Goal: Information Seeking & Learning: Learn about a topic

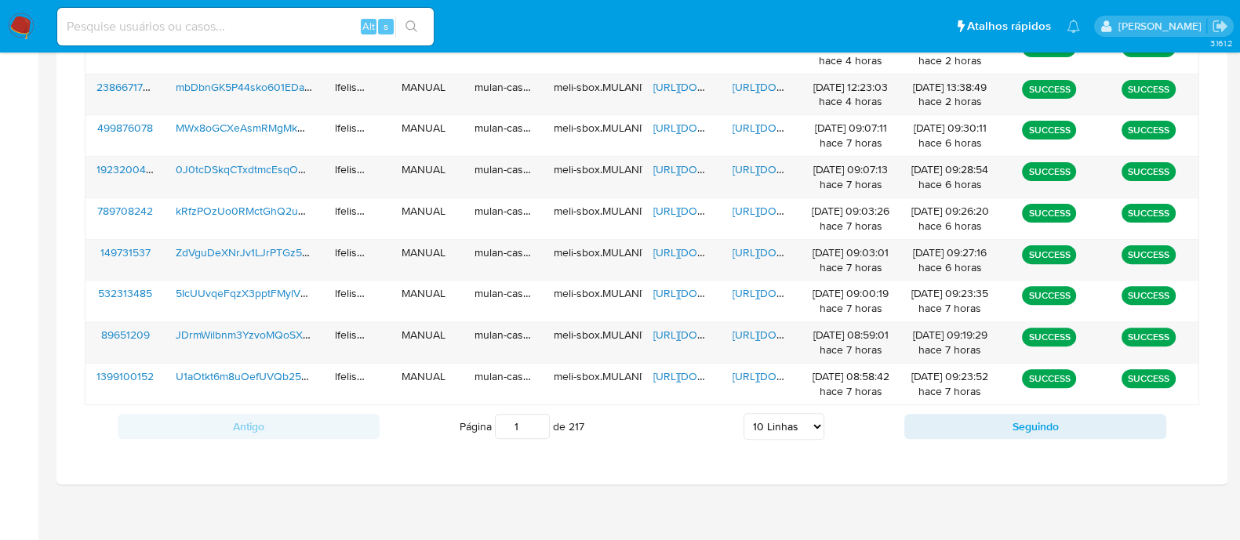
scroll to position [681, 0]
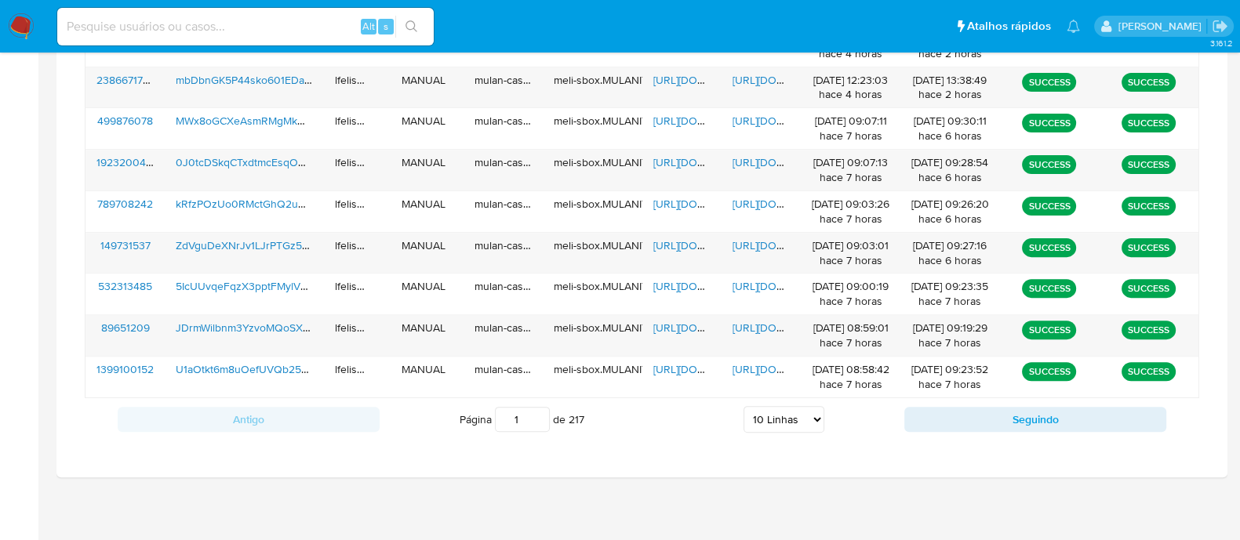
click at [760, 409] on select "5 Linhas 10 Linhas 20 Linhas 25 Linhas 50 Linhas 100 Linhas" at bounding box center [783, 419] width 81 height 27
select select "50"
click at [743, 406] on select "5 Linhas 10 Linhas 20 Linhas 25 Linhas 50 Linhas 100 Linhas" at bounding box center [783, 419] width 81 height 27
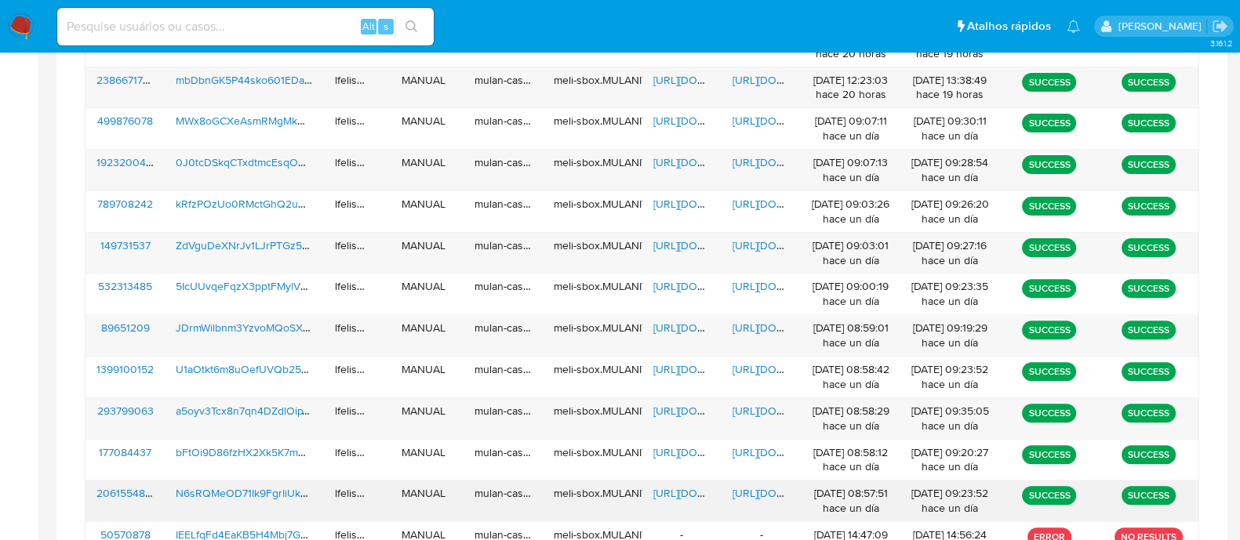
click at [679, 485] on span "https://docs.google.com/spreadsheets/d/1G7LtRw1yvqMKtzy4xvb6kJ8bErcLOldSM5nKo8m…" at bounding box center [707, 493] width 108 height 16
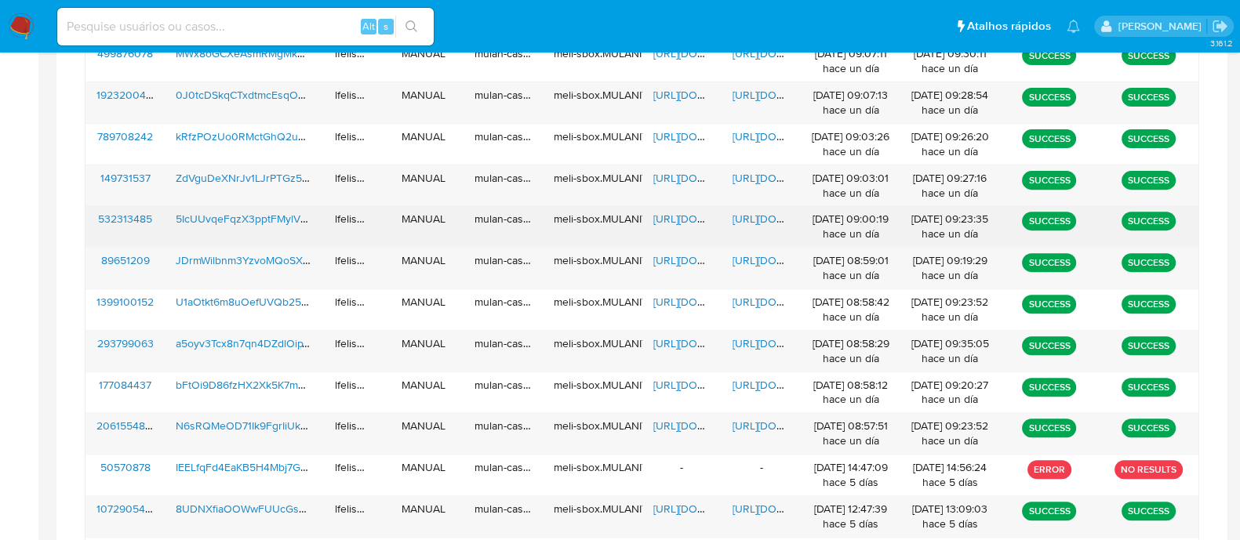
scroll to position [779, 0]
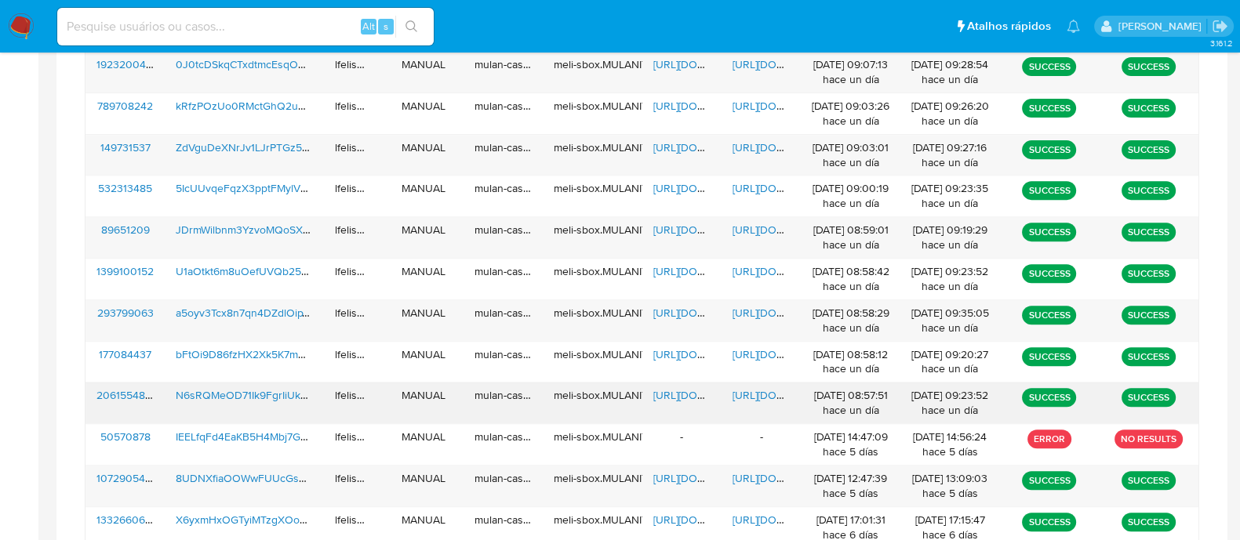
click at [739, 392] on span "https://docs.google.com/document/d/1uZKSsK7p3XHM1Q-sHuvHxKglqNXp3WBUYJW82eJgmCY…" at bounding box center [786, 395] width 108 height 16
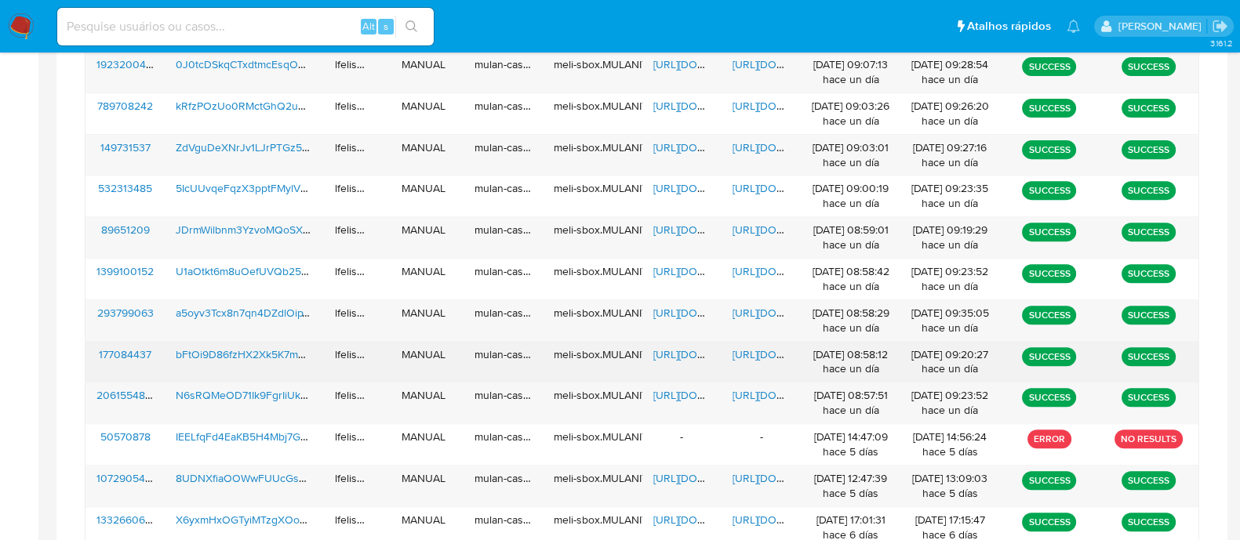
click at [743, 349] on span "https://docs.google.com/document/d/1BzX9ZvRkaTfLctmmndBA6LlCgdqrj93p9qLmM4udT8c…" at bounding box center [786, 355] width 108 height 16
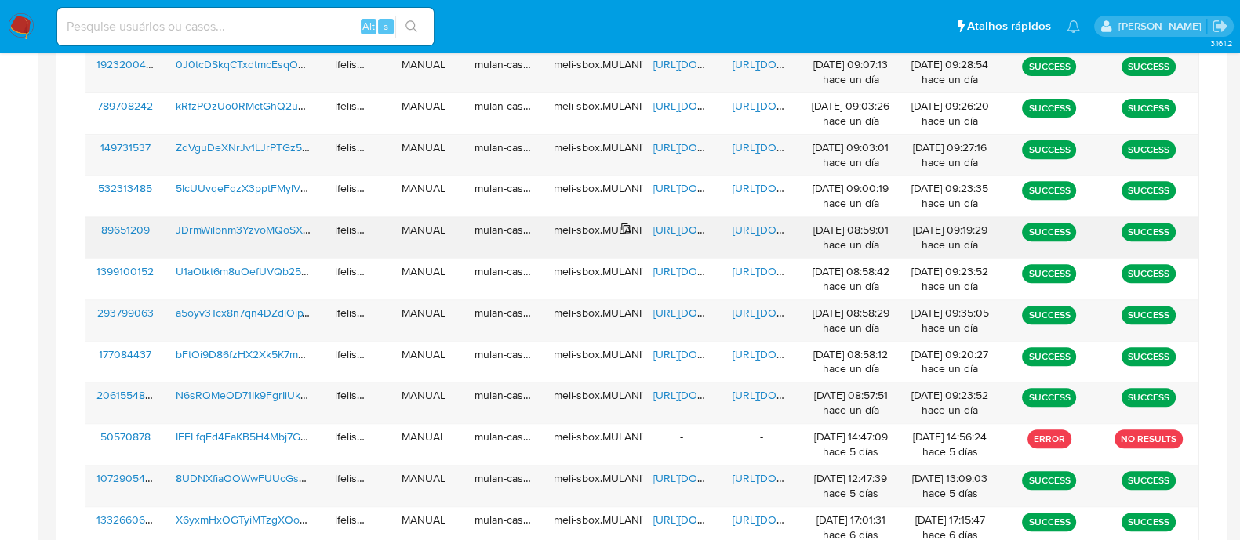
scroll to position [407, 0]
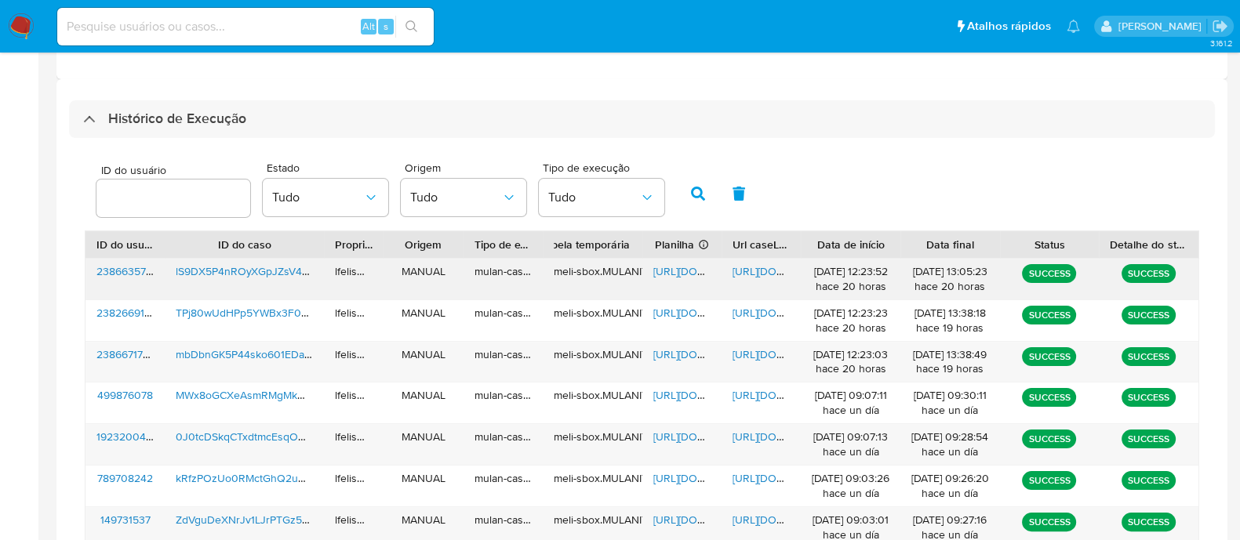
click at [745, 270] on span "https://docs.google.com/document/d/1B-5oyyFyN3ghP6q10z66xCnfNBaP1Z-RZM2QOwodePE…" at bounding box center [786, 271] width 108 height 16
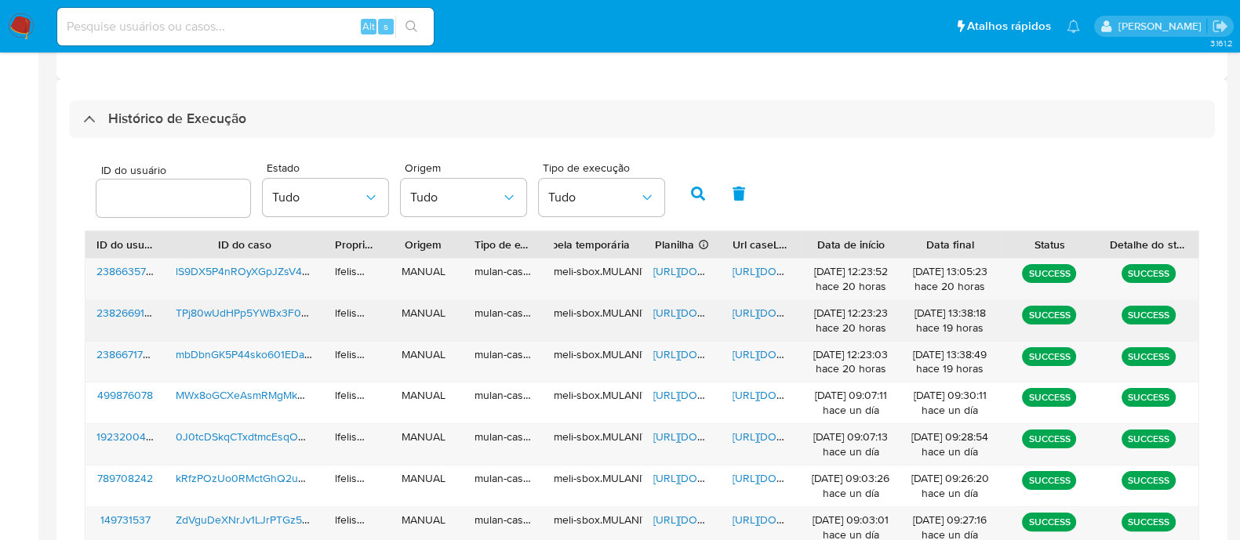
click at [750, 312] on span "https://docs.google.com/document/d/1yyAQqB33TaHQ9pZ45cvzL86E4Pgo_B3t7S1Kw9TrYxo…" at bounding box center [786, 313] width 108 height 16
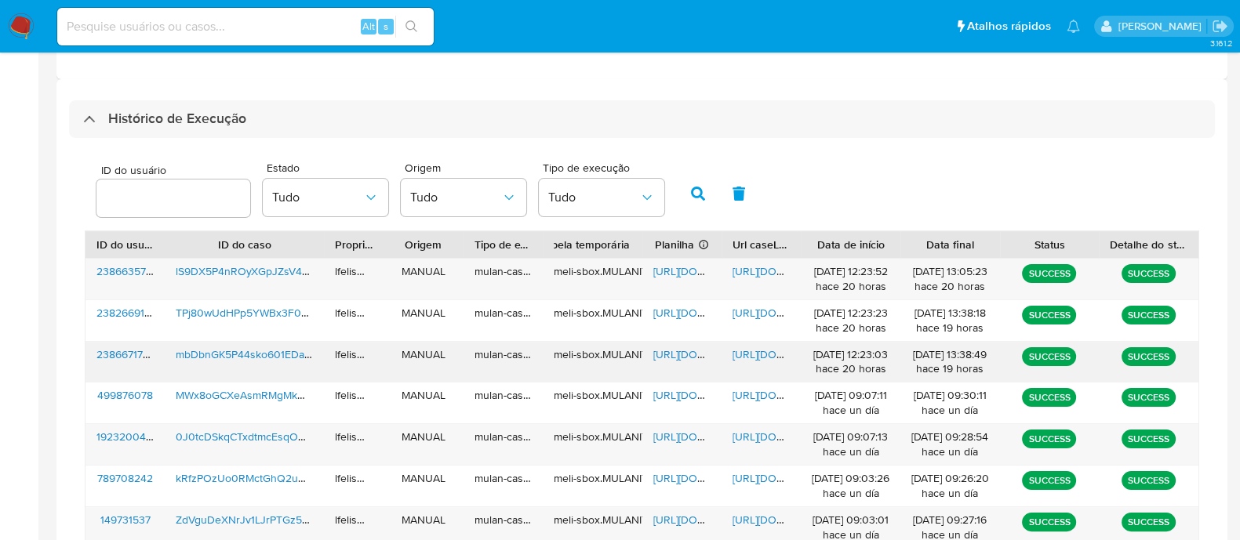
click at [751, 358] on span "https://docs.google.com/document/d/1nFUHT3zlengA7KiR6ErDgz7STpsE5-1uLQ0-ksNHSuc…" at bounding box center [786, 355] width 108 height 16
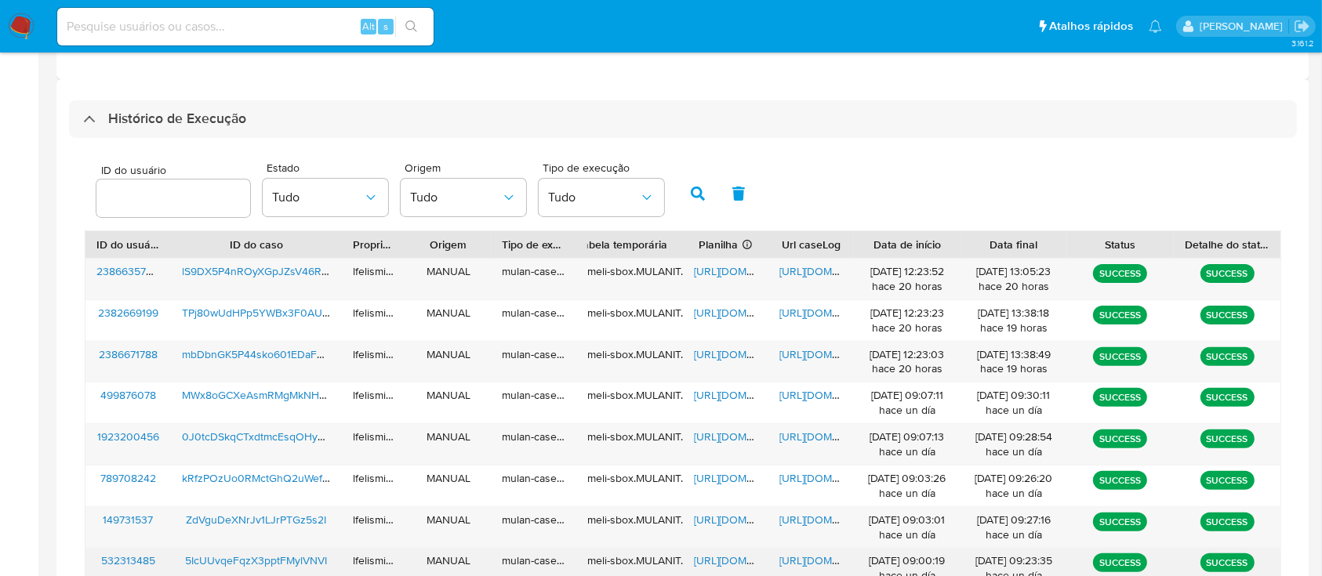
scroll to position [804, 0]
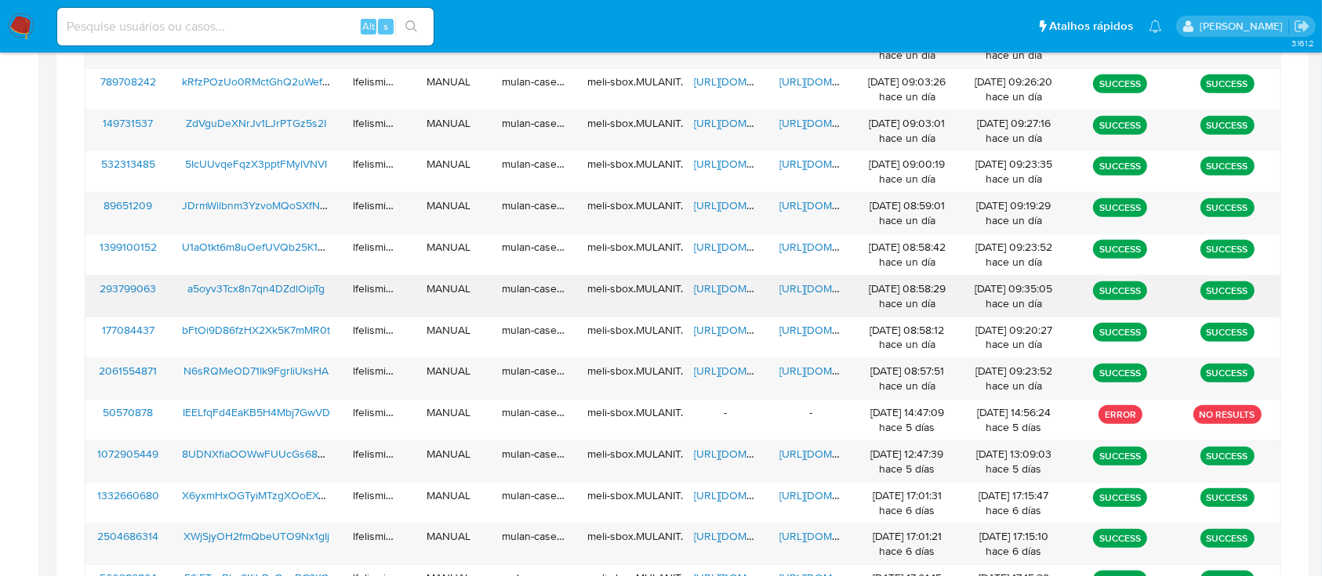
click at [801, 285] on span "https://docs.google.com/document/d/1taCwFOoRZEPB3WWxKvEls-SSEh0LrbCBF3JM2YifE7s…" at bounding box center [833, 289] width 108 height 16
click at [710, 287] on span "https://docs.google.com/spreadsheets/d/13C1TMVtFtvjN3QmDg00ZzO58WYM_cmT6iDduFPl…" at bounding box center [748, 289] width 108 height 16
click at [782, 374] on span "https://docs.google.com/document/d/1uZKSsK7p3XHM1Q-sHuvHxKglqNXp3WBUYJW82eJgmCY…" at bounding box center [833, 371] width 108 height 16
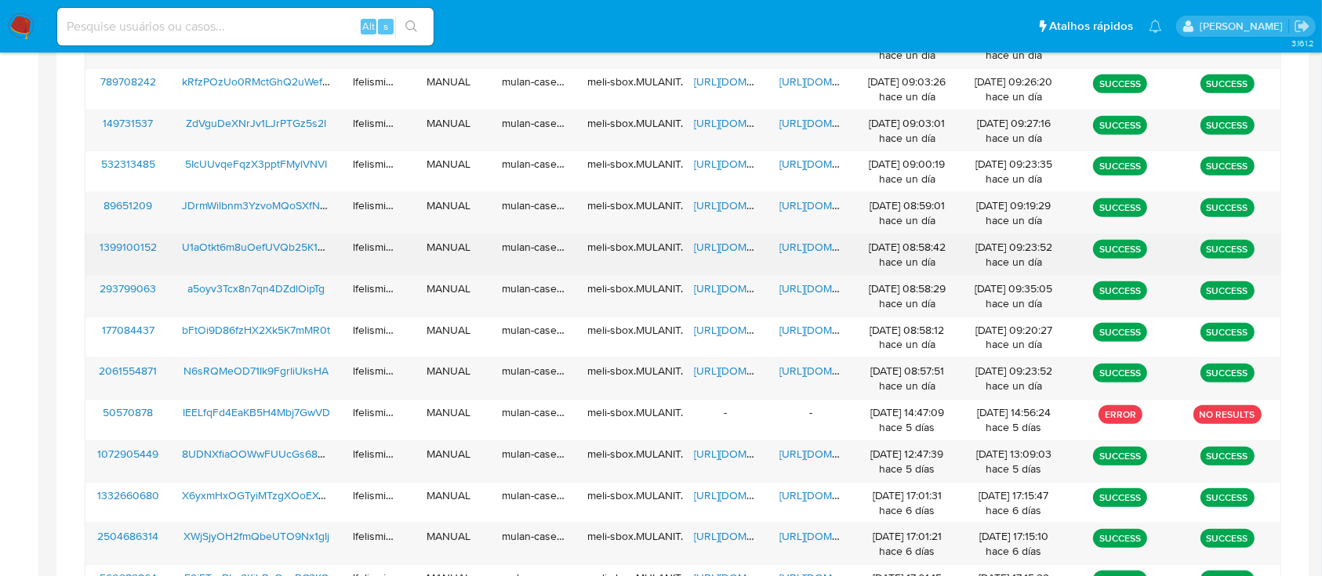
click at [806, 246] on span "https://docs.google.com/document/d/1MvOtcwR5QJGYdkSgN6DIweaqVgx8VudPMKjZzPPlUk4…" at bounding box center [833, 247] width 108 height 16
click at [736, 247] on span "https://docs.google.com/spreadsheets/d/1LeHoLkhz0hw06IjsCHqWvb5bIvarTz_WsgkSj3K…" at bounding box center [748, 247] width 108 height 16
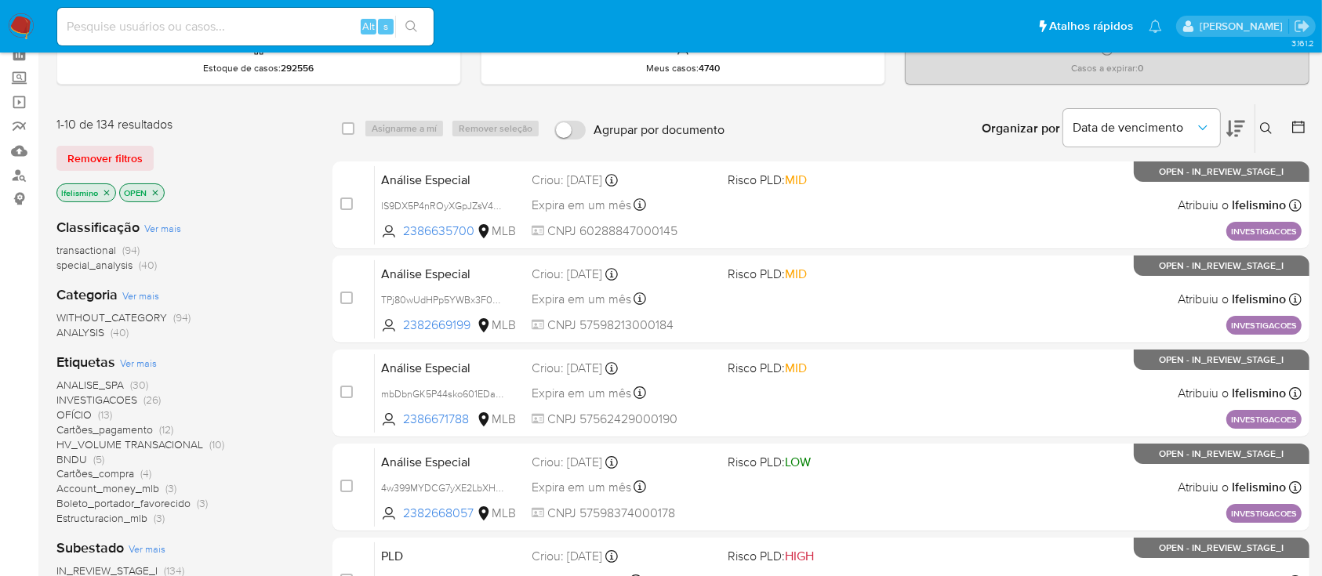
scroll to position [104, 0]
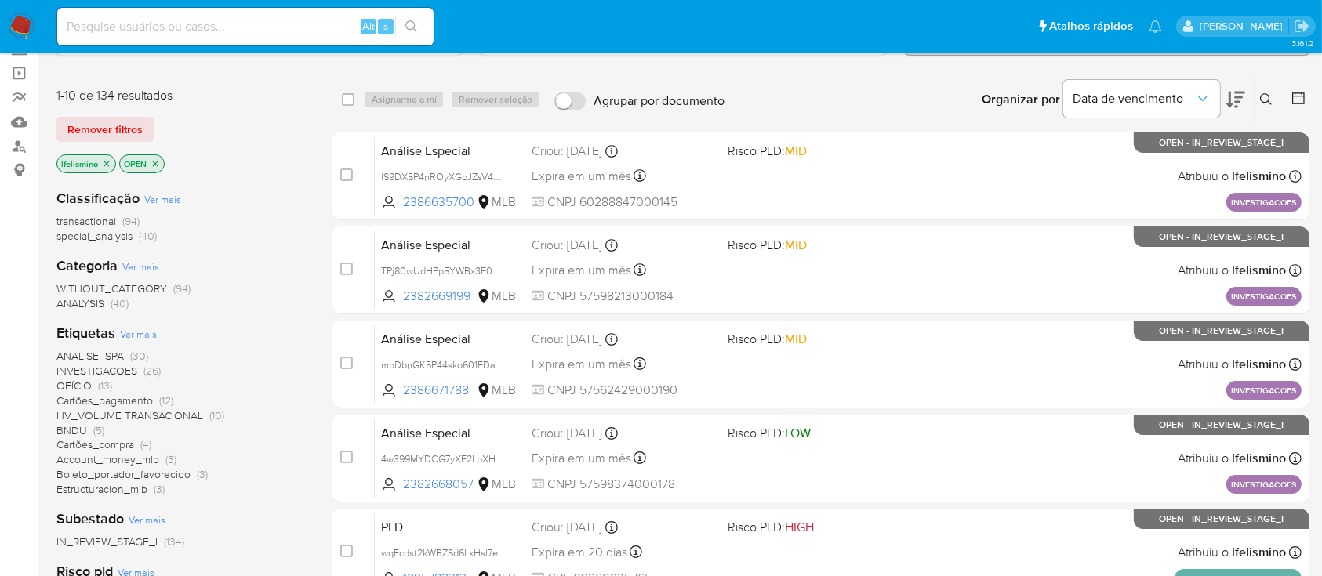
click at [105, 367] on span "INVESTIGACOES" at bounding box center [96, 371] width 81 height 16
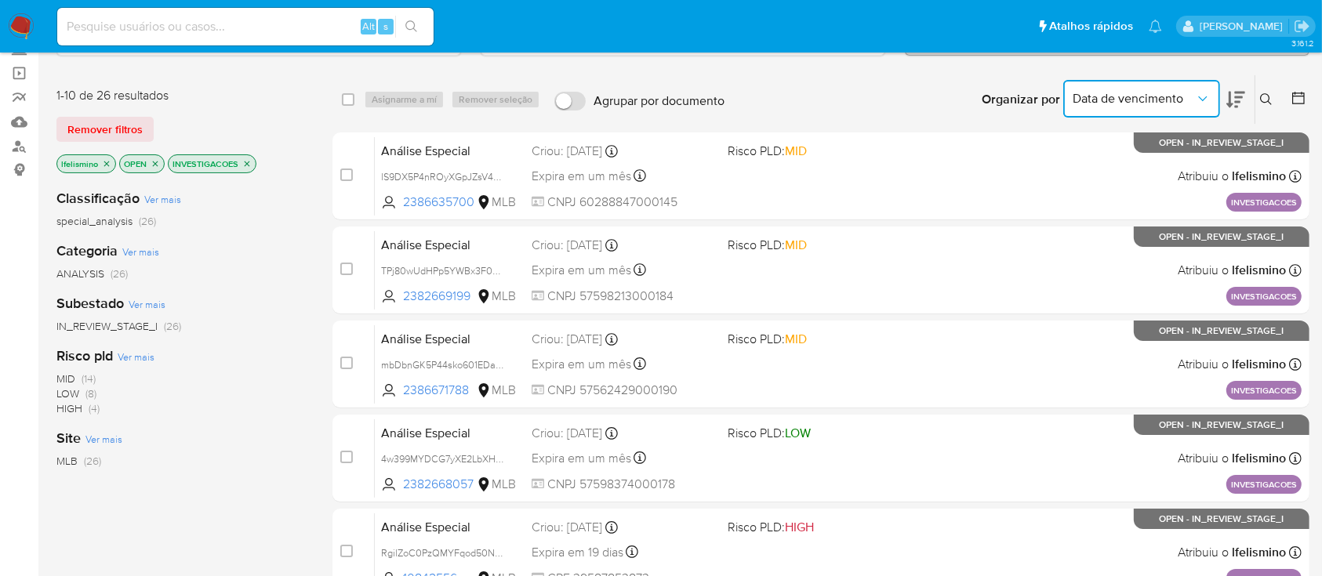
click at [1148, 83] on button "Data de vencimento" at bounding box center [1141, 99] width 157 height 38
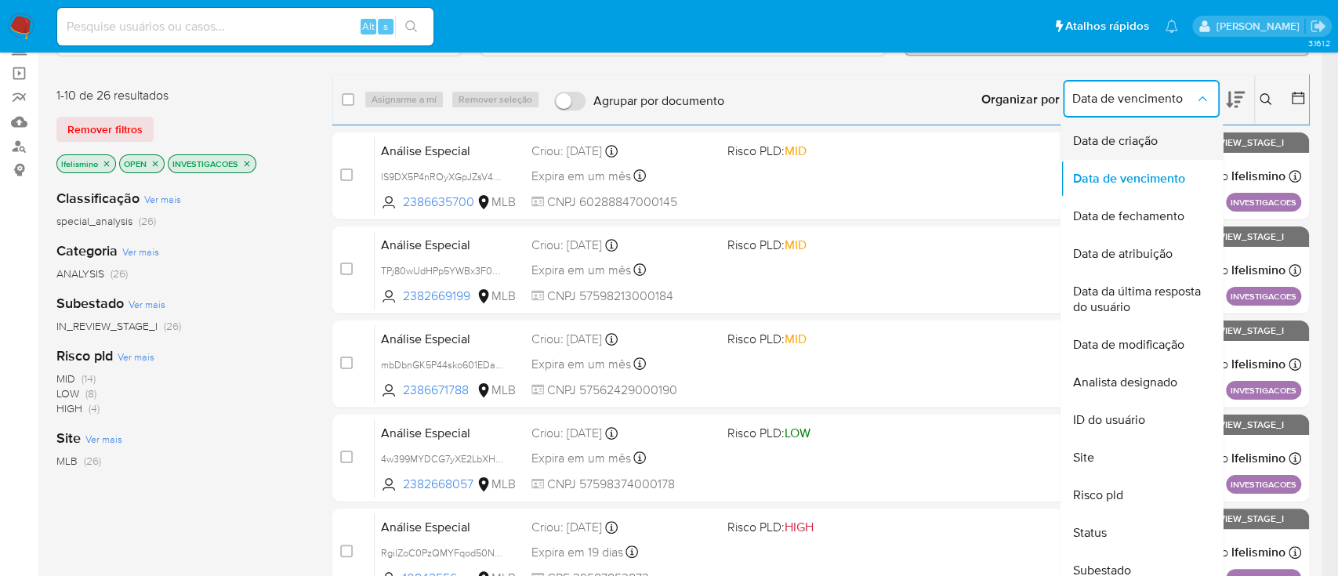
click at [1117, 133] on span "Data de criação" at bounding box center [1115, 141] width 85 height 16
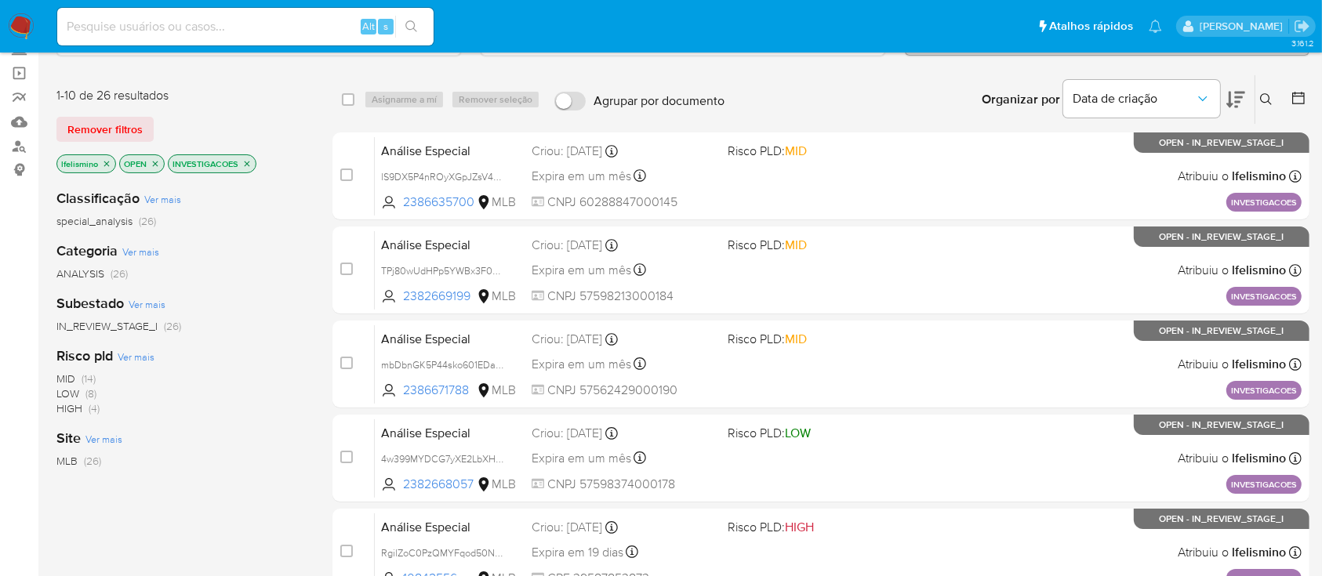
drag, startPoint x: 1226, startPoint y: 100, endPoint x: 1047, endPoint y: 107, distance: 179.7
click at [1226, 100] on icon at bounding box center [1235, 99] width 19 height 19
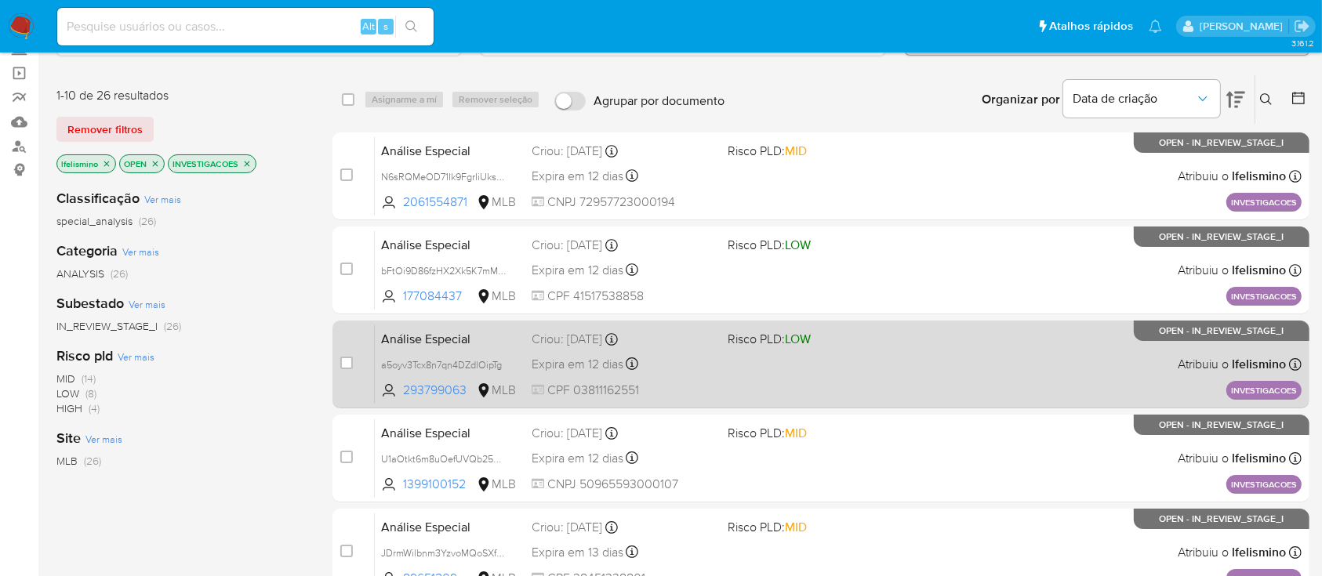
click at [848, 370] on div "Análise Especial a5oyv3Tcx8n7qn4DZdlOipTg 293799063 MLB Risco PLD: LOW Criou: 0…" at bounding box center [838, 364] width 927 height 79
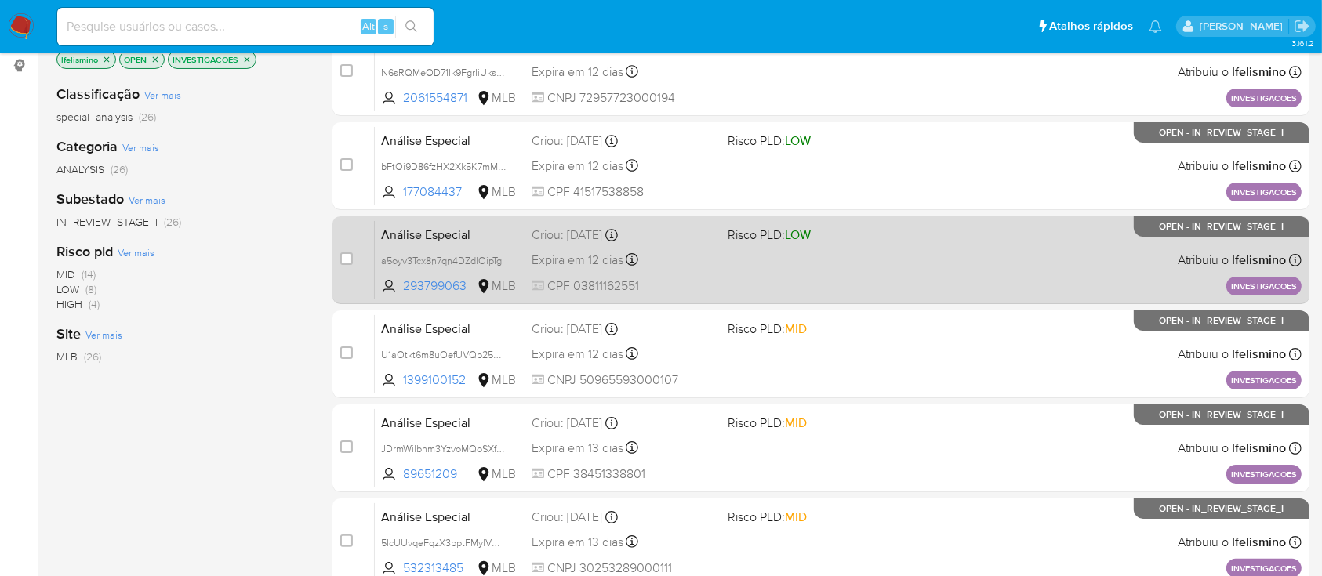
scroll to position [314, 0]
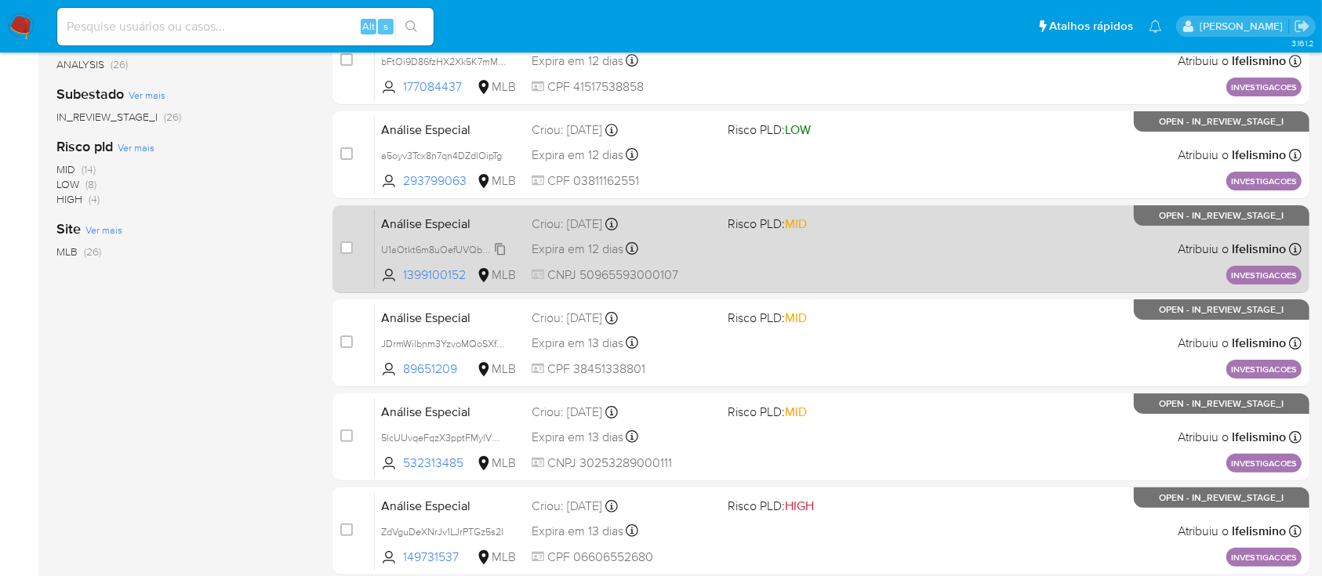
click at [477, 241] on span "U1aOtkt6m8uOefUVQb25K1m7" at bounding box center [448, 248] width 134 height 17
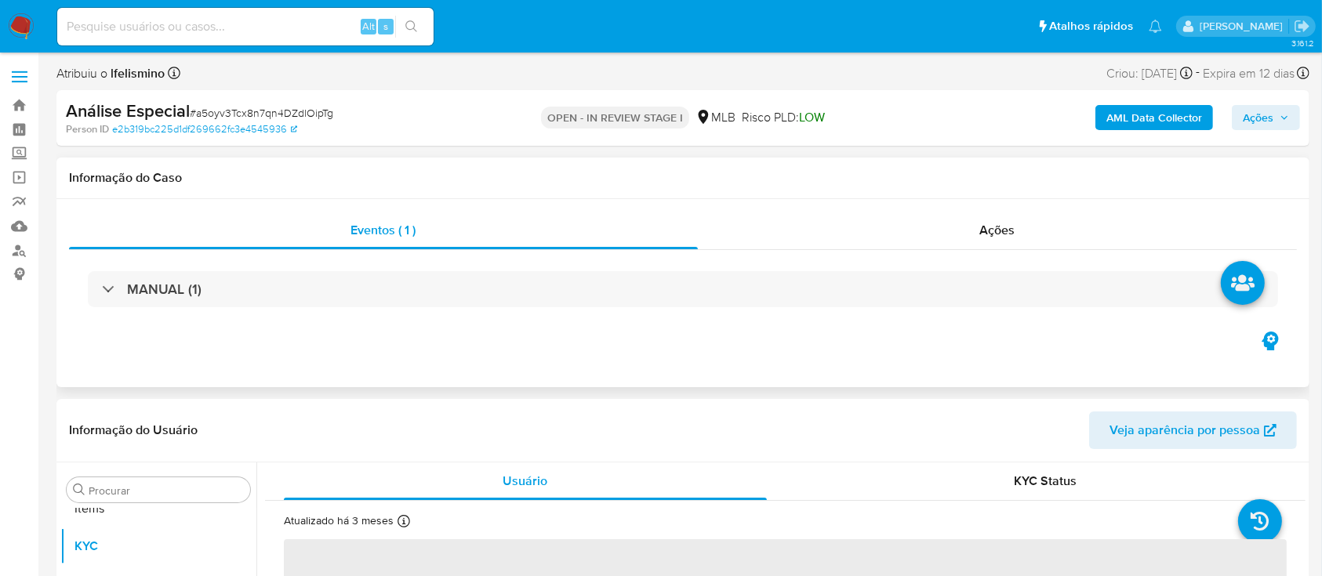
scroll to position [813, 0]
click at [227, 105] on span "# a5oyv3Tcx8n7qn4DZdlOipTg" at bounding box center [261, 113] width 143 height 16
select select "10"
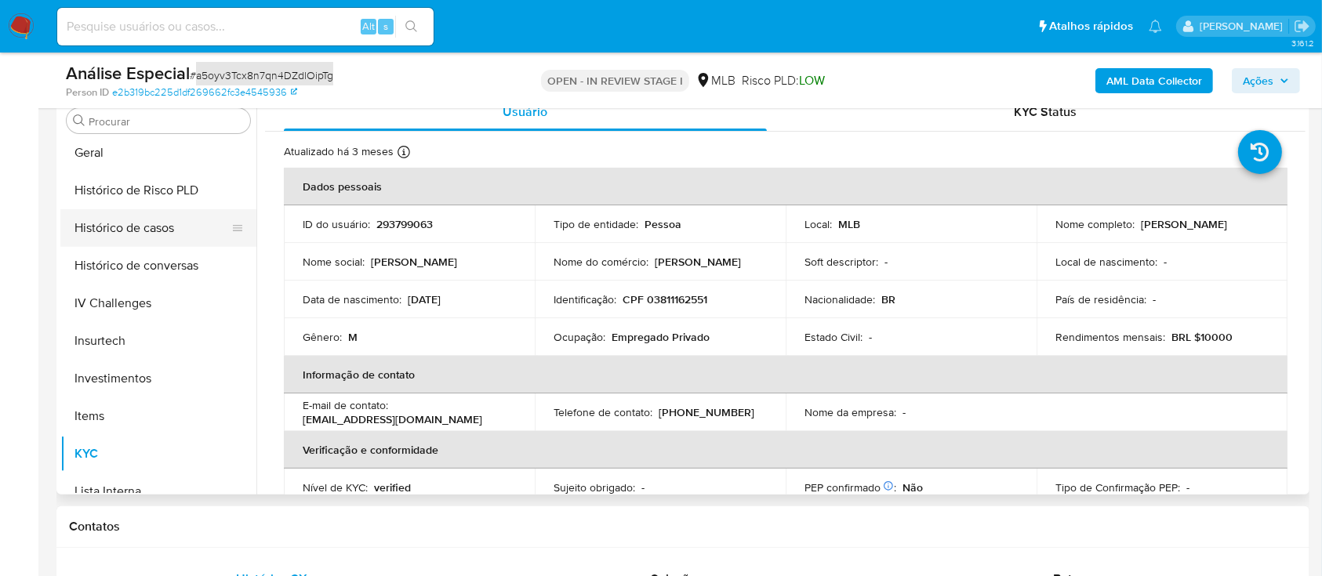
scroll to position [499, 0]
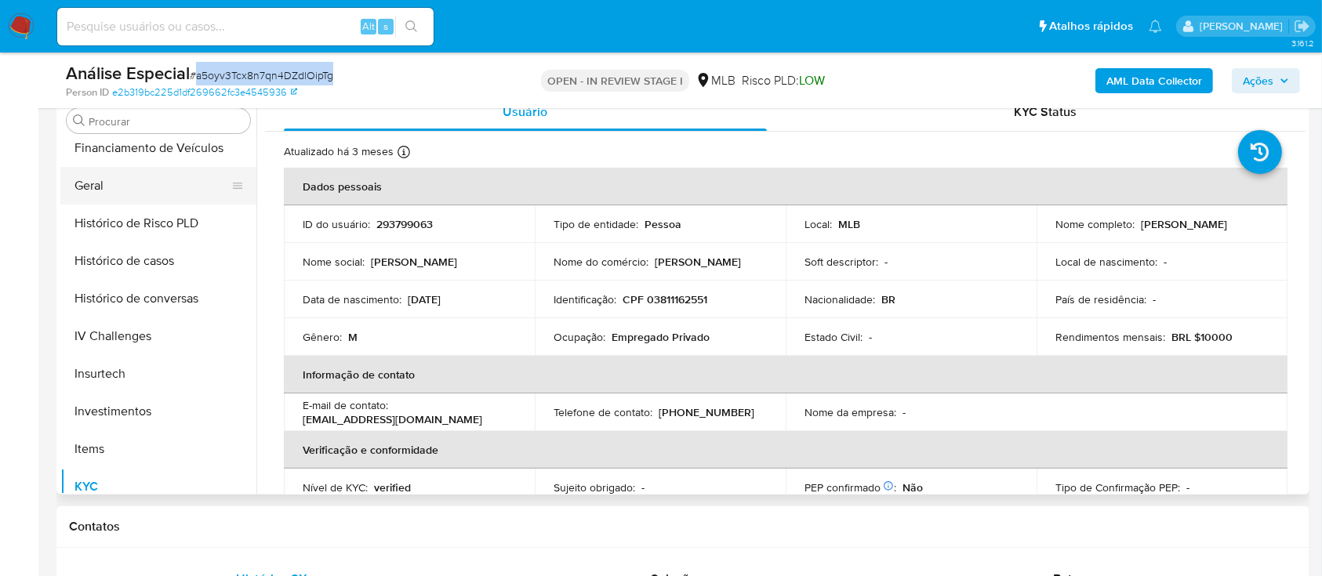
click at [169, 180] on button "Geral" at bounding box center [151, 186] width 183 height 38
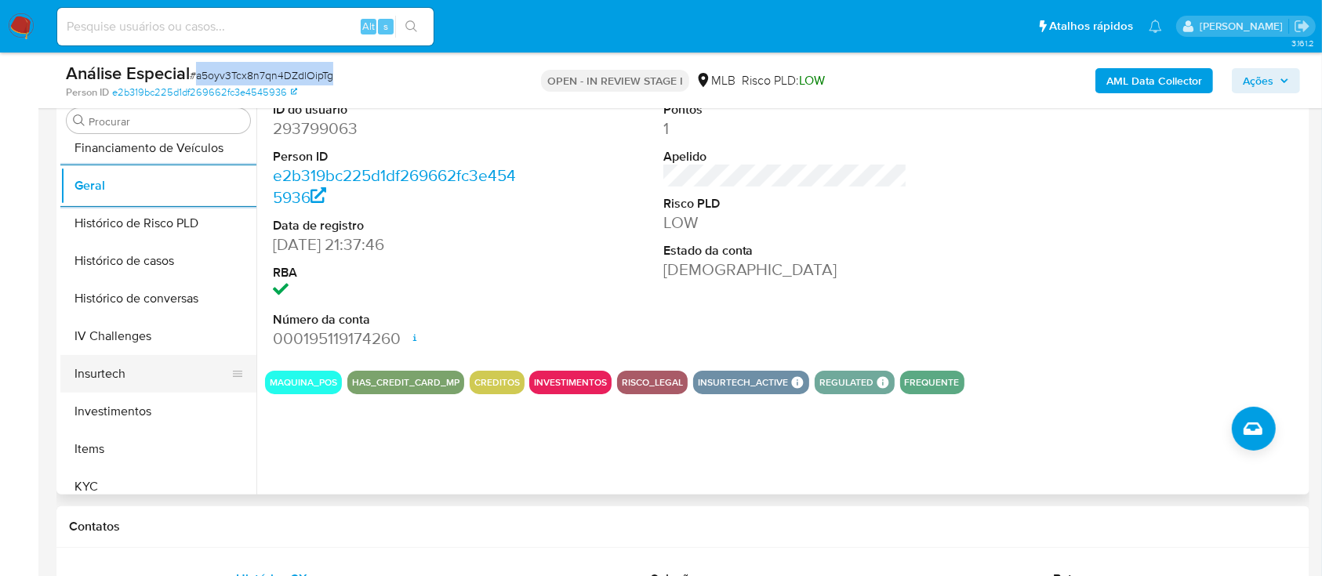
scroll to position [709, 0]
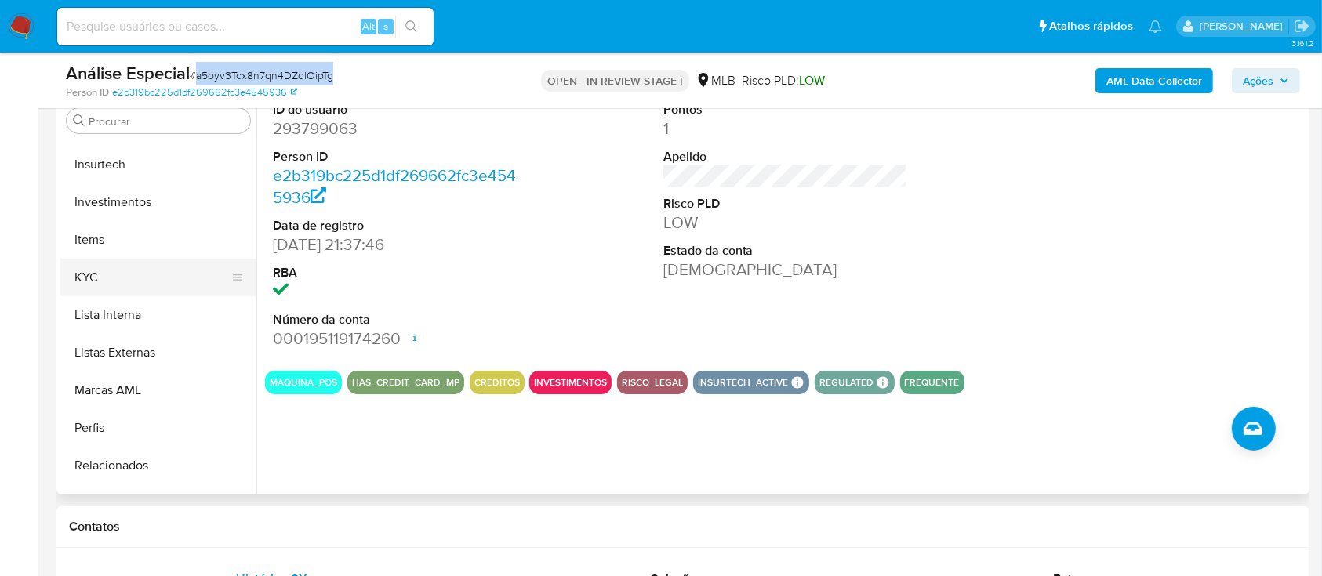
click at [184, 284] on button "KYC" at bounding box center [151, 278] width 183 height 38
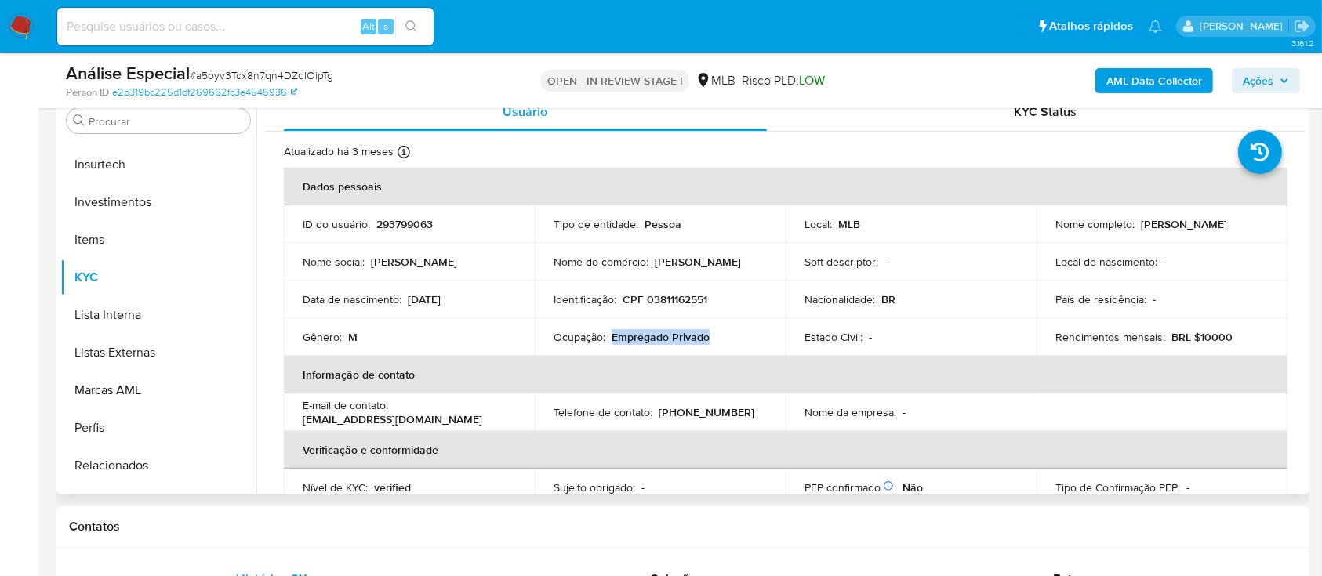
drag, startPoint x: 612, startPoint y: 339, endPoint x: 715, endPoint y: 332, distance: 103.7
click at [715, 332] on div "Ocupação : Empregado Privado" at bounding box center [660, 337] width 213 height 14
copy p "Empregado Privado"
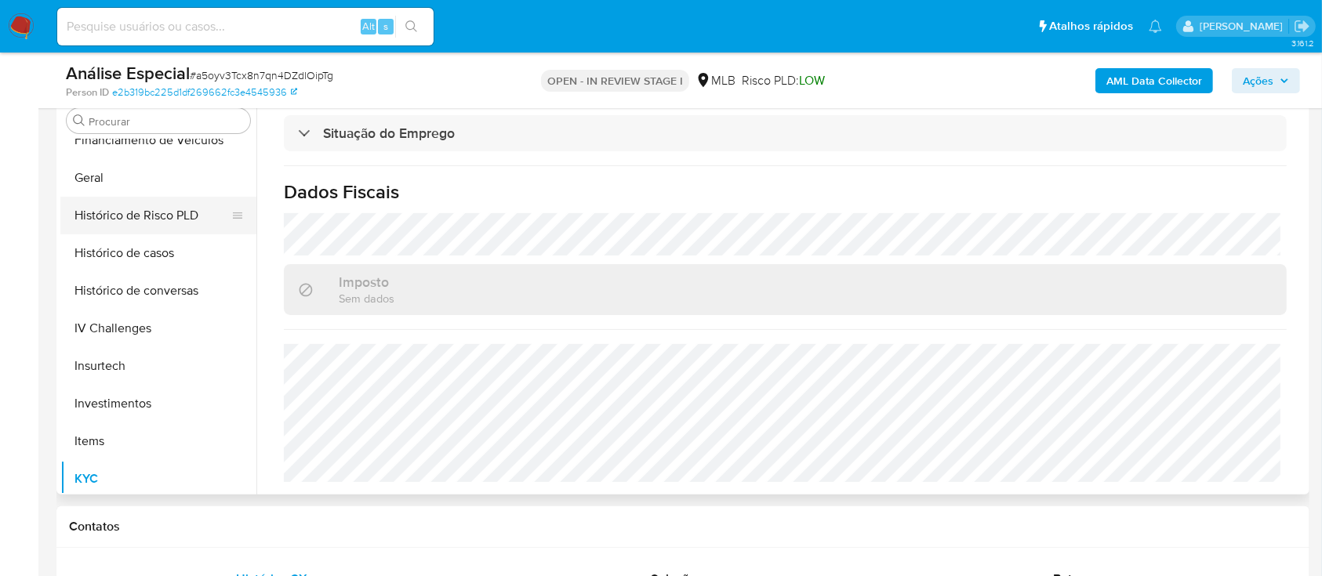
scroll to position [499, 0]
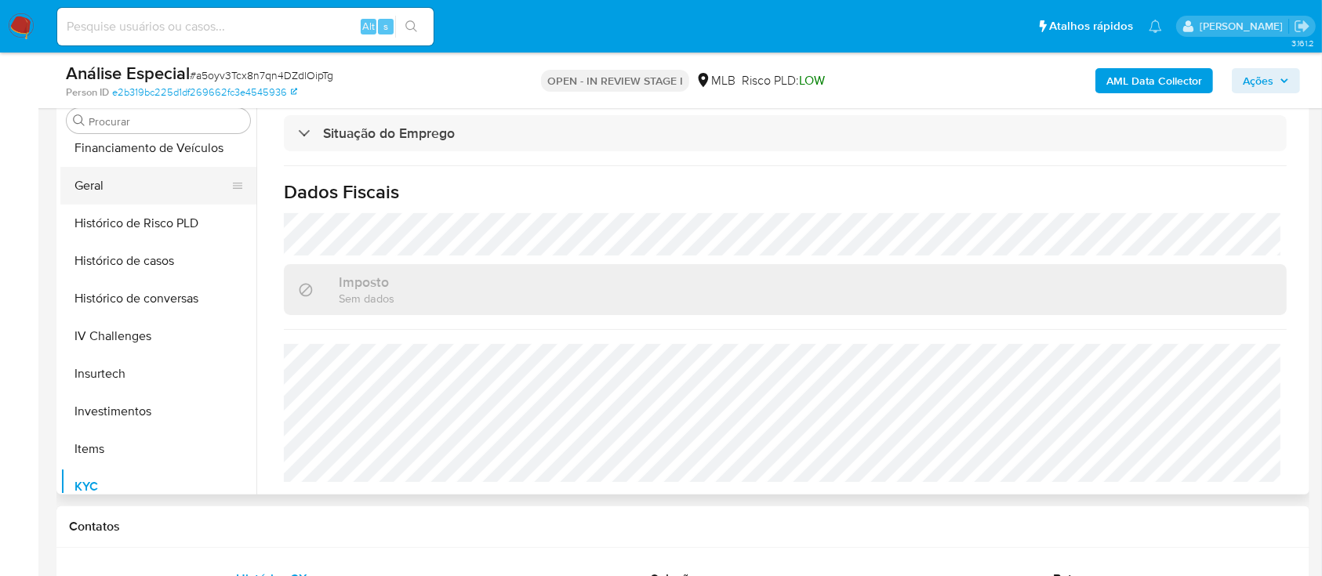
click at [154, 181] on button "Geral" at bounding box center [151, 186] width 183 height 38
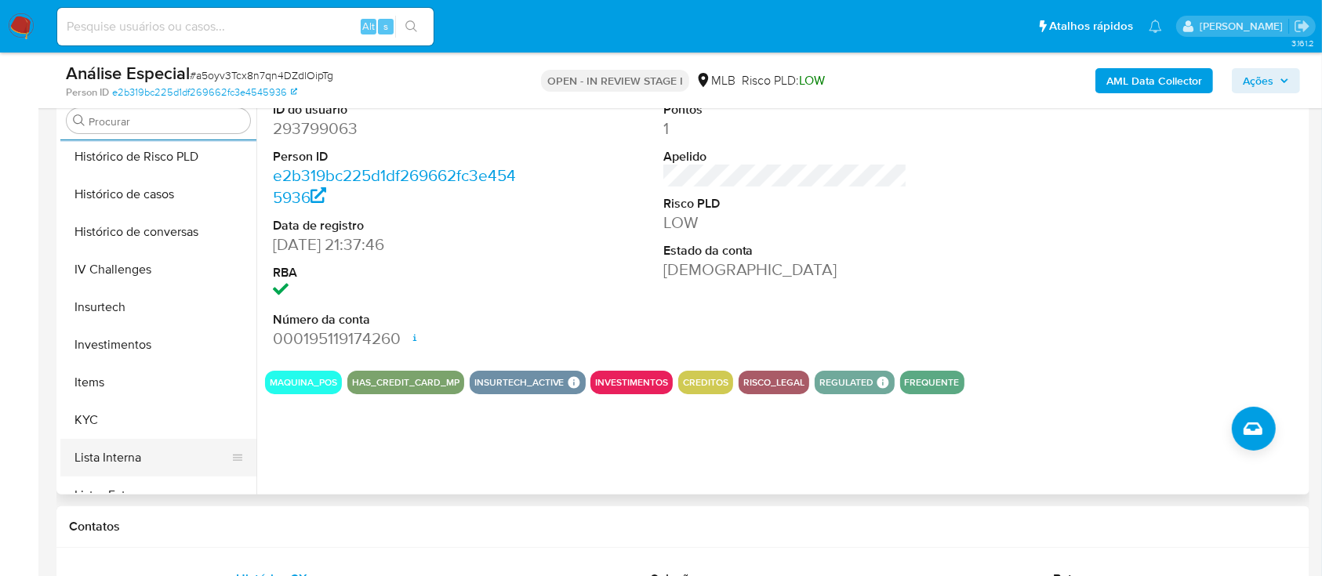
scroll to position [709, 0]
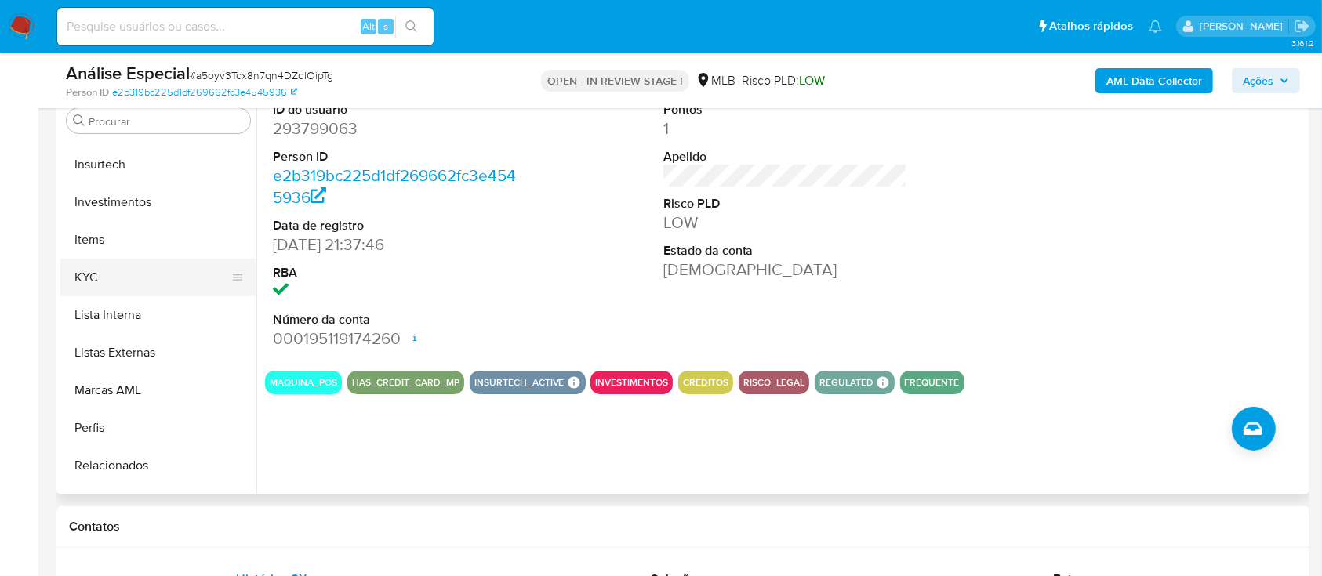
drag, startPoint x: 165, startPoint y: 291, endPoint x: 241, endPoint y: 289, distance: 76.1
click at [165, 290] on button "KYC" at bounding box center [151, 278] width 183 height 38
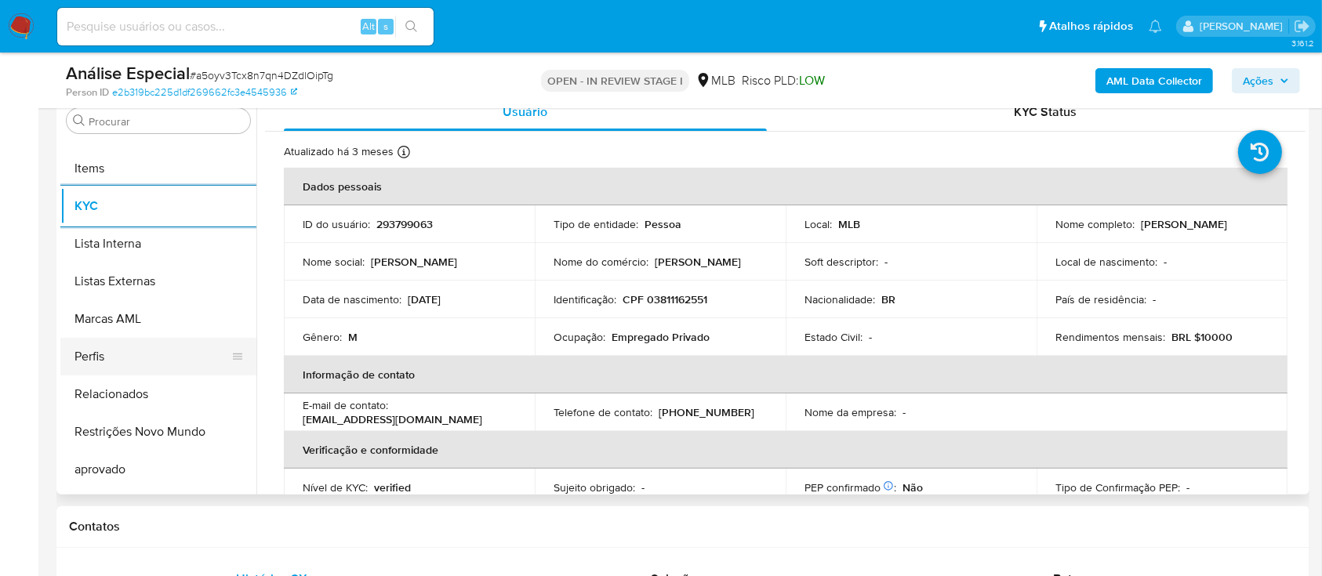
scroll to position [813, 0]
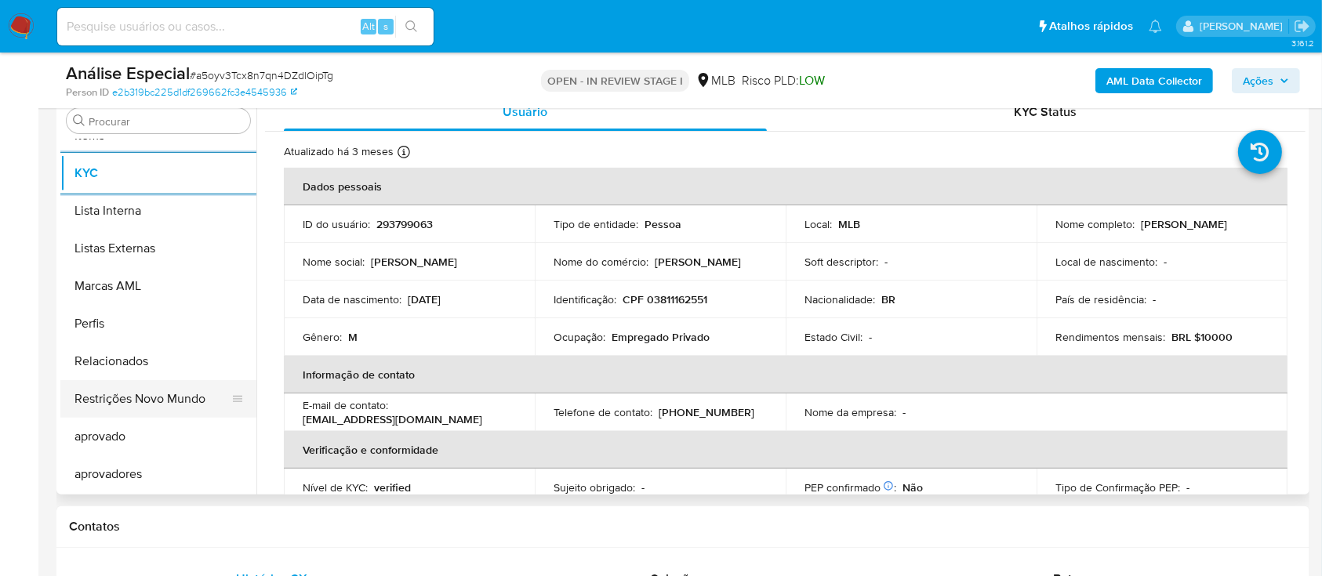
click at [151, 400] on button "Restrições Novo Mundo" at bounding box center [151, 399] width 183 height 38
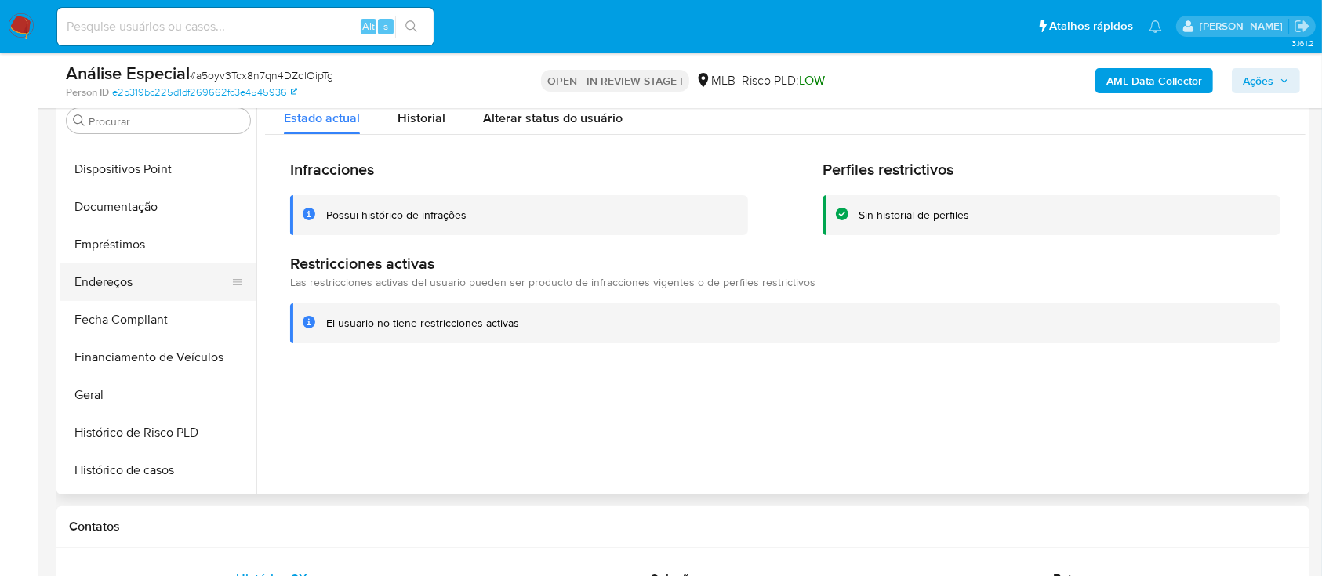
scroll to position [186, 0]
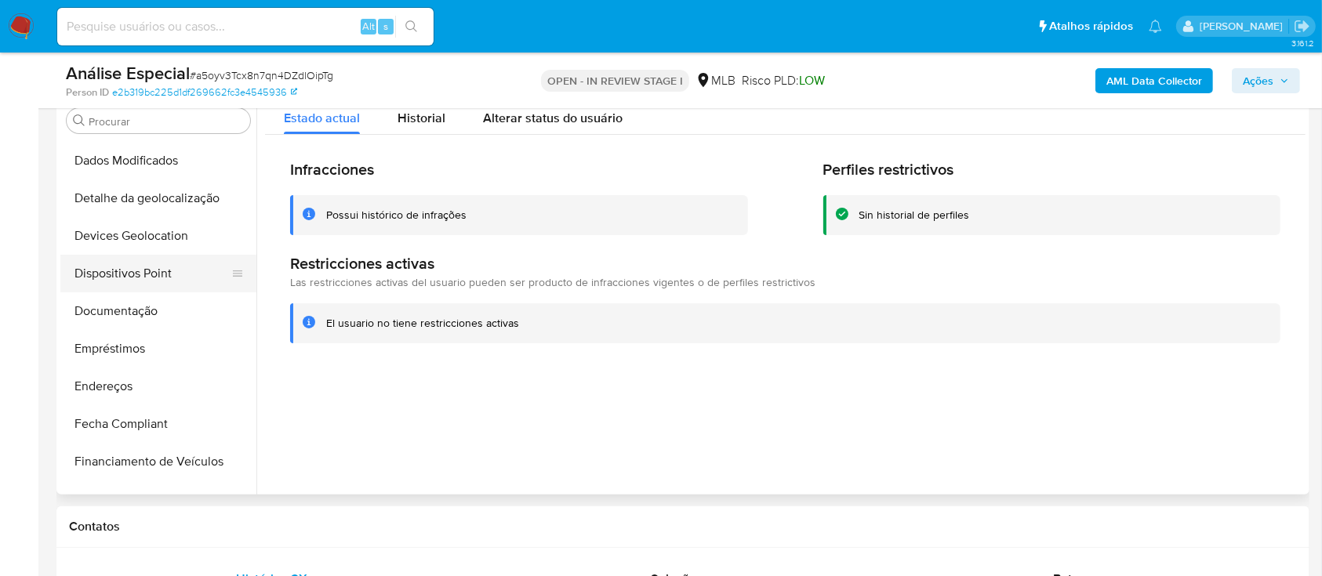
click at [165, 280] on button "Dispositivos Point" at bounding box center [151, 274] width 183 height 38
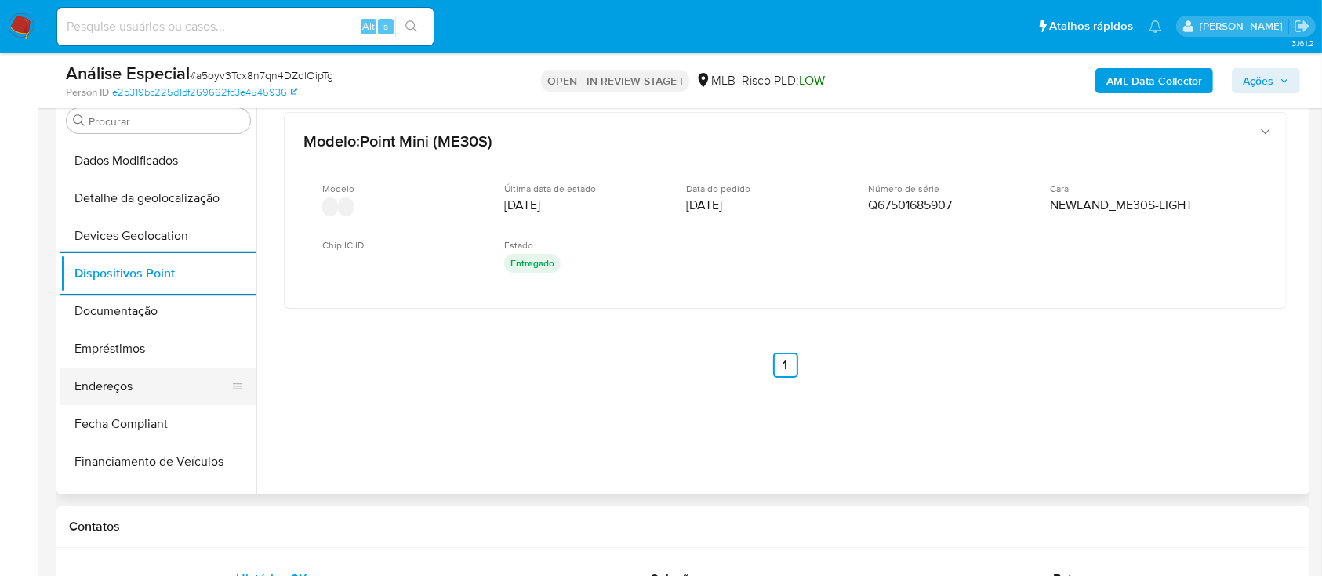
click at [119, 380] on button "Endereços" at bounding box center [151, 387] width 183 height 38
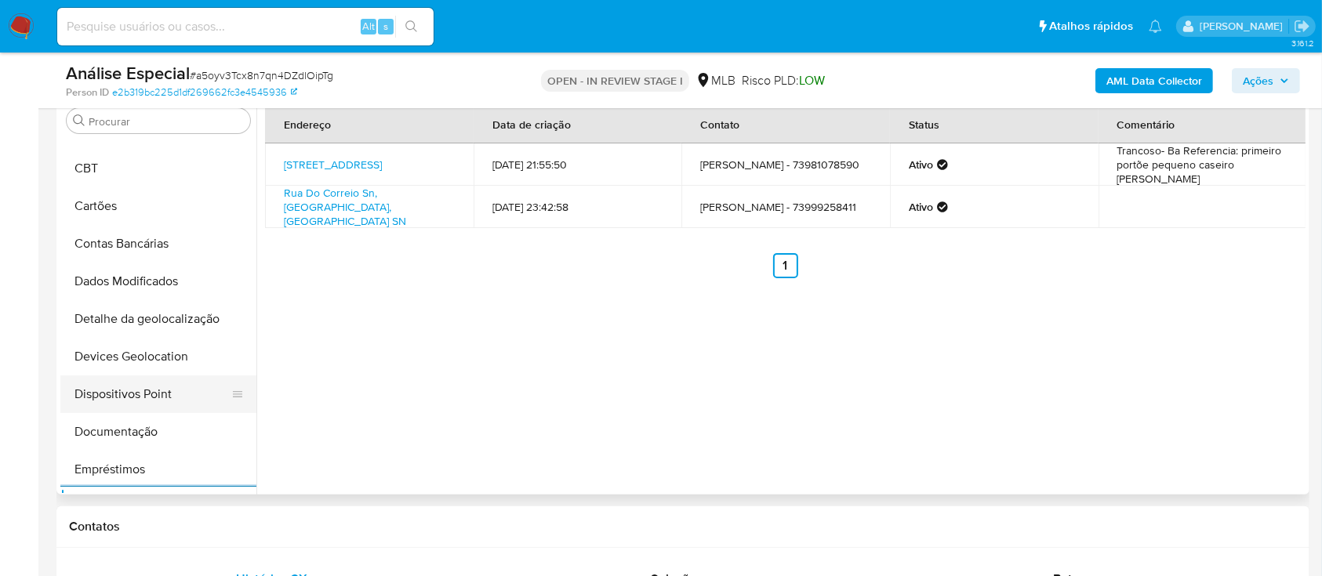
scroll to position [0, 0]
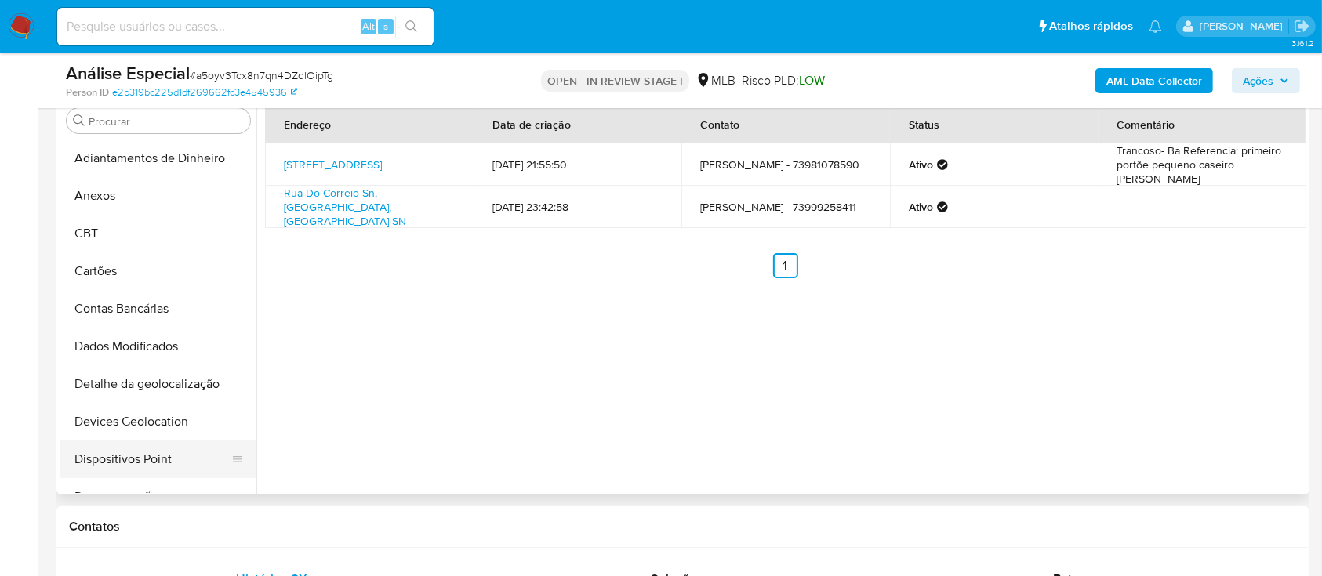
click at [156, 449] on button "Dispositivos Point" at bounding box center [151, 460] width 183 height 38
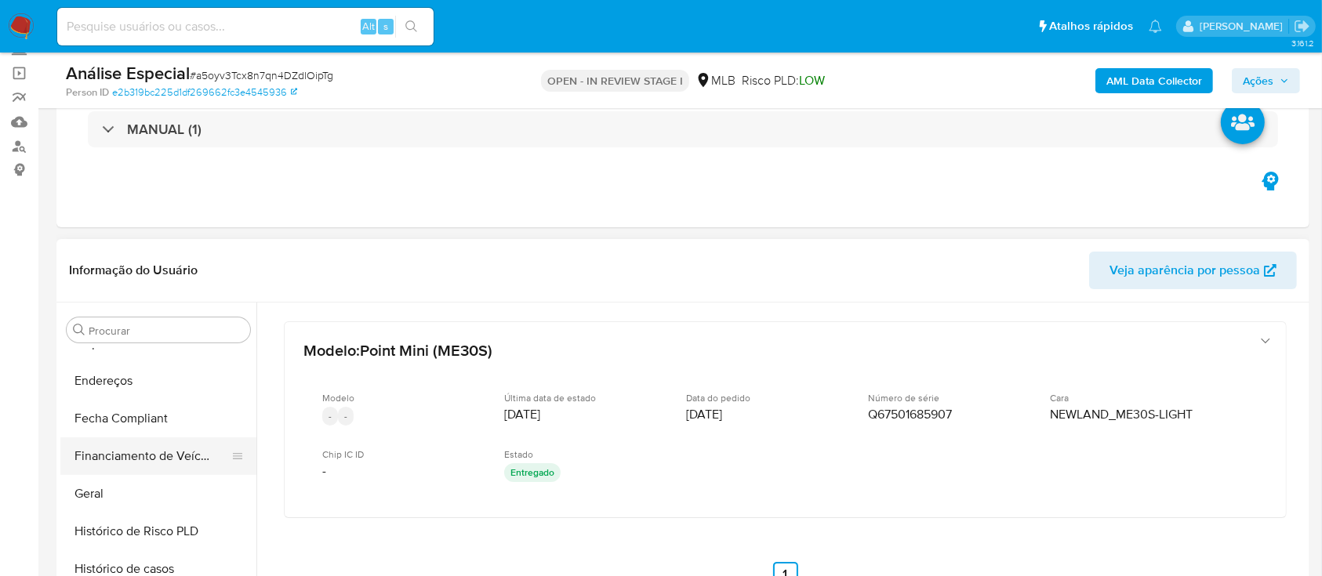
scroll to position [418, 0]
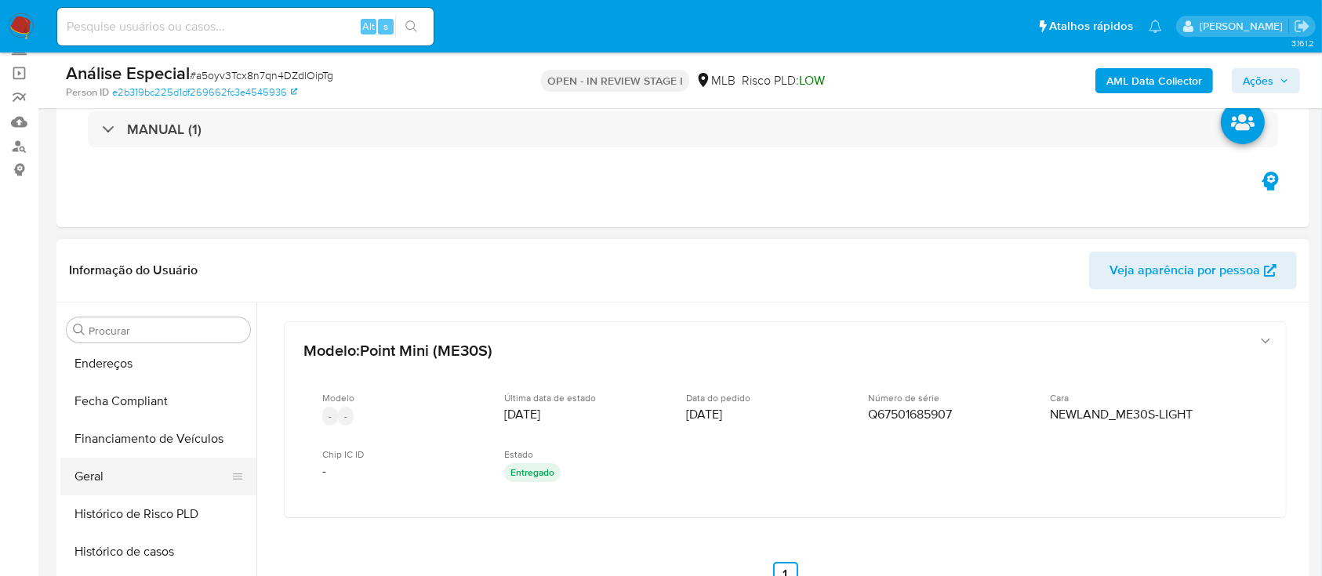
click at [124, 471] on button "Geral" at bounding box center [151, 477] width 183 height 38
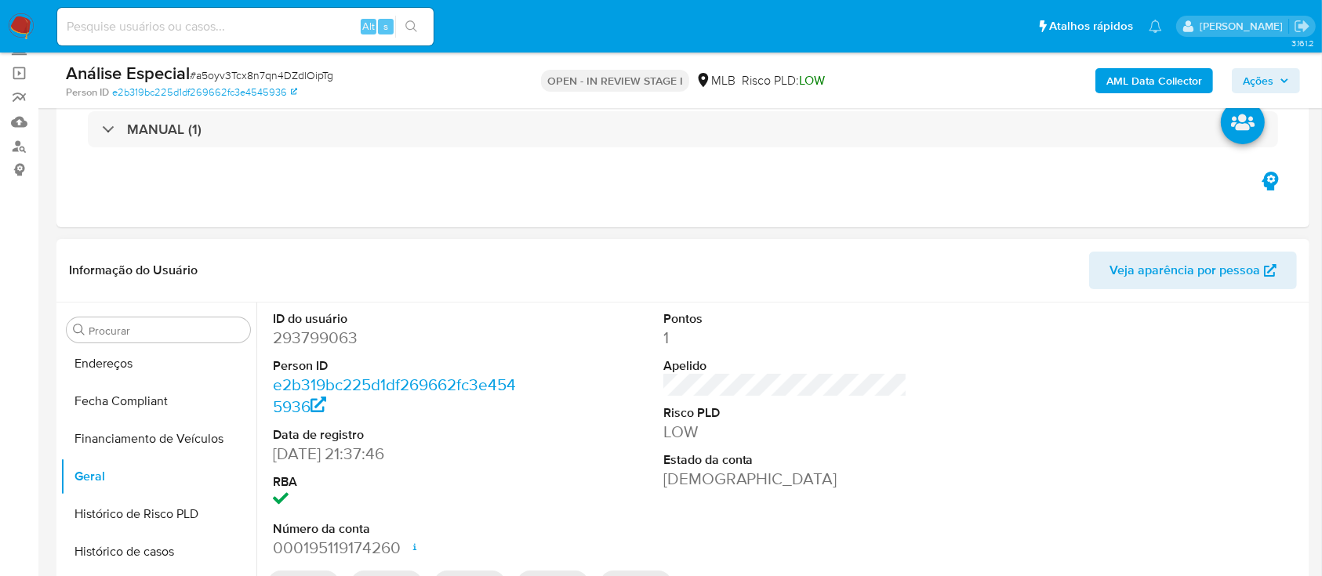
click at [340, 332] on dd "293799063" at bounding box center [395, 338] width 245 height 22
copy dd "293799063"
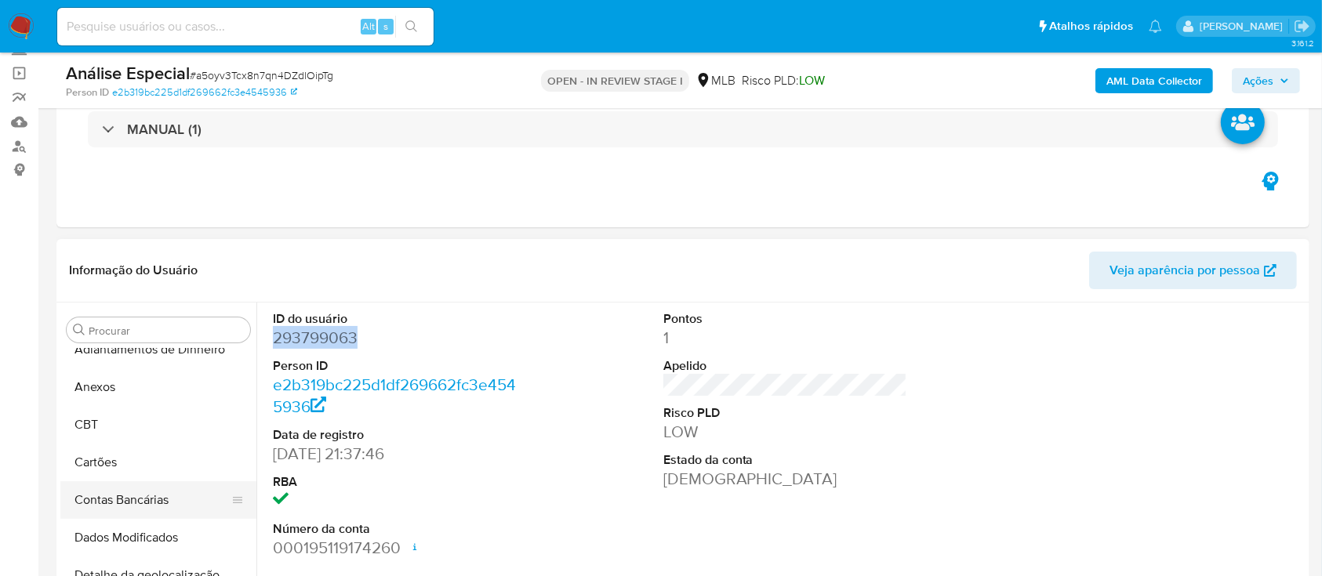
scroll to position [0, 0]
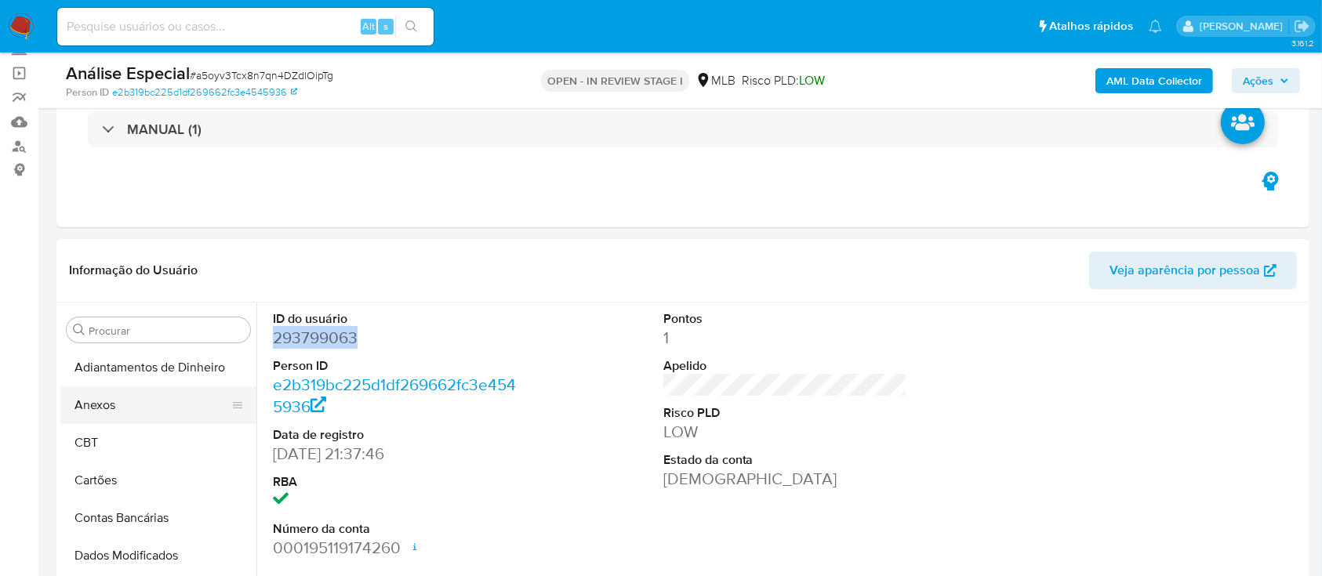
click at [148, 409] on button "Anexos" at bounding box center [151, 406] width 183 height 38
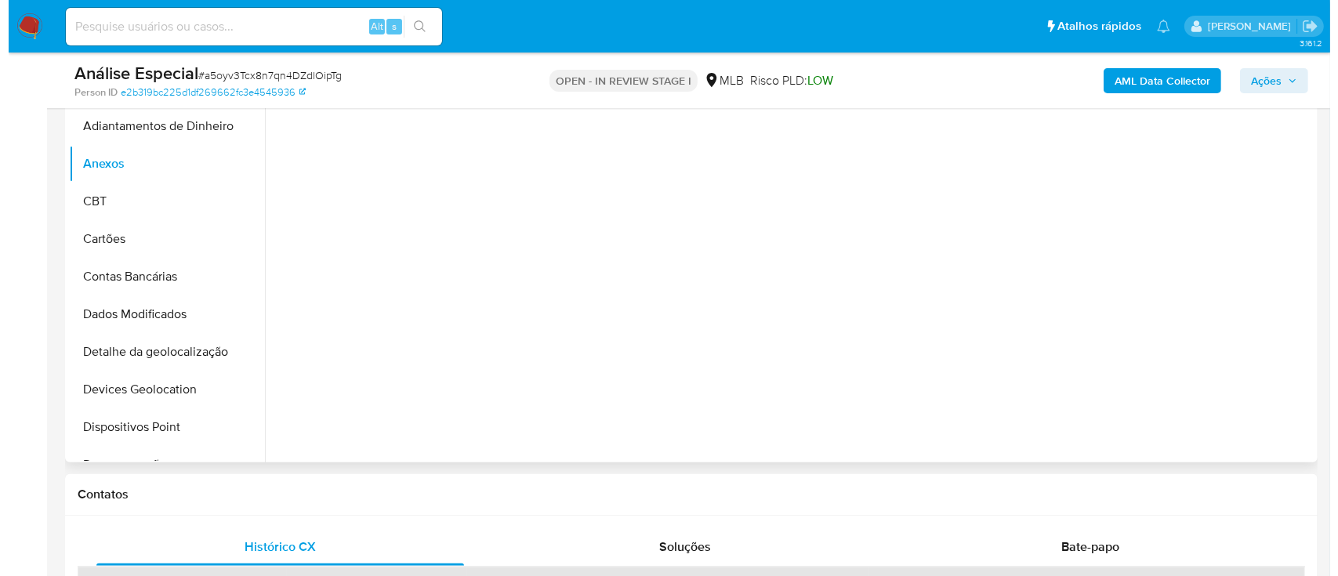
scroll to position [314, 0]
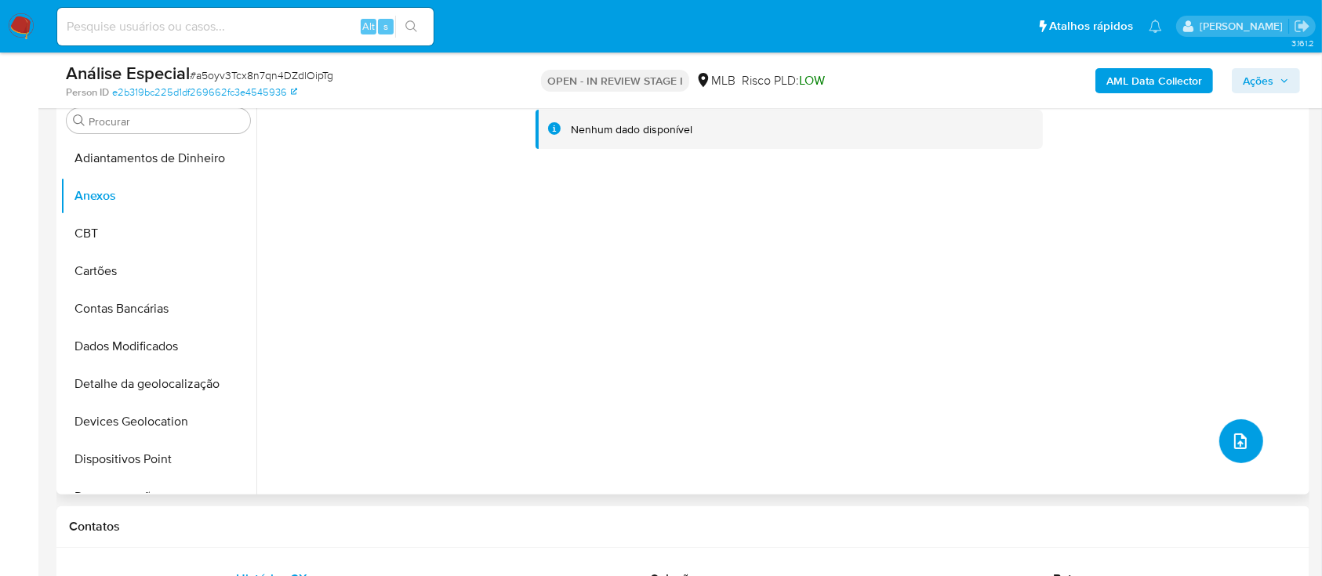
click at [1222, 437] on button "upload-file" at bounding box center [1241, 441] width 44 height 44
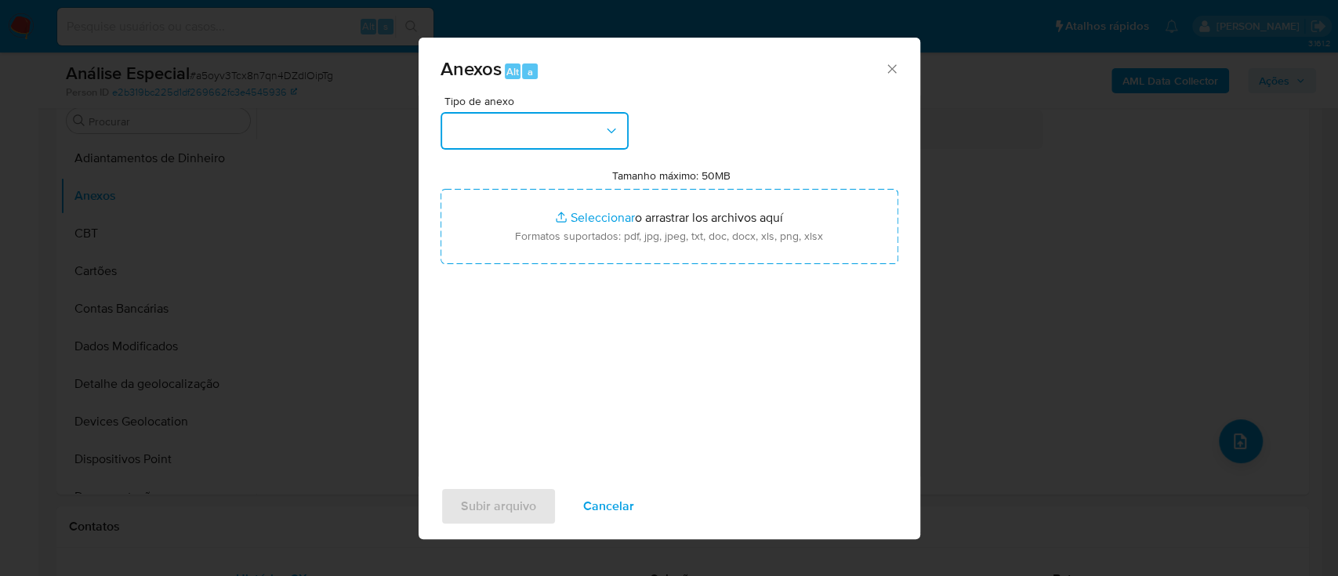
click at [566, 141] on button "button" at bounding box center [535, 131] width 188 height 38
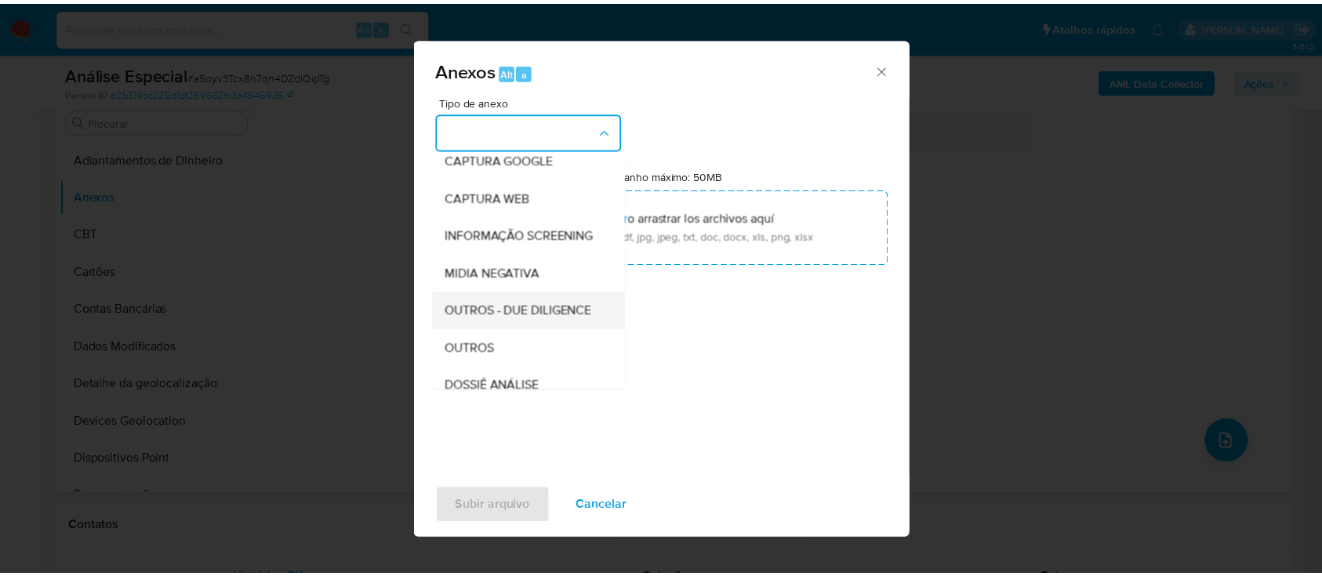
scroll to position [209, 0]
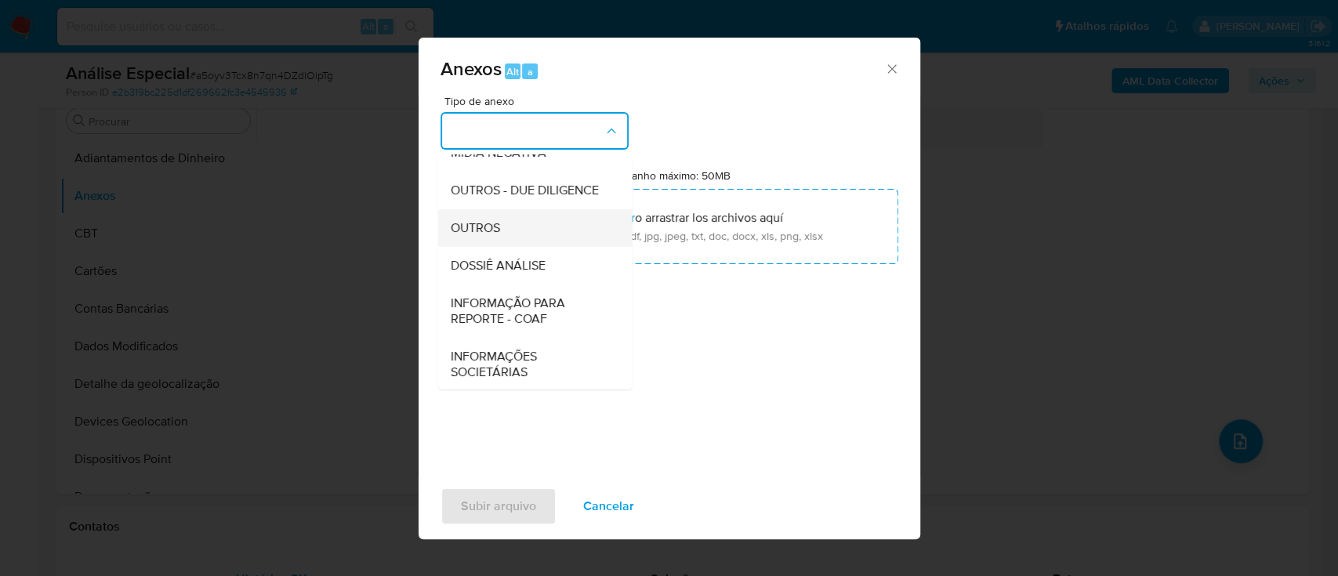
click at [531, 247] on div "OUTROS" at bounding box center [530, 228] width 160 height 38
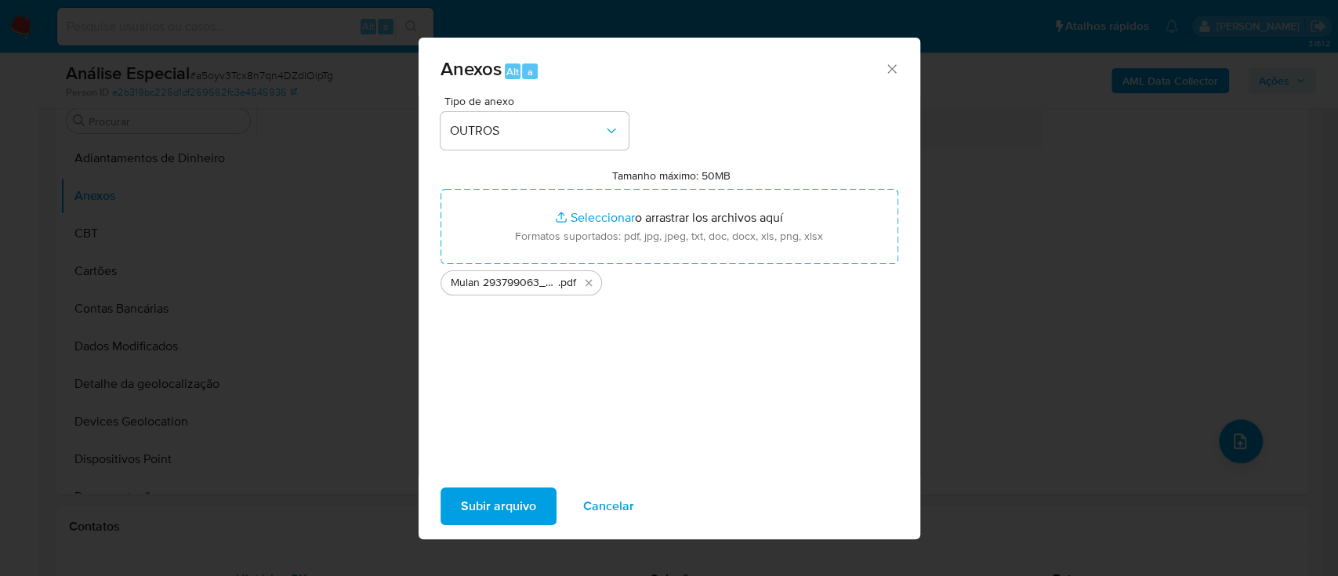
click at [516, 507] on span "Subir arquivo" at bounding box center [498, 506] width 75 height 35
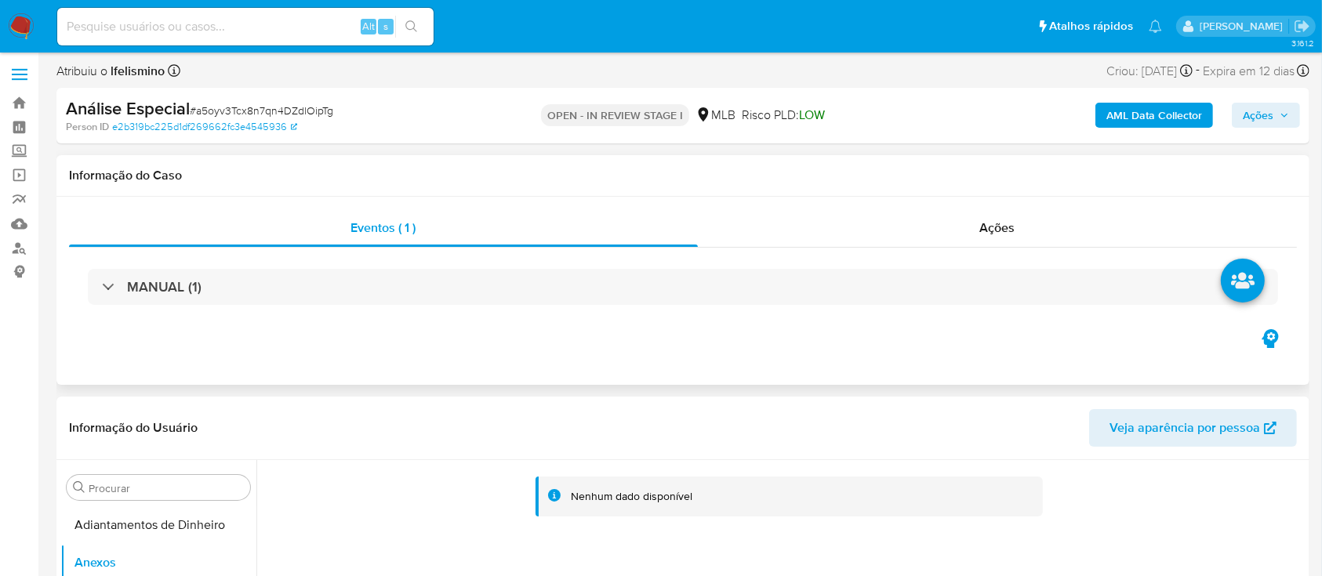
scroll to position [0, 0]
click at [1148, 112] on b "AML Data Collector" at bounding box center [1154, 117] width 96 height 25
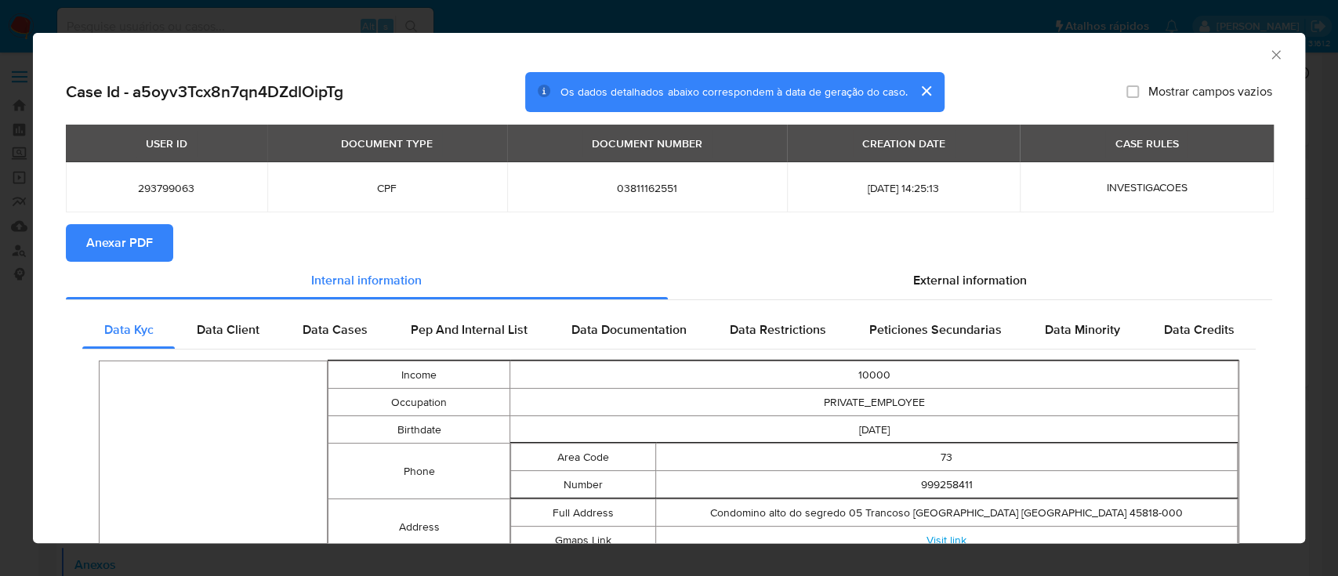
click at [99, 242] on span "Anexar PDF" at bounding box center [119, 243] width 67 height 35
click at [228, 15] on div "AML Data Collector Case Id - a5oyv3Tcx8n7qn4DZdlOipTg Os dados detalhados abaix…" at bounding box center [669, 288] width 1338 height 576
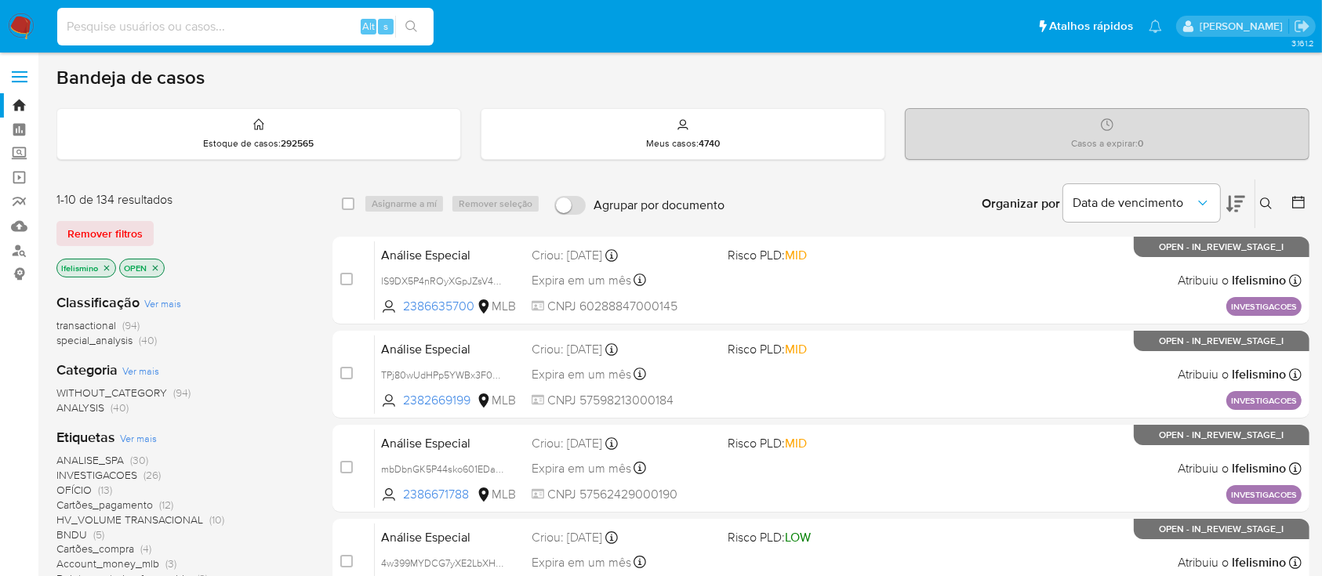
paste input "U1aOtkt6m8uOefUVQb25K1m7"
type input "U1aOtkt6m8uOefUVQb25K1m7"
click at [408, 25] on icon "search-icon" at bounding box center [411, 26] width 13 height 13
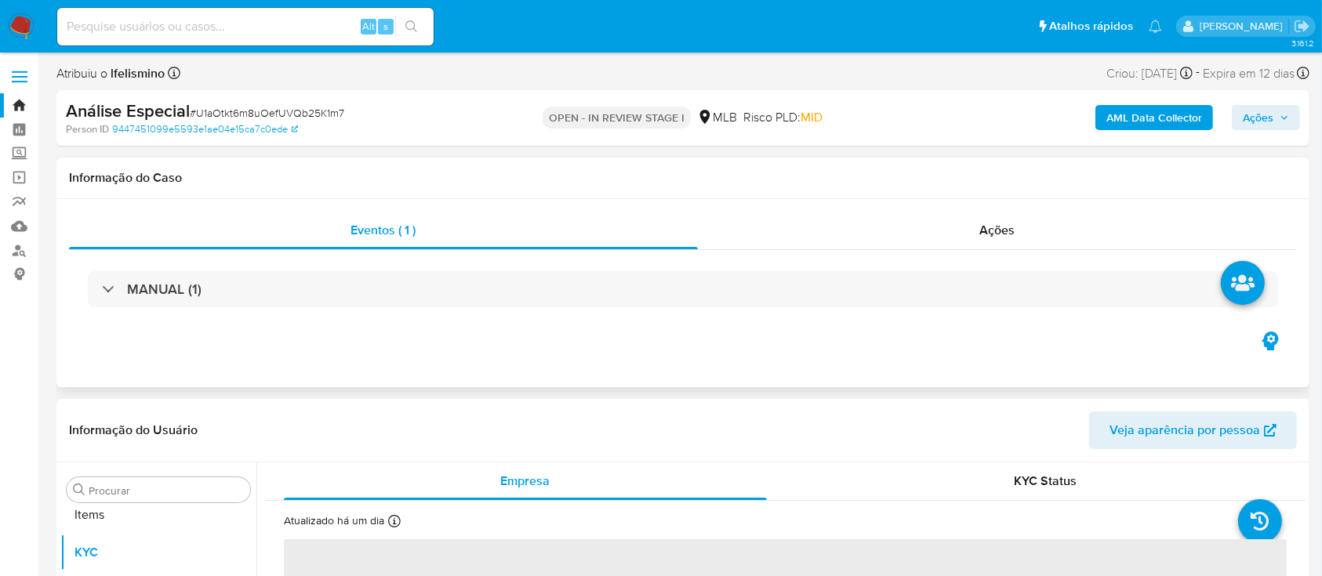
scroll to position [813, 0]
select select "10"
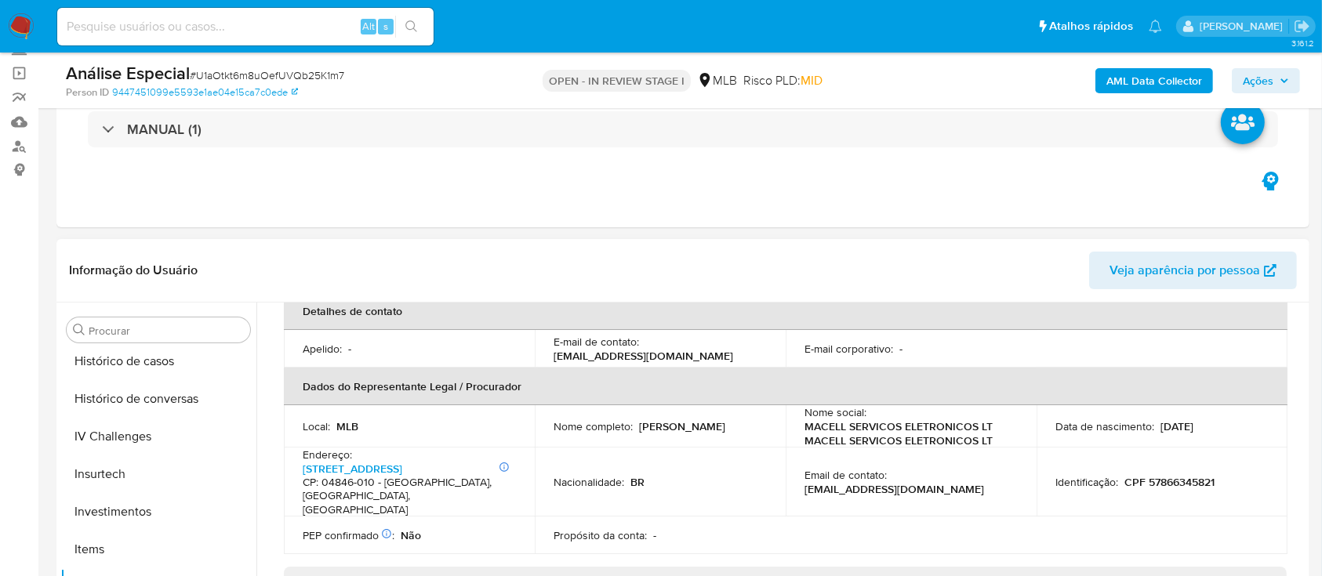
scroll to position [499, 0]
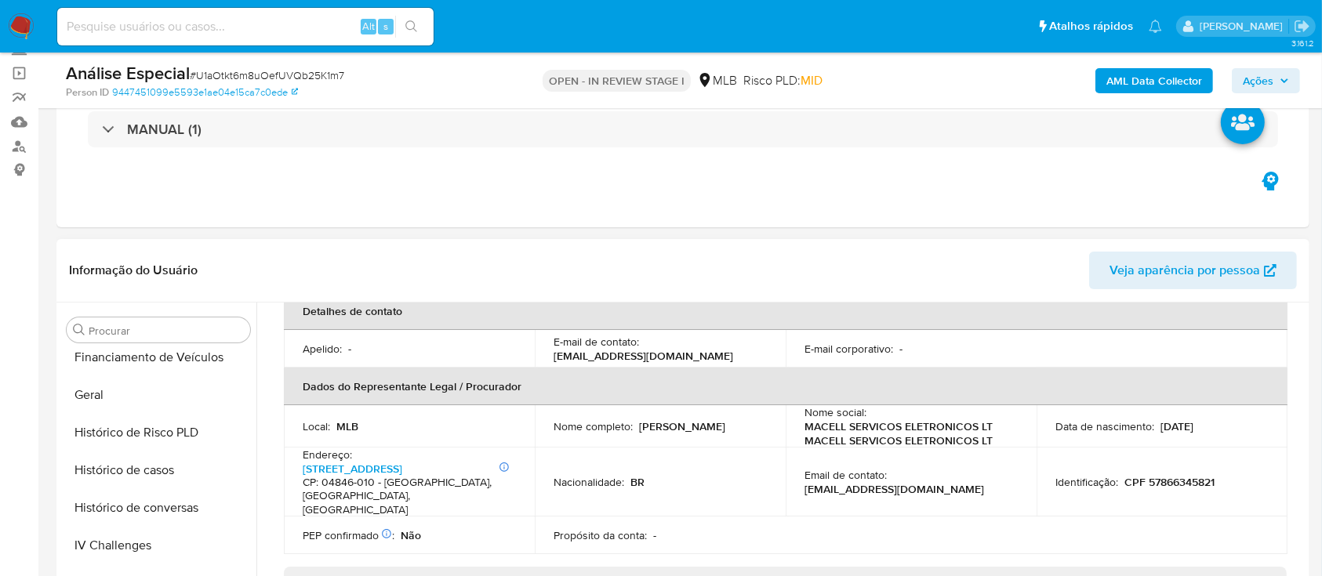
drag, startPoint x: 177, startPoint y: 404, endPoint x: 256, endPoint y: 351, distance: 95.0
click at [180, 402] on button "Geral" at bounding box center [158, 395] width 196 height 38
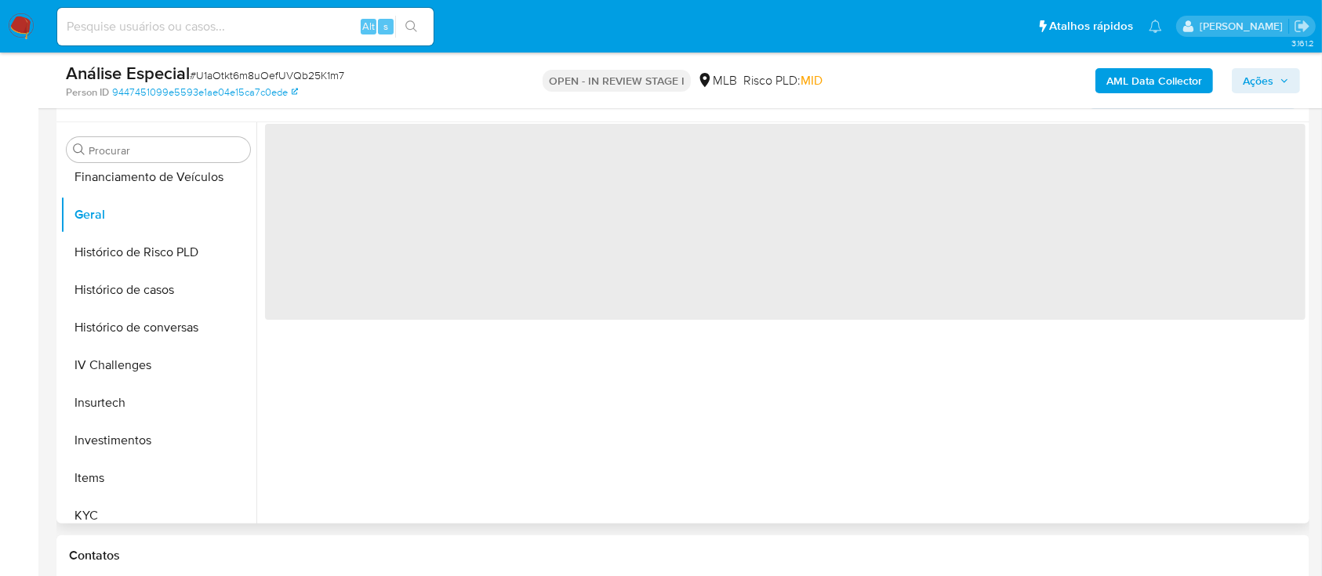
scroll to position [314, 0]
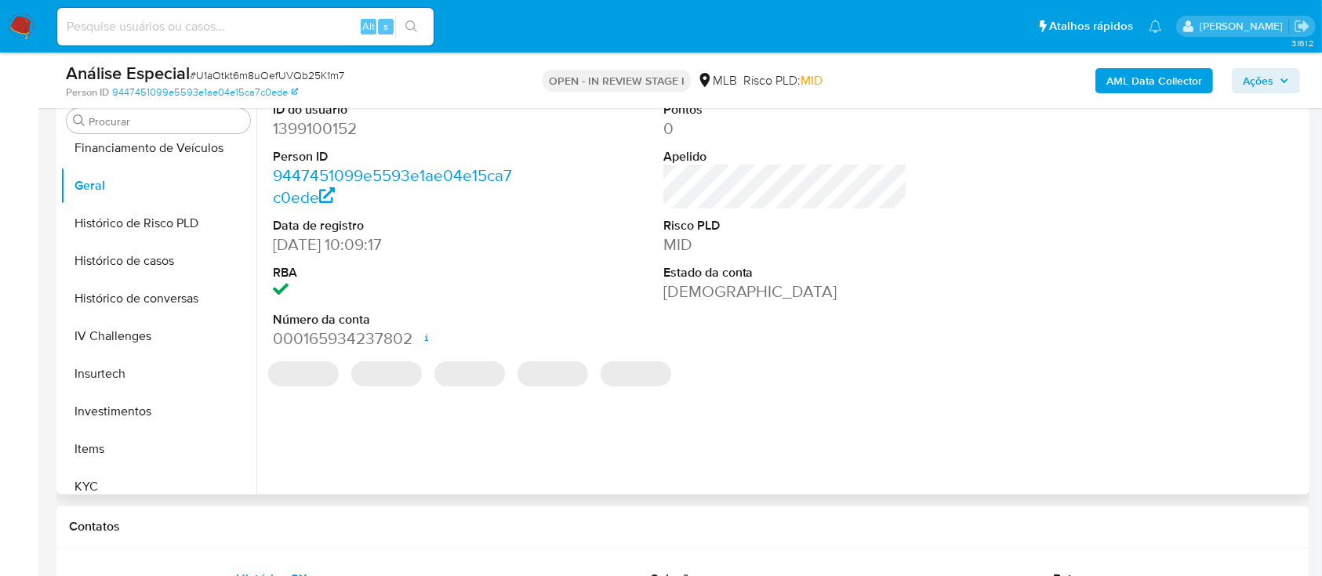
click at [329, 133] on dd "1399100152" at bounding box center [395, 129] width 245 height 22
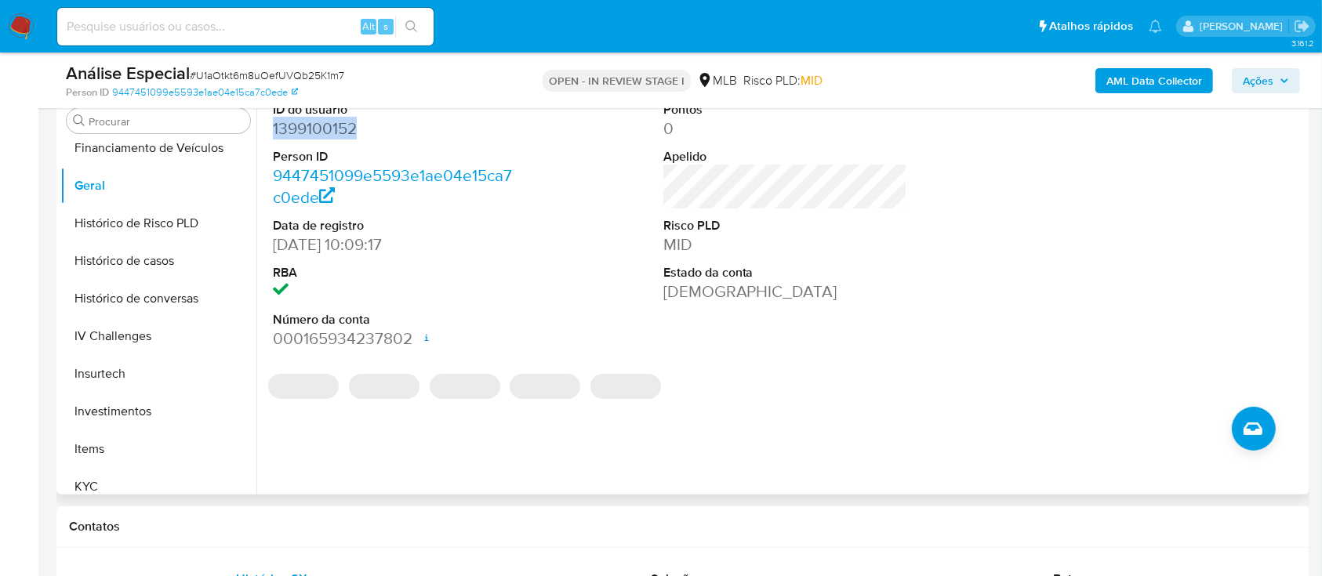
click at [329, 132] on dd "1399100152" at bounding box center [395, 129] width 245 height 22
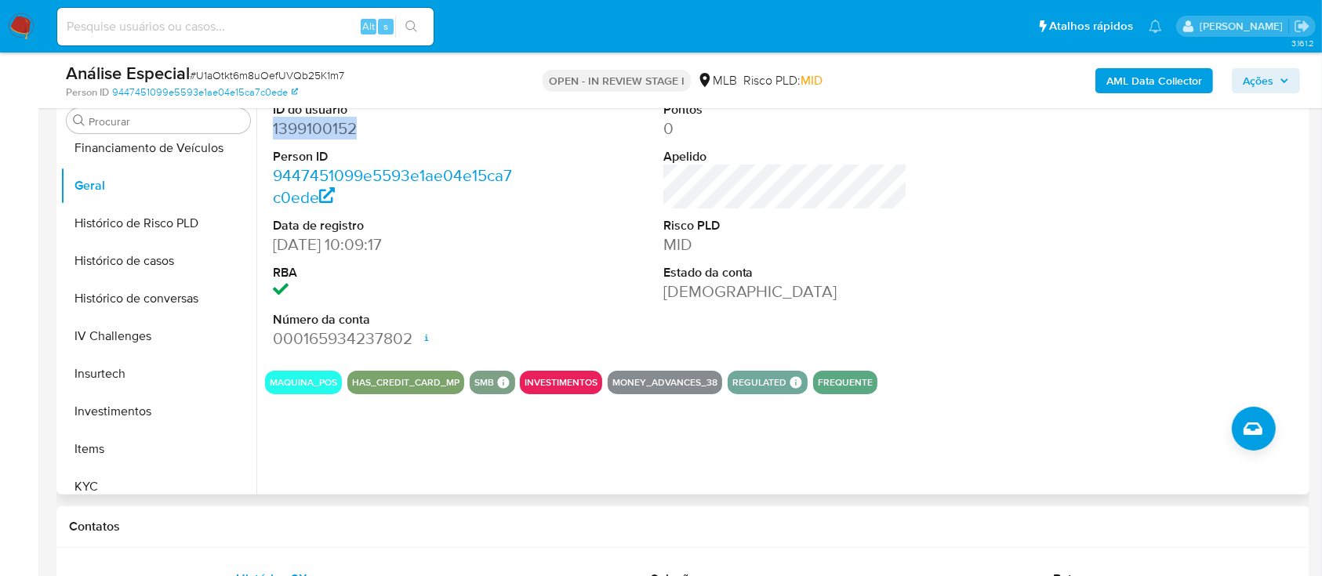
copy dd "1399100152"
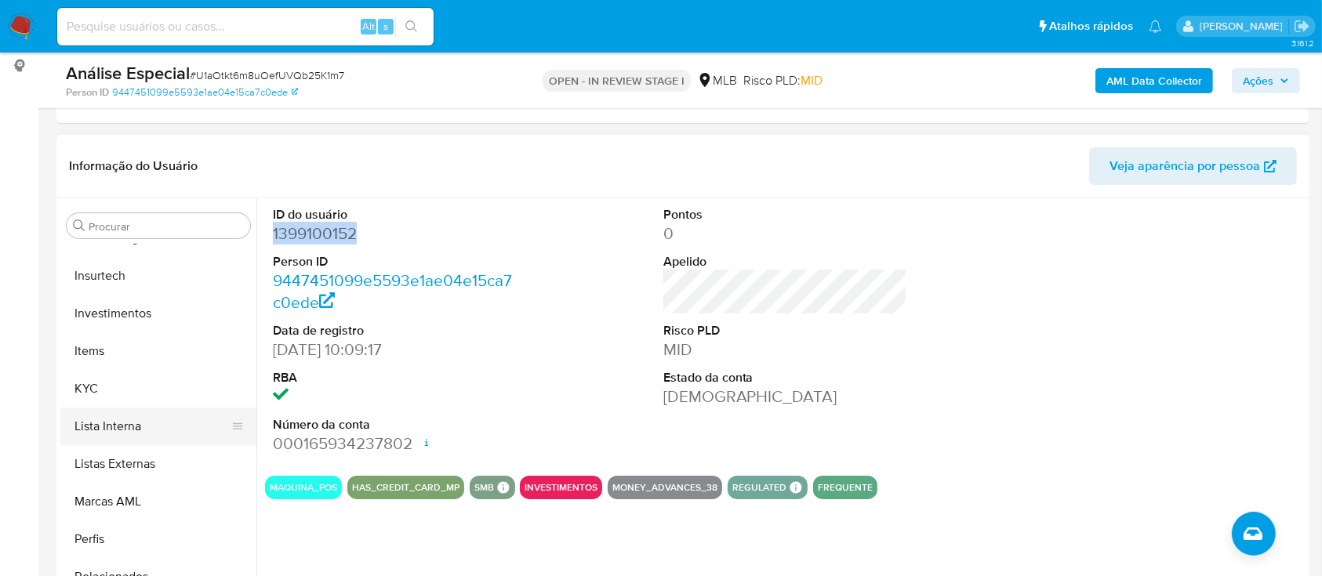
scroll to position [709, 0]
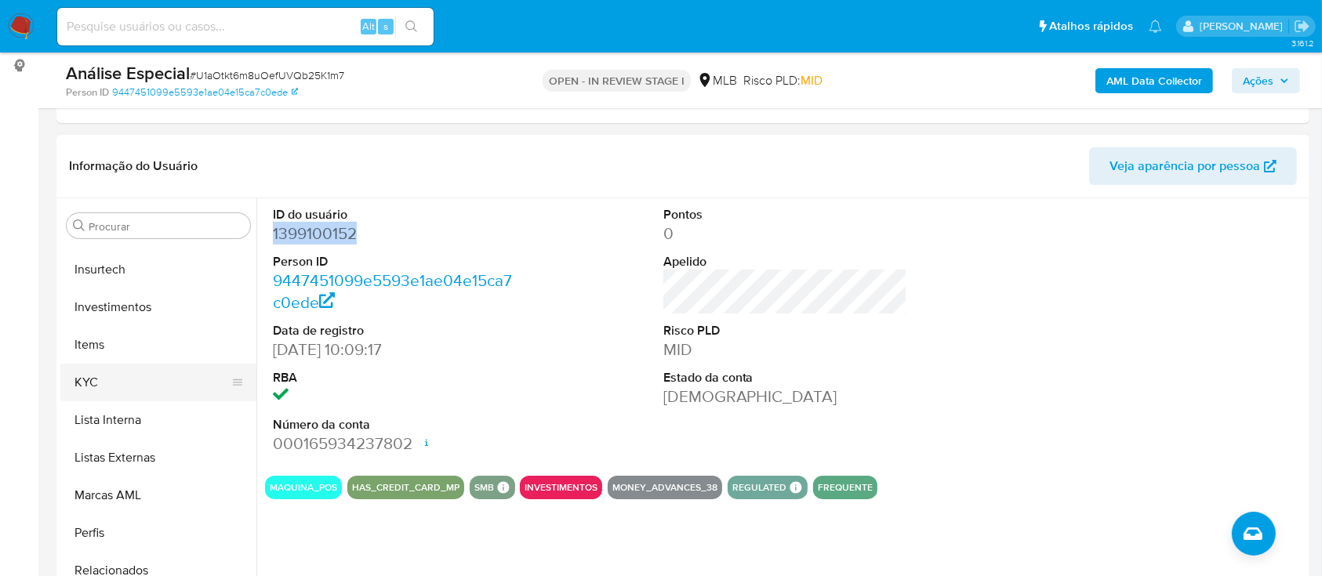
click at [128, 385] on button "KYC" at bounding box center [151, 383] width 183 height 38
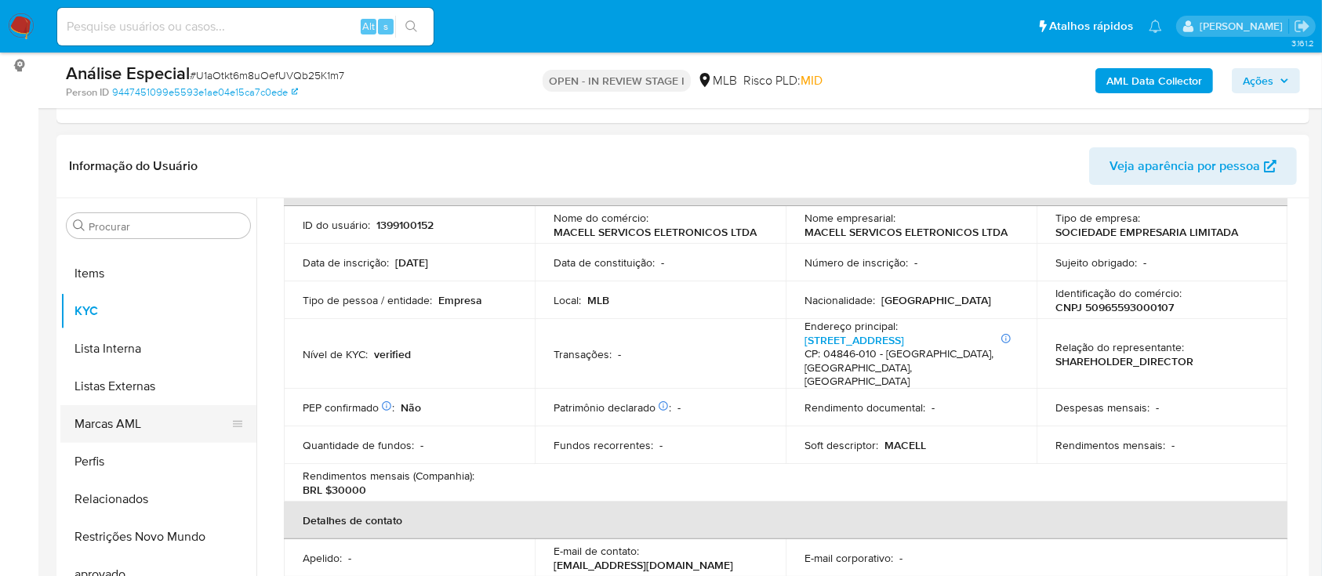
scroll to position [813, 0]
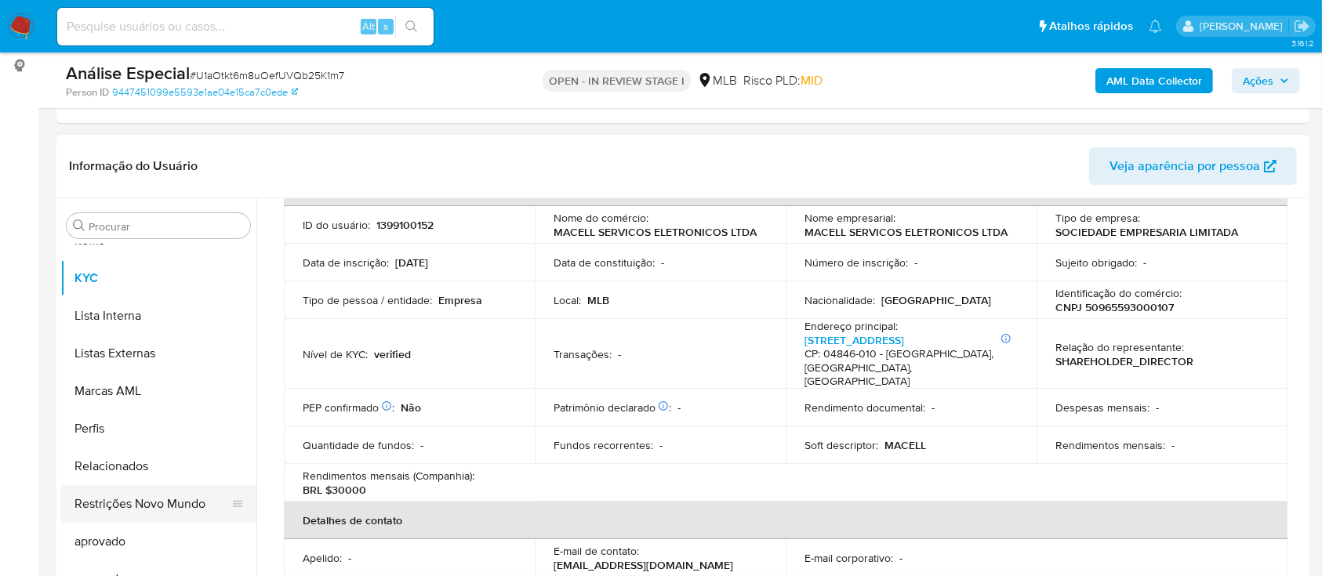
click at [94, 499] on button "Restrições Novo Mundo" at bounding box center [151, 504] width 183 height 38
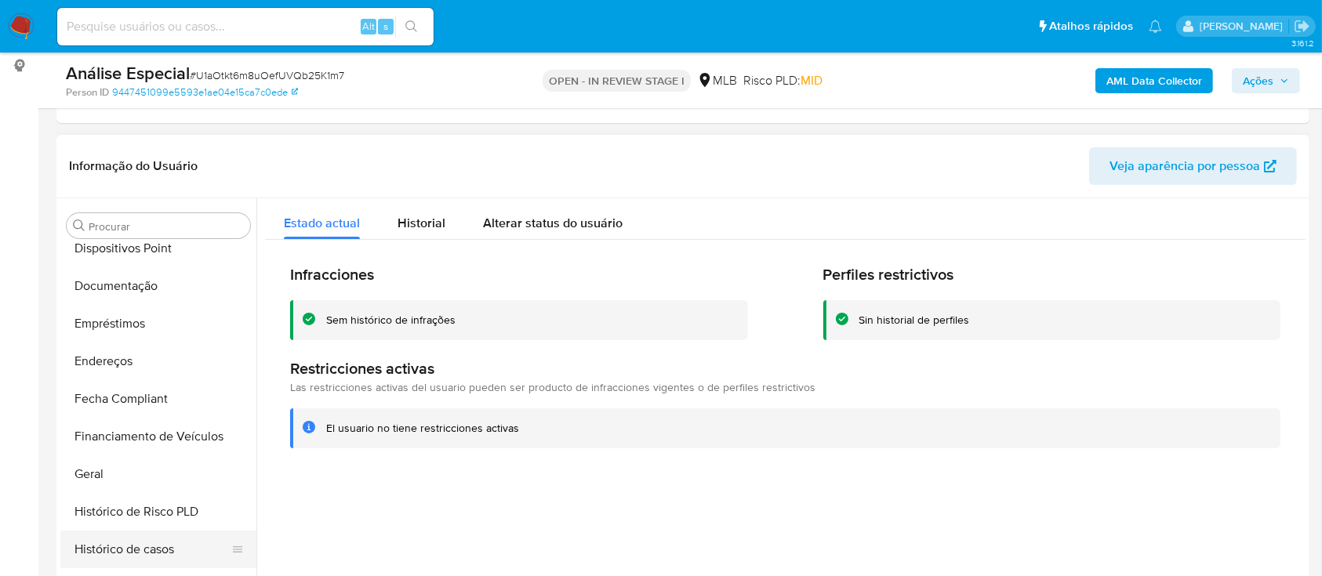
scroll to position [290, 0]
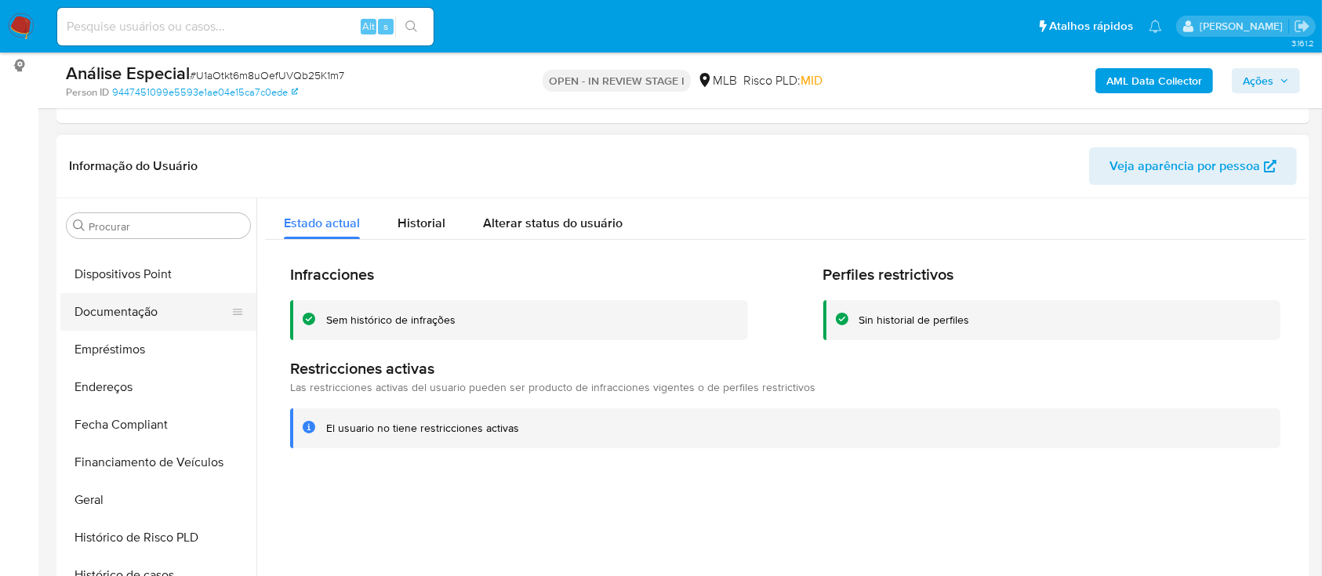
click at [177, 313] on button "Documentação" at bounding box center [151, 312] width 183 height 38
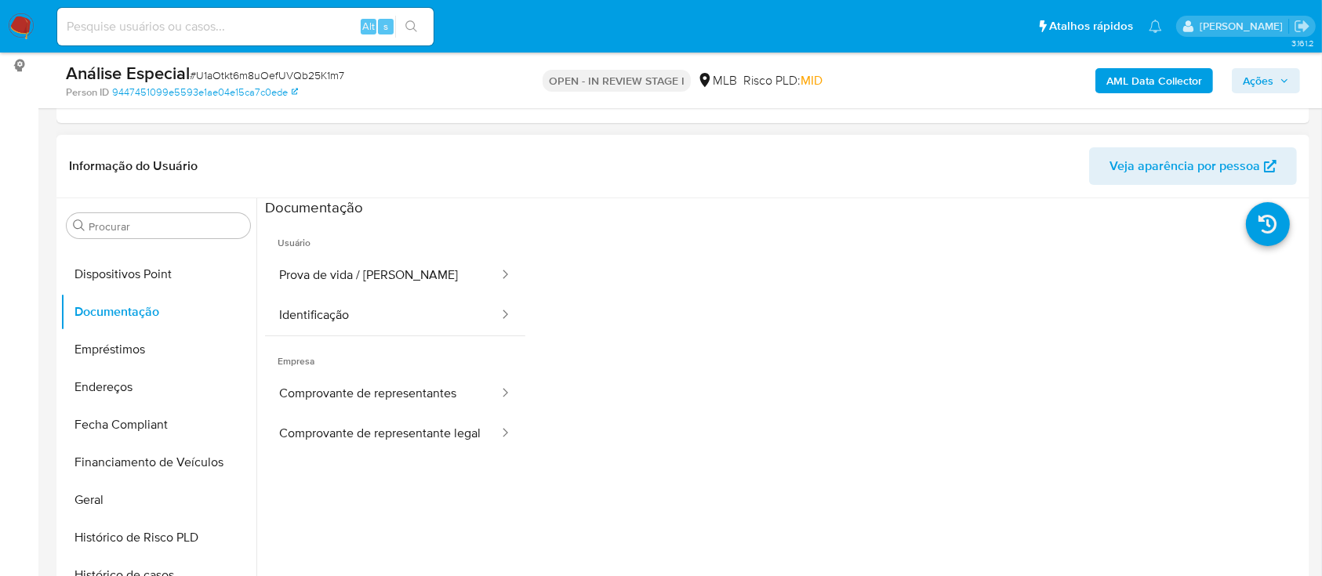
click at [424, 246] on span "Usuário" at bounding box center [395, 237] width 260 height 38
drag, startPoint x: 406, startPoint y: 260, endPoint x: 517, endPoint y: 275, distance: 111.6
click at [405, 262] on button "Prova de vida / Selfie" at bounding box center [382, 276] width 235 height 40
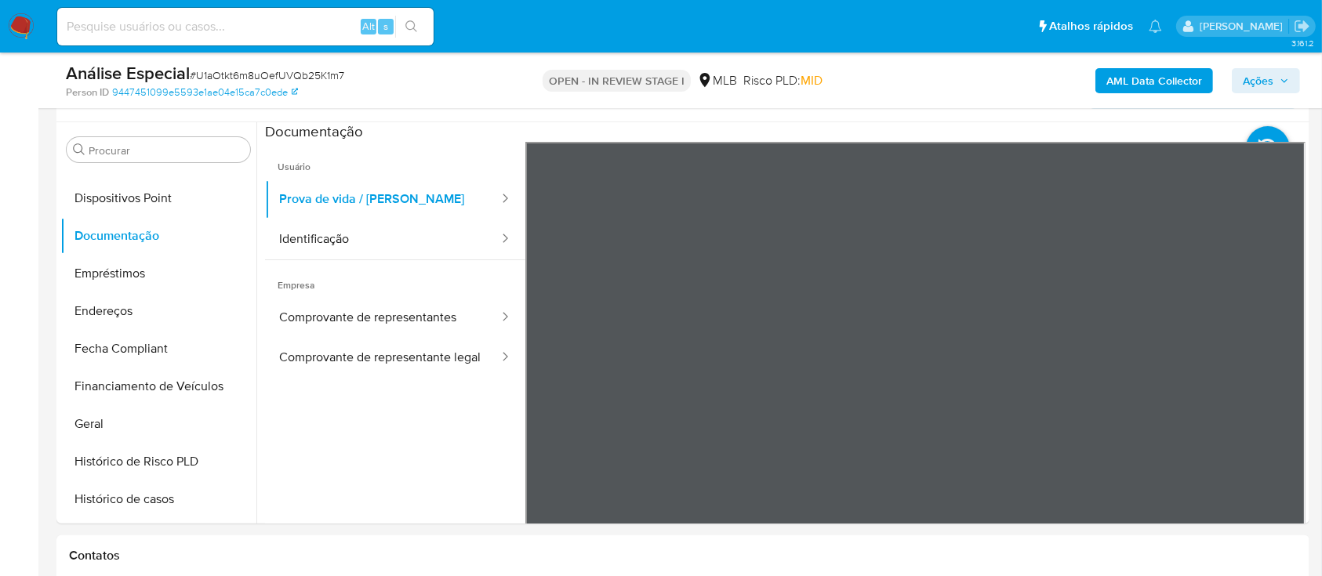
scroll to position [314, 0]
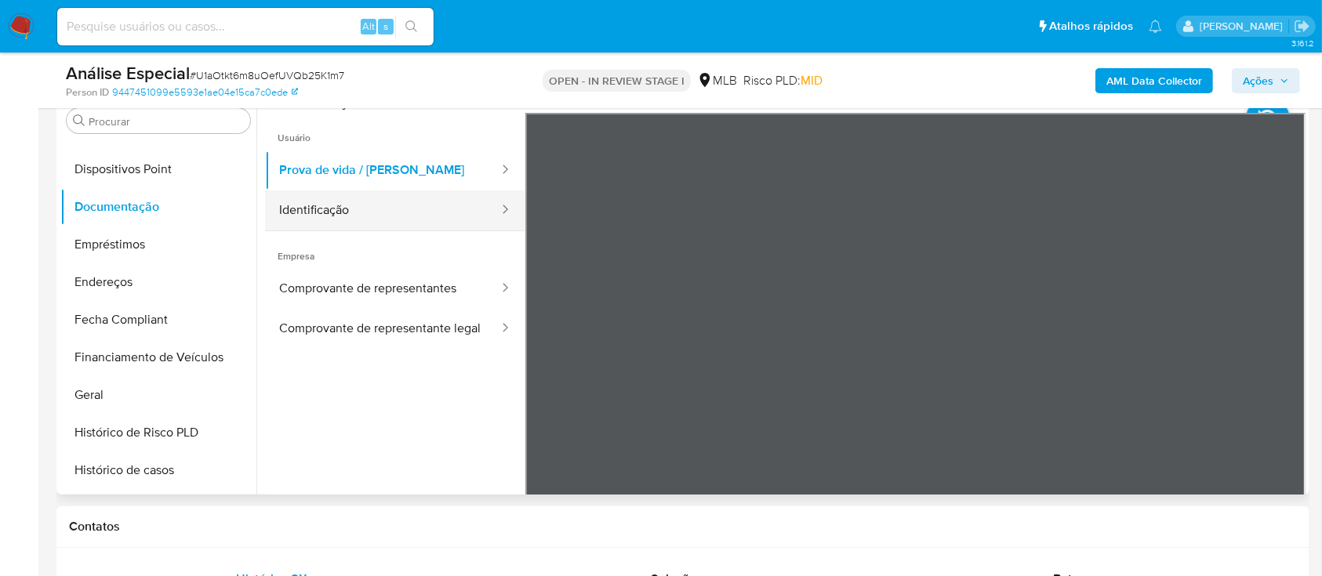
click at [332, 218] on button "Identificação" at bounding box center [382, 211] width 235 height 40
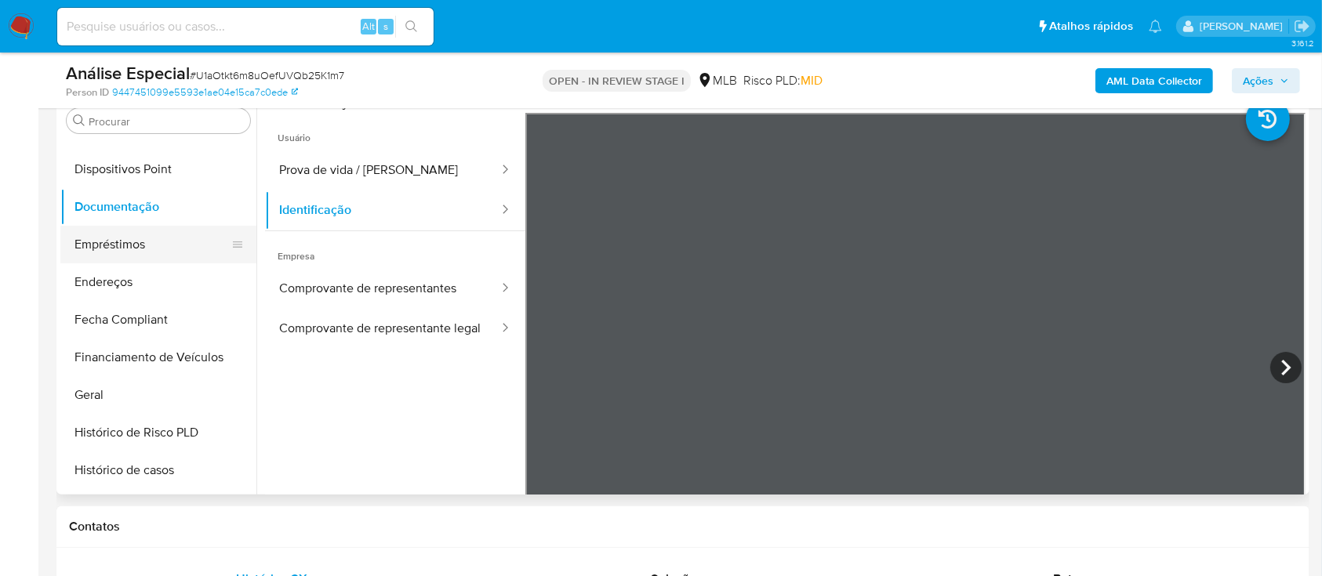
click at [139, 252] on button "Empréstimos" at bounding box center [151, 245] width 183 height 38
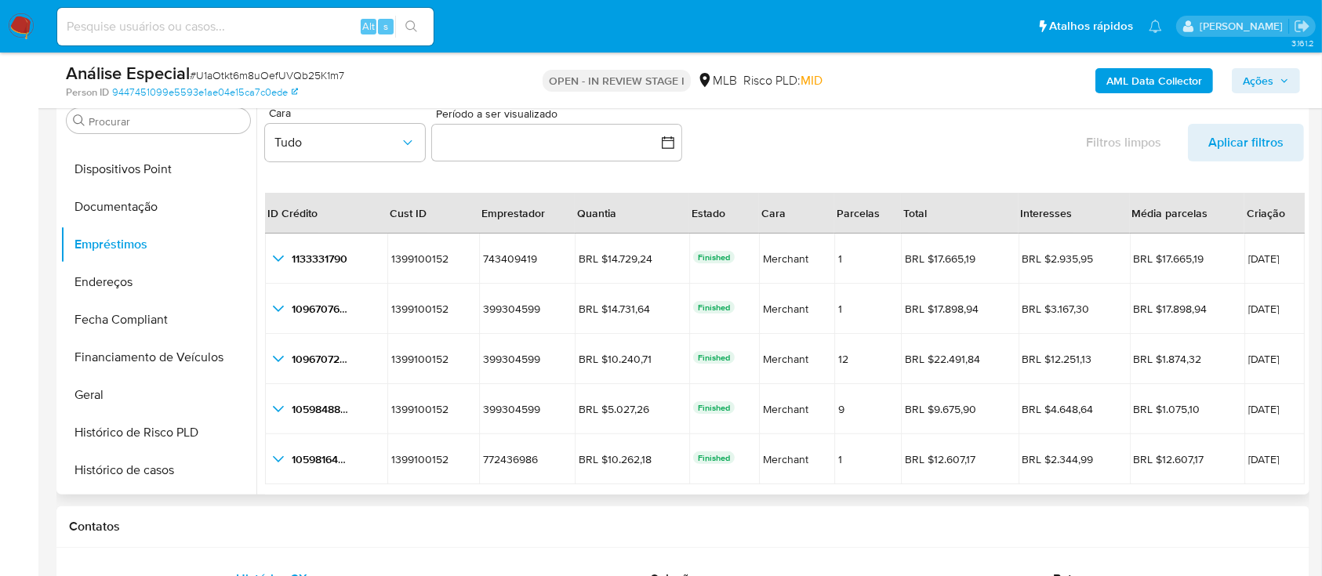
drag, startPoint x: 151, startPoint y: 288, endPoint x: 912, endPoint y: 314, distance: 761.8
click at [151, 285] on button "Endereços" at bounding box center [158, 282] width 196 height 38
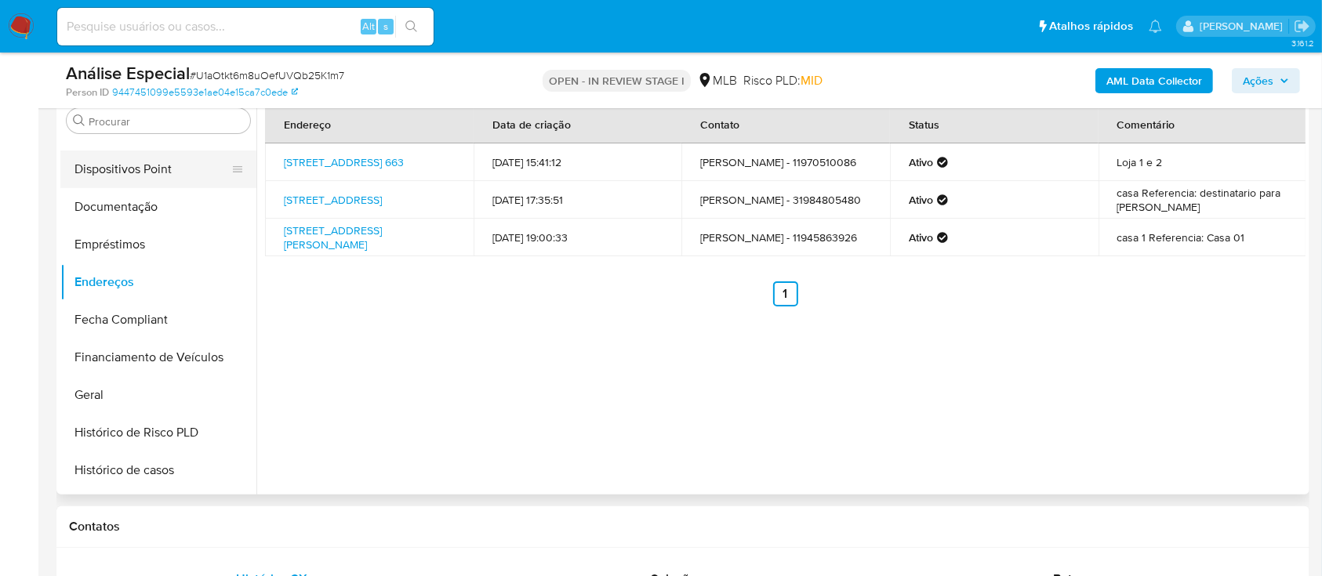
click at [191, 173] on button "Dispositivos Point" at bounding box center [151, 170] width 183 height 38
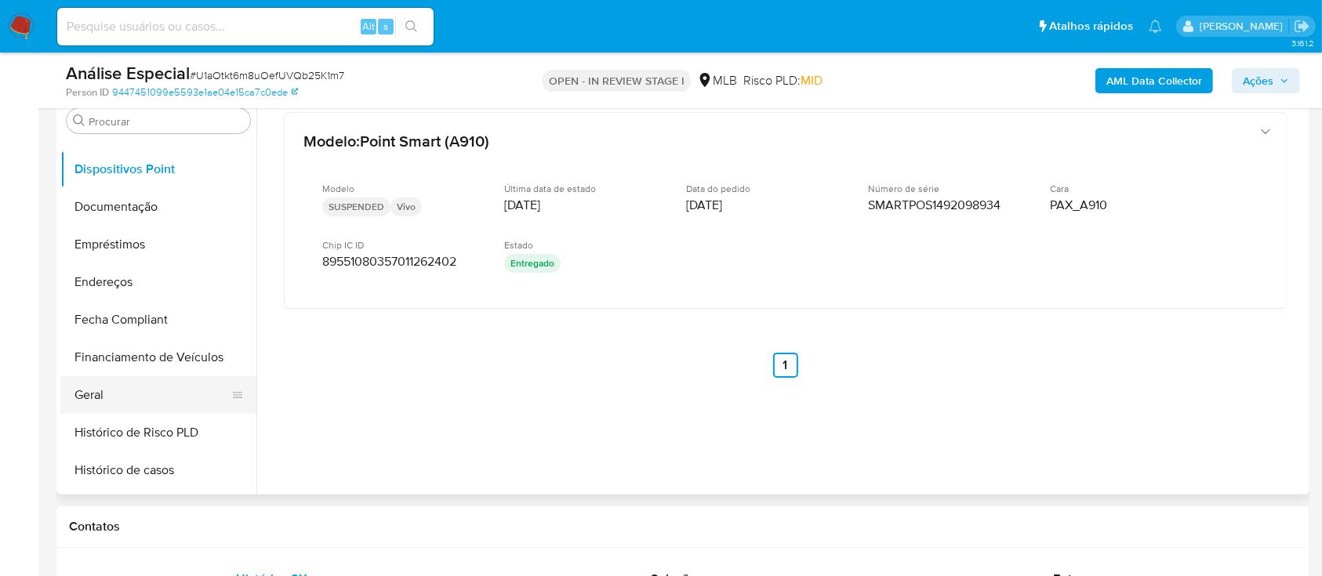
click at [120, 383] on button "Geral" at bounding box center [151, 395] width 183 height 38
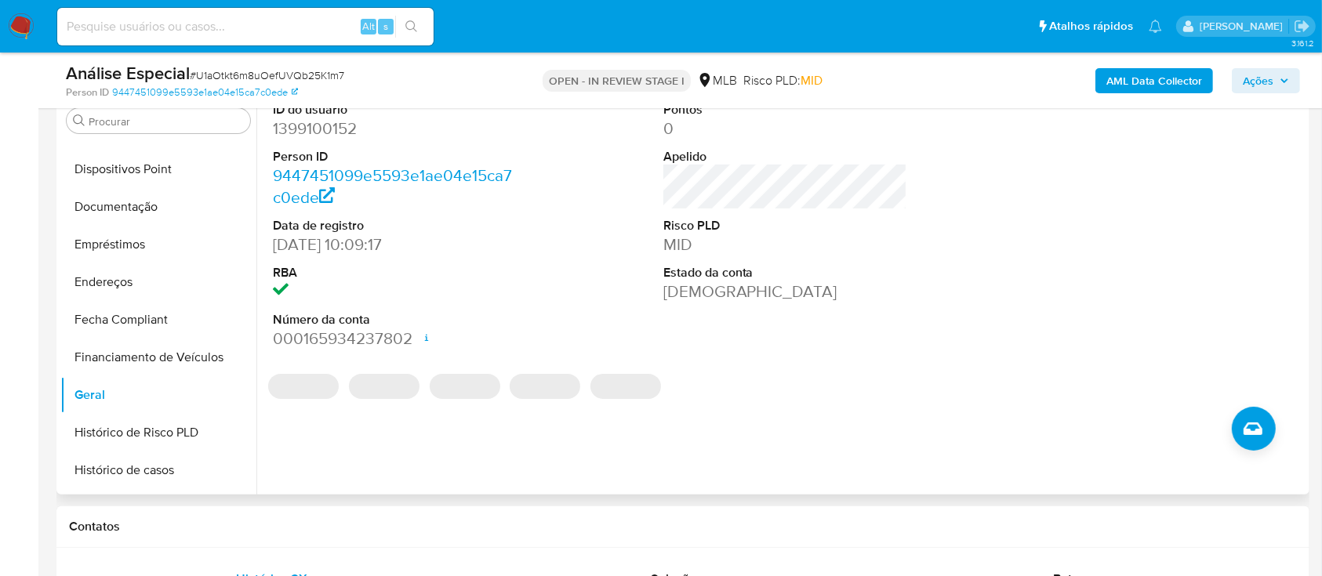
click at [314, 129] on dd "1399100152" at bounding box center [395, 129] width 245 height 22
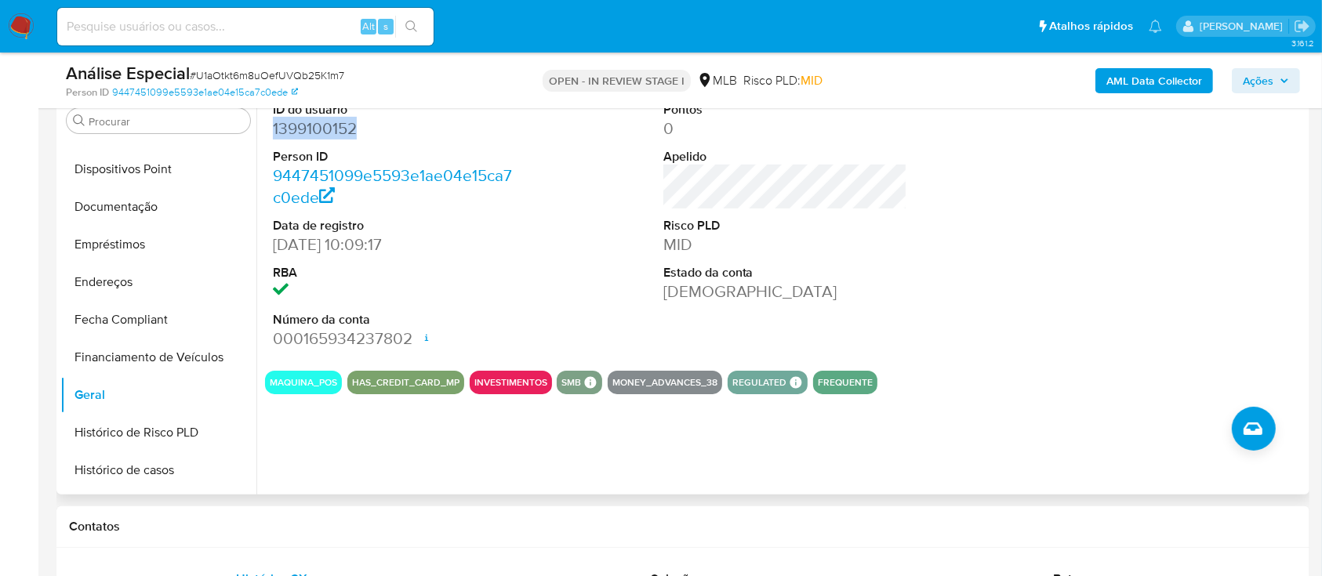
copy dd "1399100152"
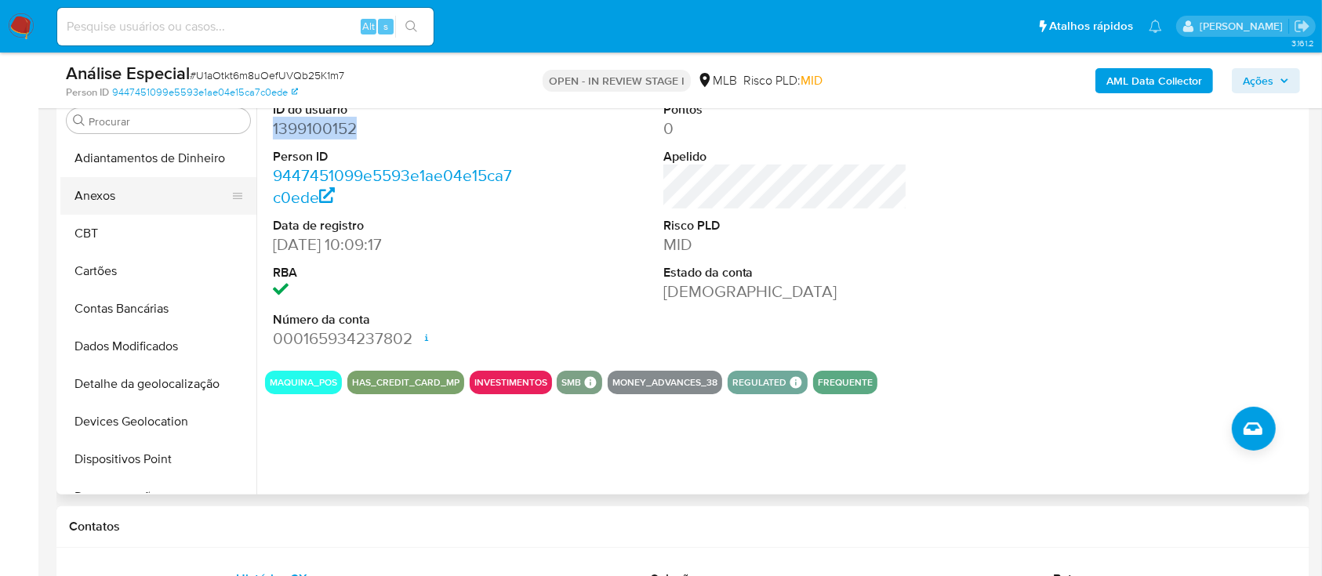
click at [150, 196] on button "Anexos" at bounding box center [151, 196] width 183 height 38
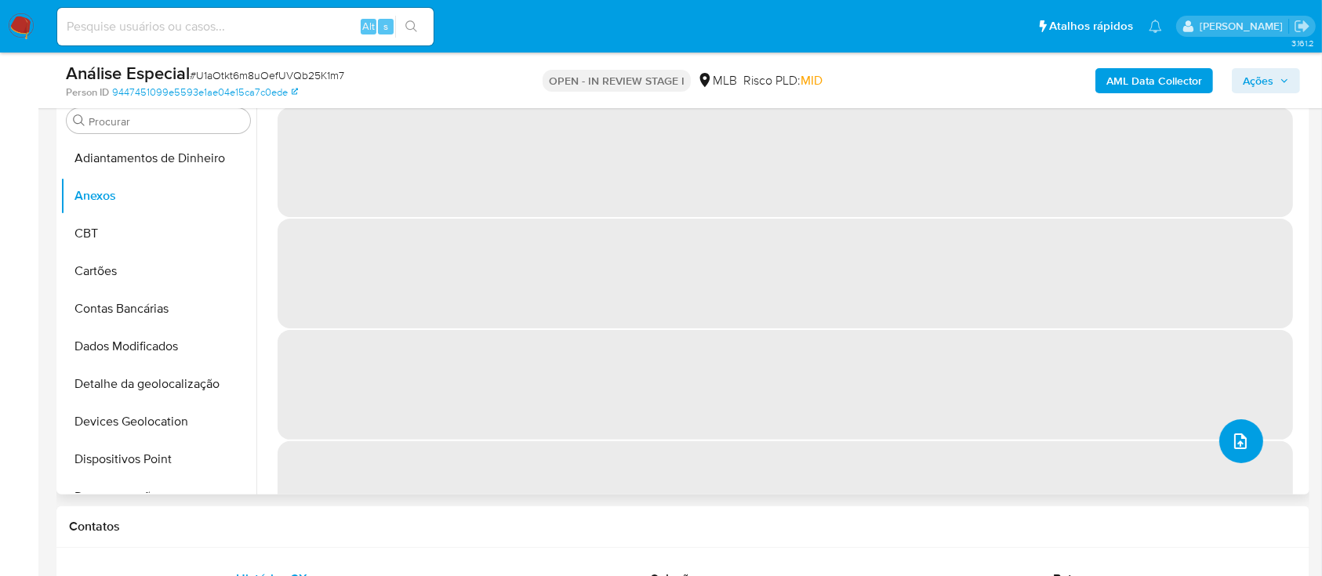
click at [1248, 455] on button "upload-file" at bounding box center [1241, 441] width 44 height 44
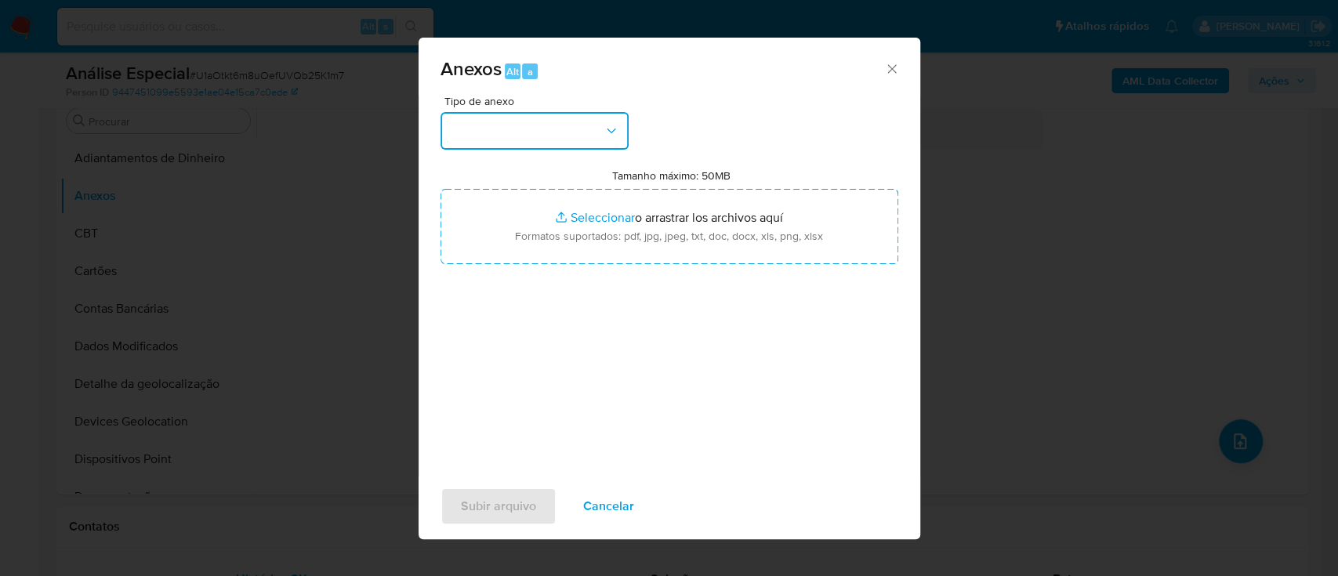
click at [523, 141] on button "button" at bounding box center [535, 131] width 188 height 38
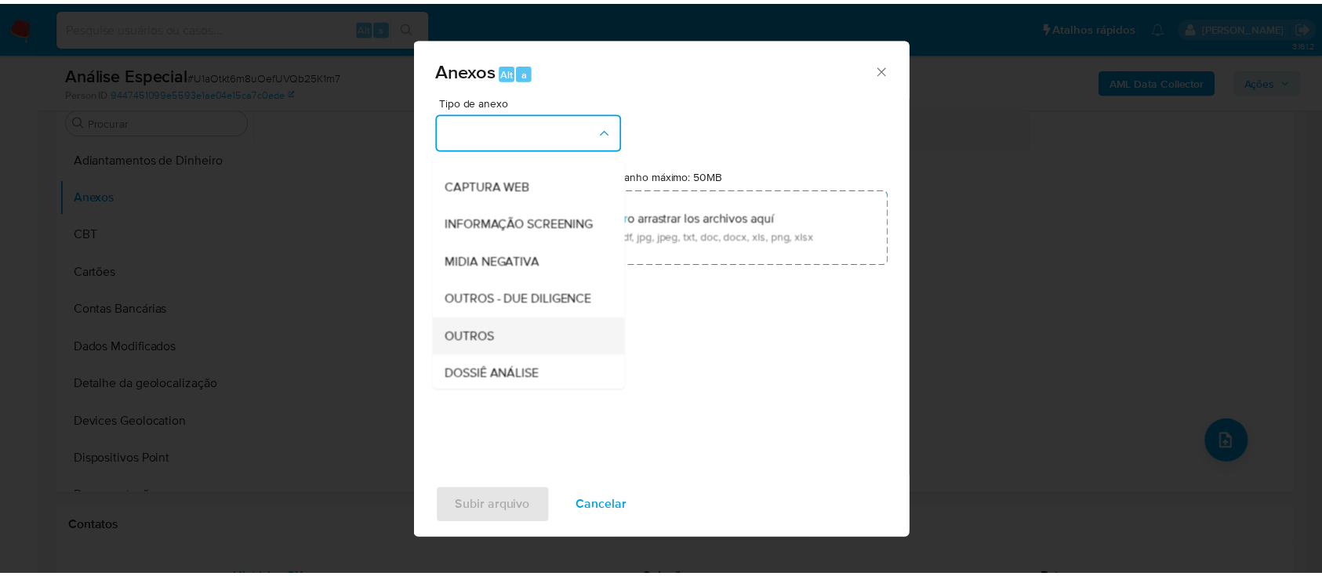
scroll to position [209, 0]
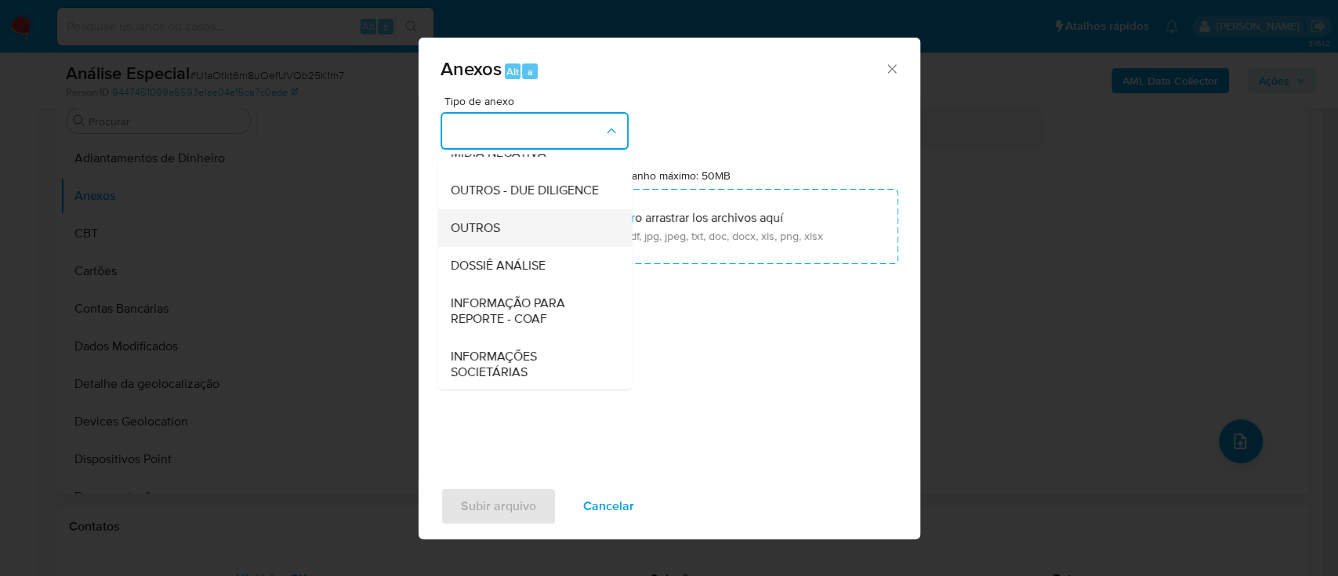
click at [494, 236] on span "OUTROS" at bounding box center [474, 228] width 49 height 16
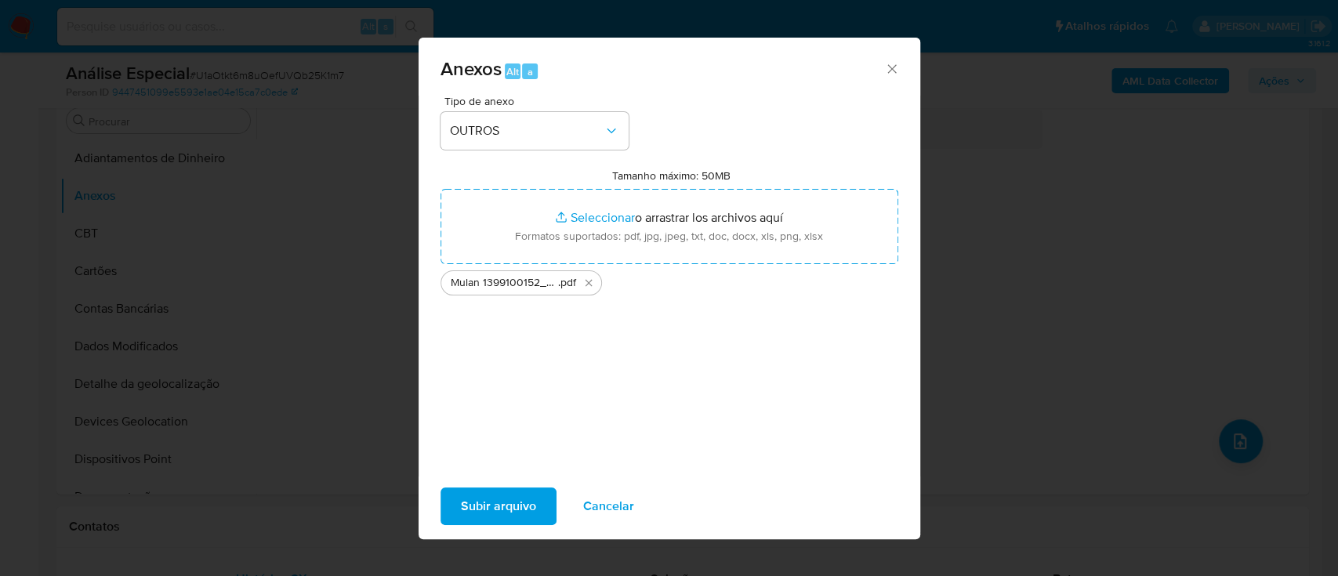
click at [529, 497] on span "Subir arquivo" at bounding box center [498, 506] width 75 height 35
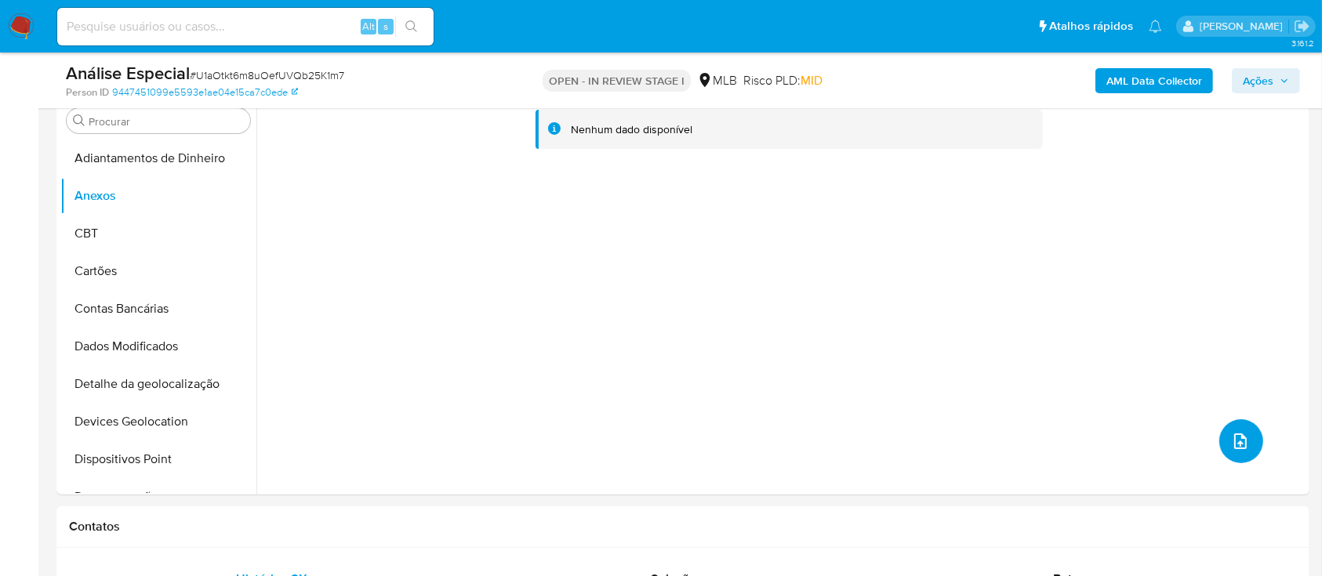
scroll to position [0, 0]
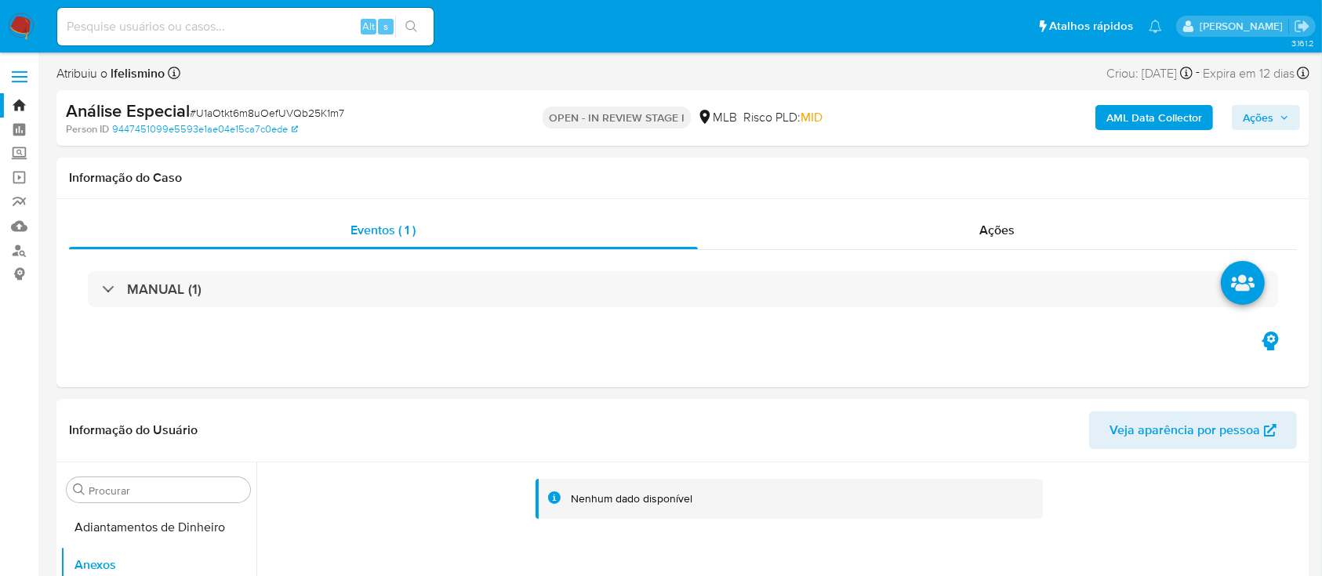
click at [1175, 108] on b "AML Data Collector" at bounding box center [1154, 117] width 96 height 25
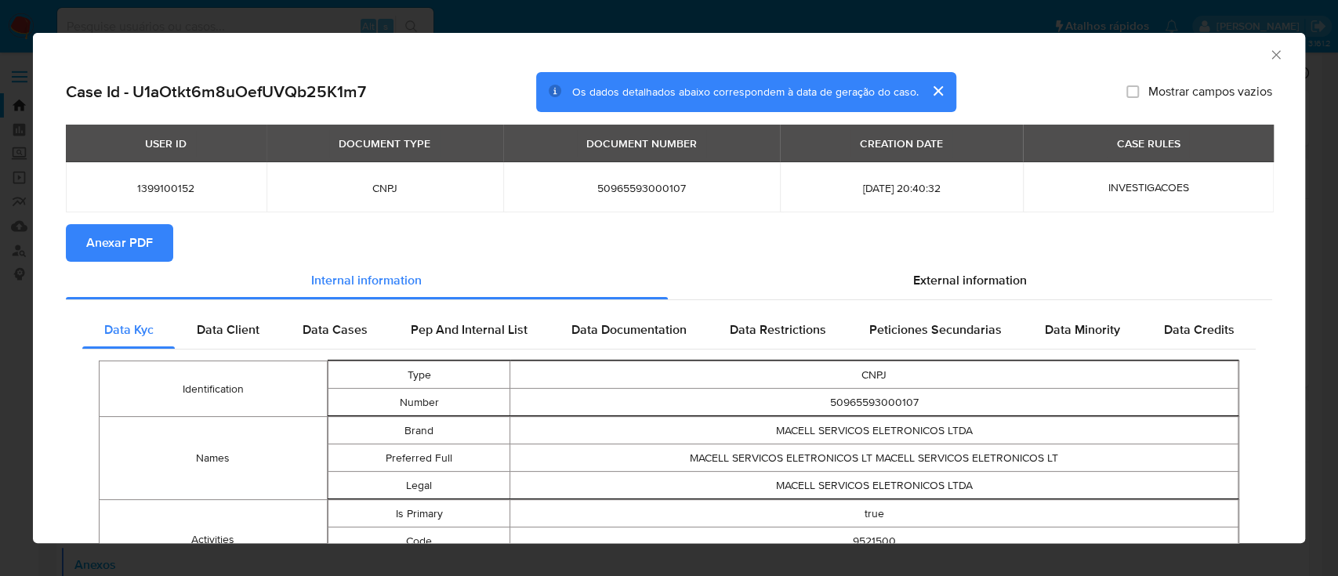
click at [95, 245] on span "Anexar PDF" at bounding box center [119, 243] width 67 height 35
click at [538, 14] on div "AML Data Collector Case Id - U1aOtkt6m8uOefUVQb25K1m7 Os dados detalhados abaix…" at bounding box center [669, 288] width 1338 height 576
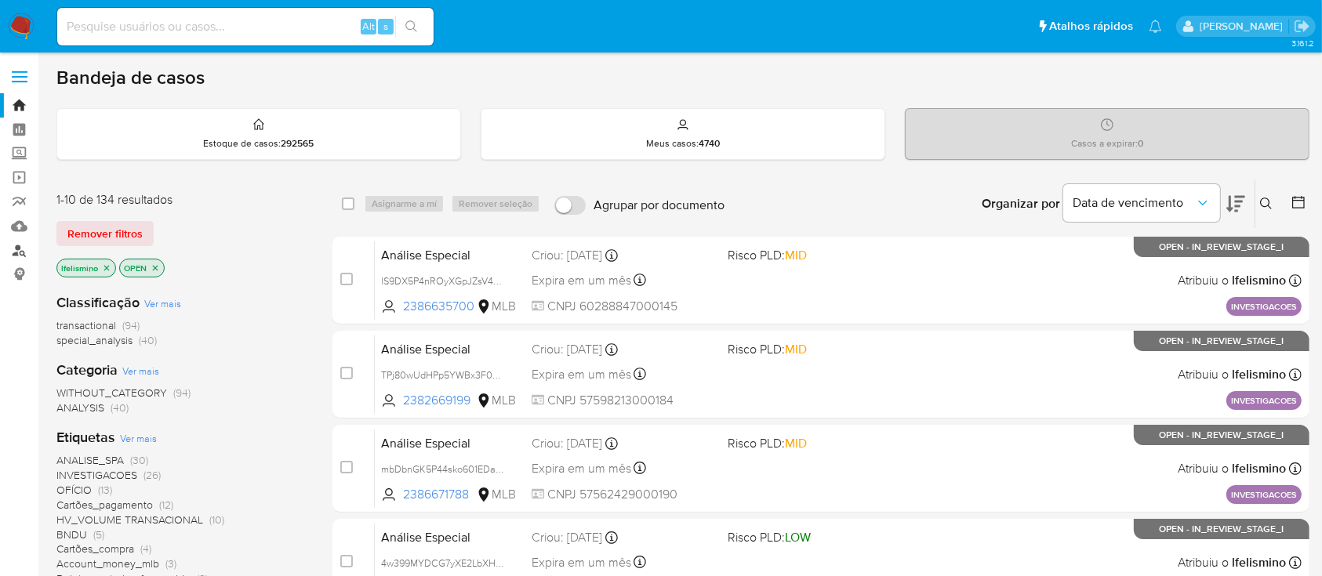
drag, startPoint x: 24, startPoint y: 249, endPoint x: 16, endPoint y: 251, distance: 8.8
click at [24, 249] on link "Localizador de pessoas" at bounding box center [93, 250] width 187 height 24
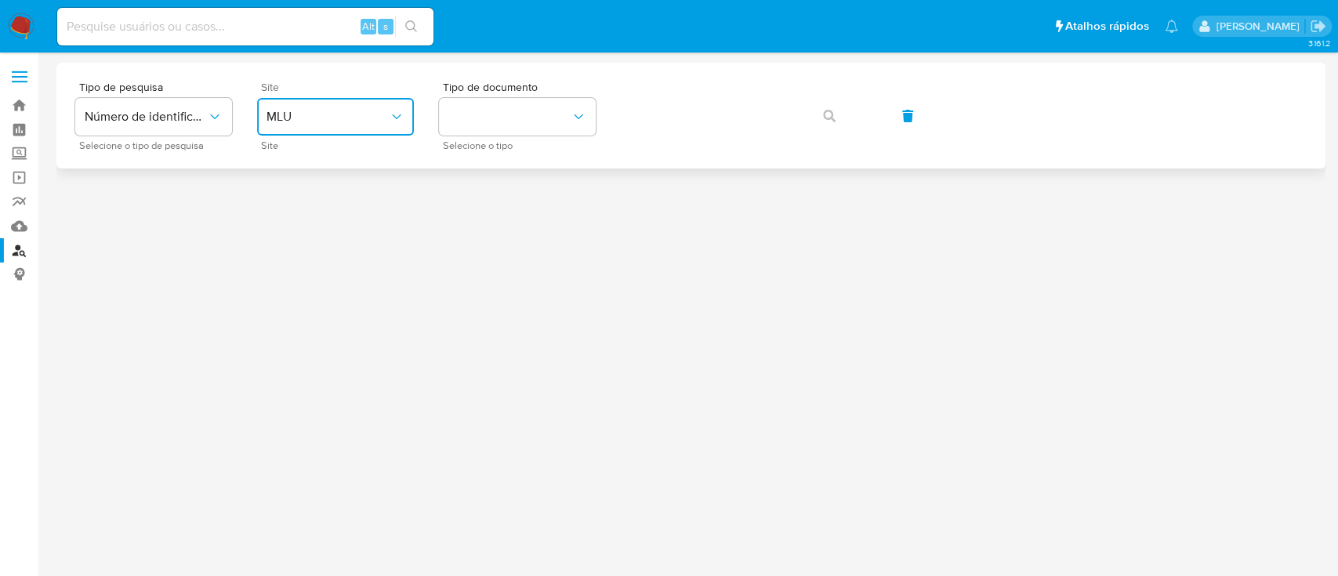
click at [314, 107] on button "MLU" at bounding box center [335, 117] width 157 height 38
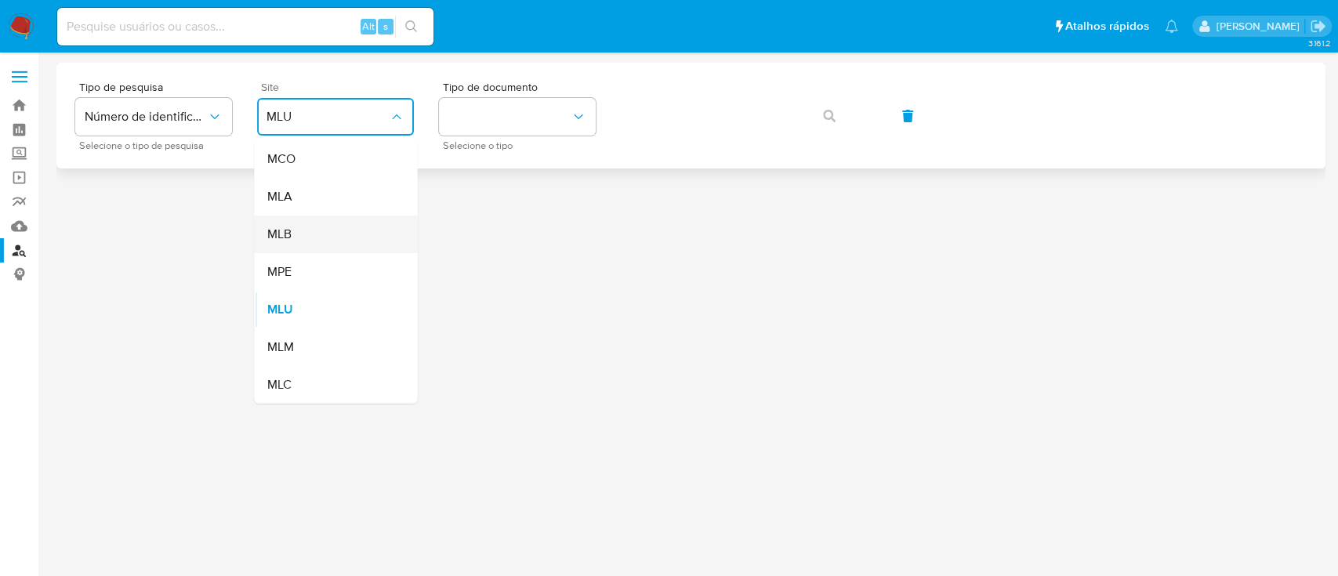
click at [311, 223] on div "MLB" at bounding box center [331, 235] width 129 height 38
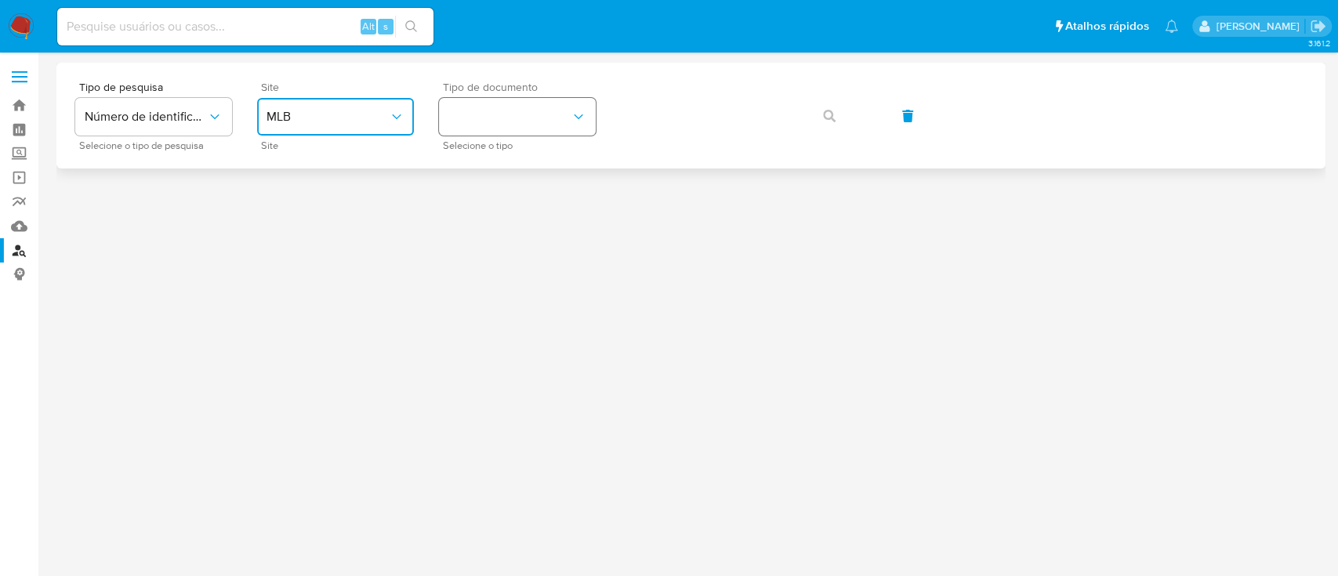
drag, startPoint x: 468, startPoint y: 116, endPoint x: 472, endPoint y: 129, distance: 13.1
click at [470, 122] on button "identificationType" at bounding box center [517, 117] width 157 height 38
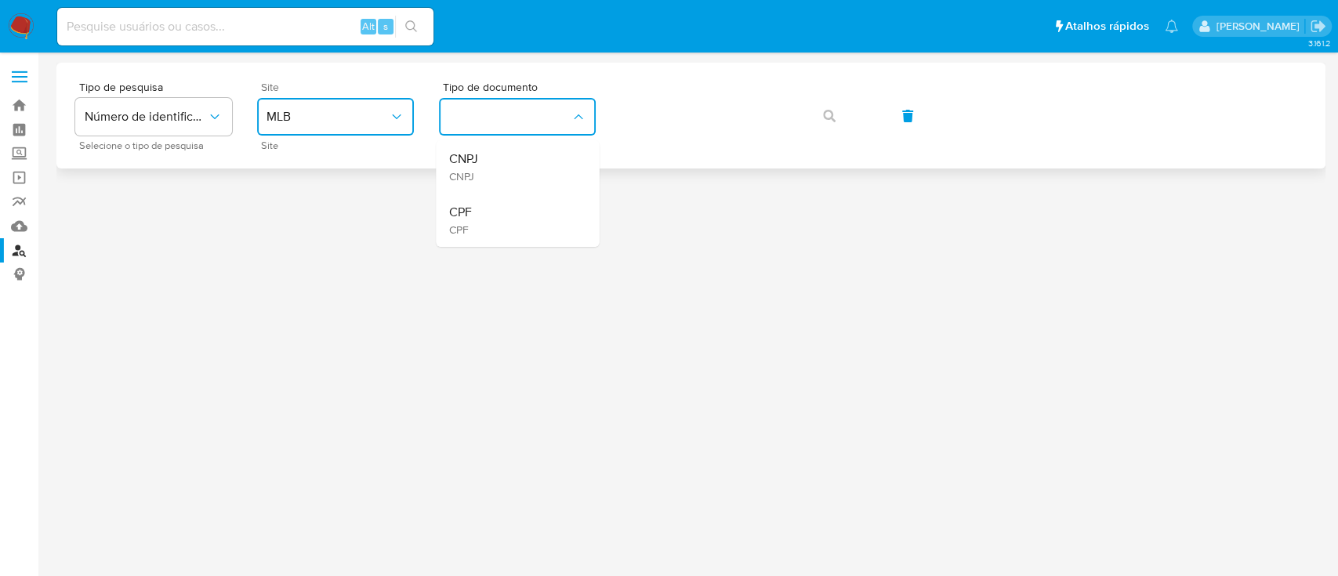
drag, startPoint x: 482, startPoint y: 220, endPoint x: 652, endPoint y: 155, distance: 181.4
click at [483, 222] on div "CPF CPF" at bounding box center [513, 220] width 129 height 53
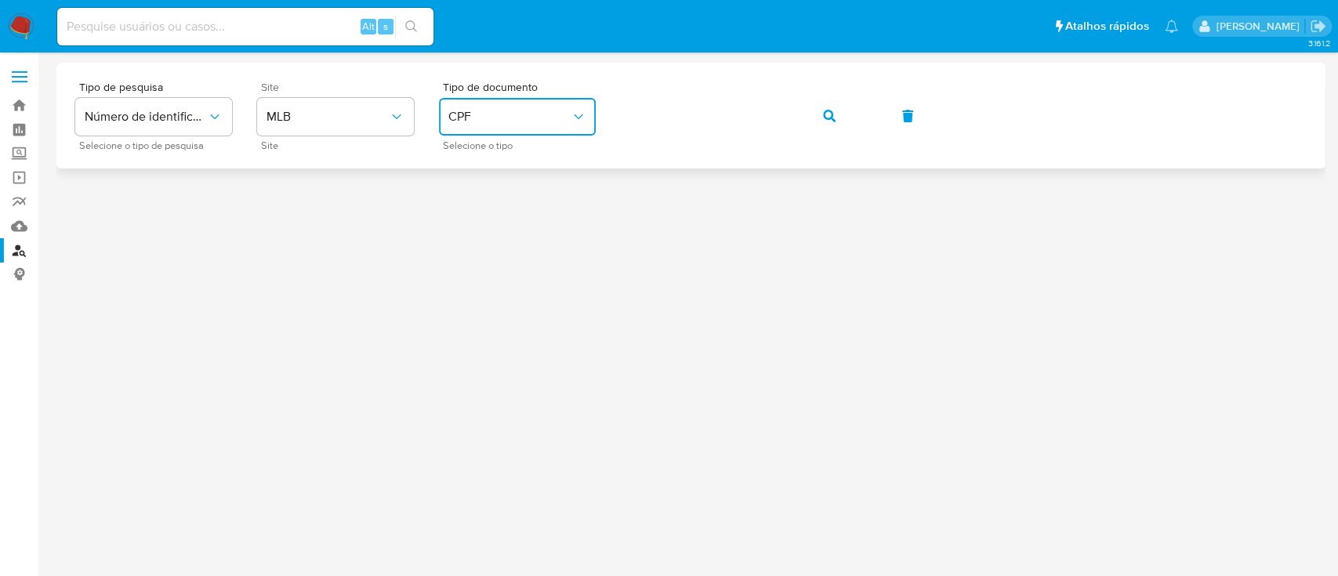
click at [809, 122] on button "button" at bounding box center [829, 116] width 53 height 38
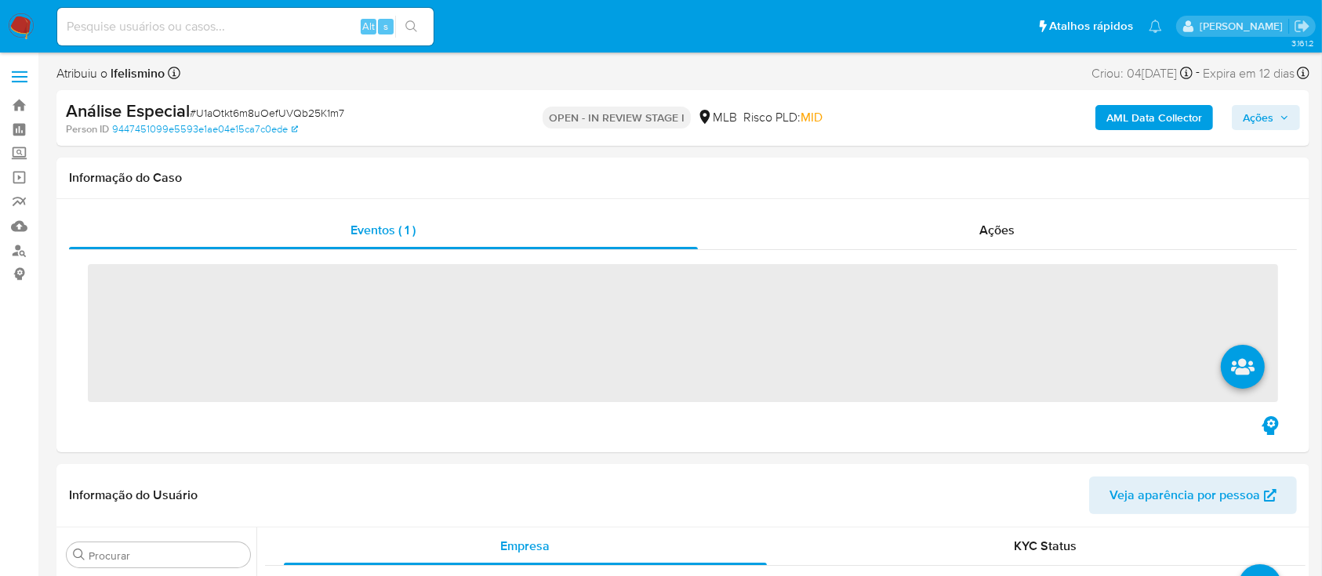
scroll to position [813, 0]
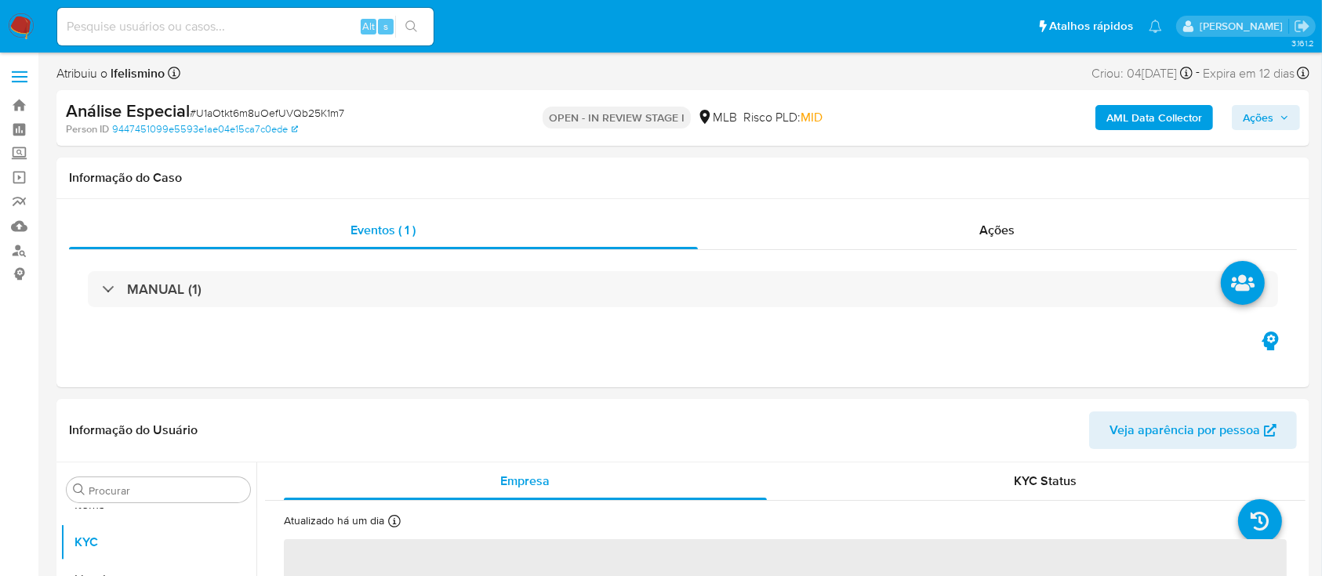
select select "10"
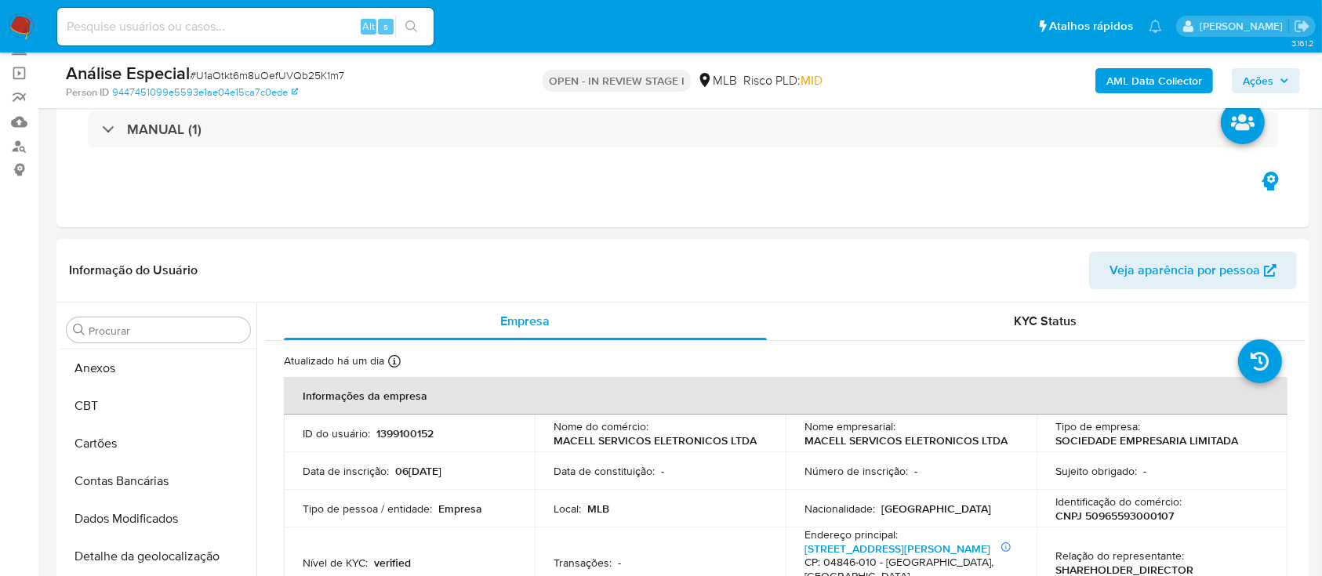
scroll to position [0, 0]
click at [163, 405] on button "Anexos" at bounding box center [151, 406] width 183 height 38
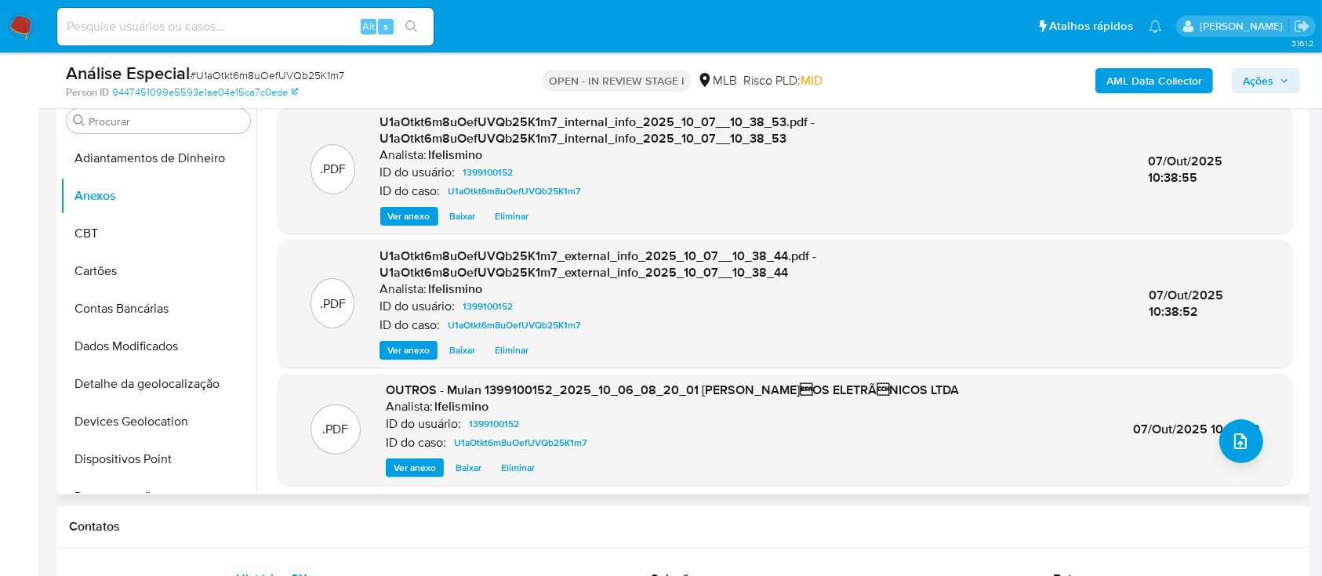
scroll to position [209, 0]
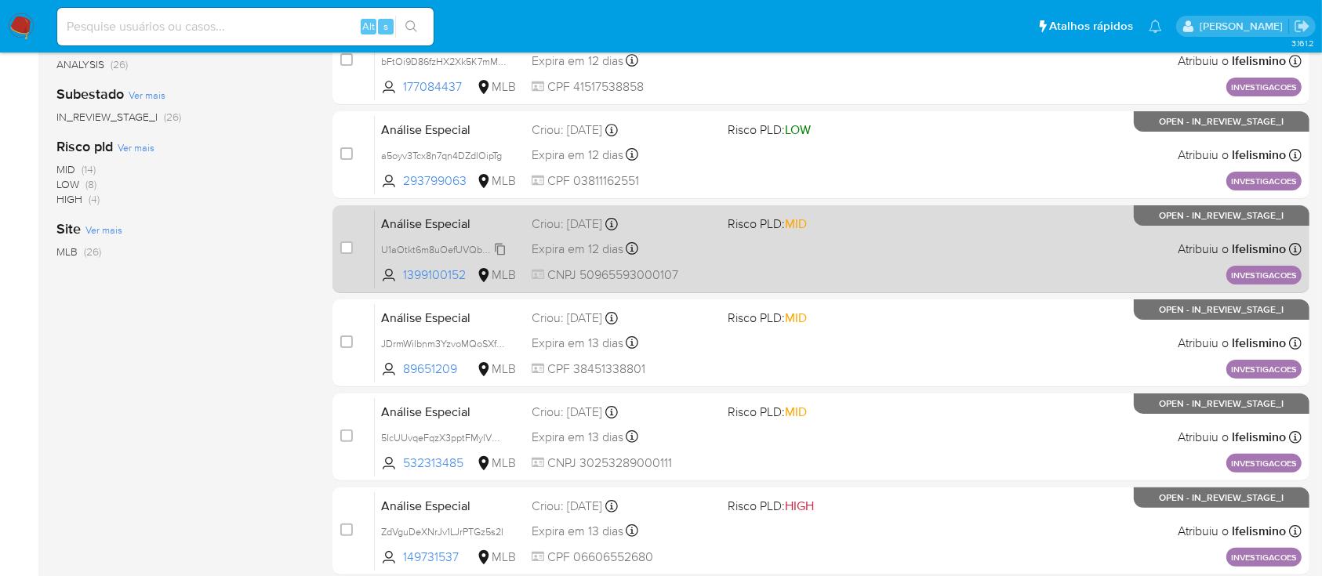
scroll to position [314, 0]
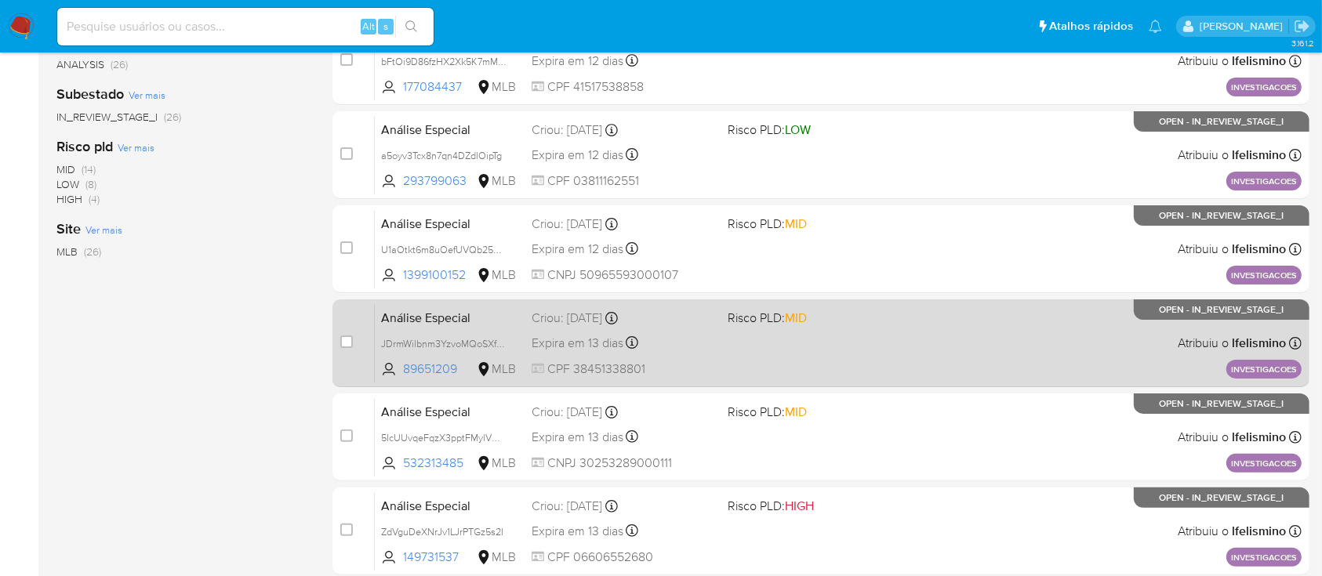
click at [739, 340] on div "Análise Especial JDrmWilbnm3YzvoMQoSXfNY5 89651209 MLB Risco PLD: MID Criou: [D…" at bounding box center [838, 342] width 927 height 79
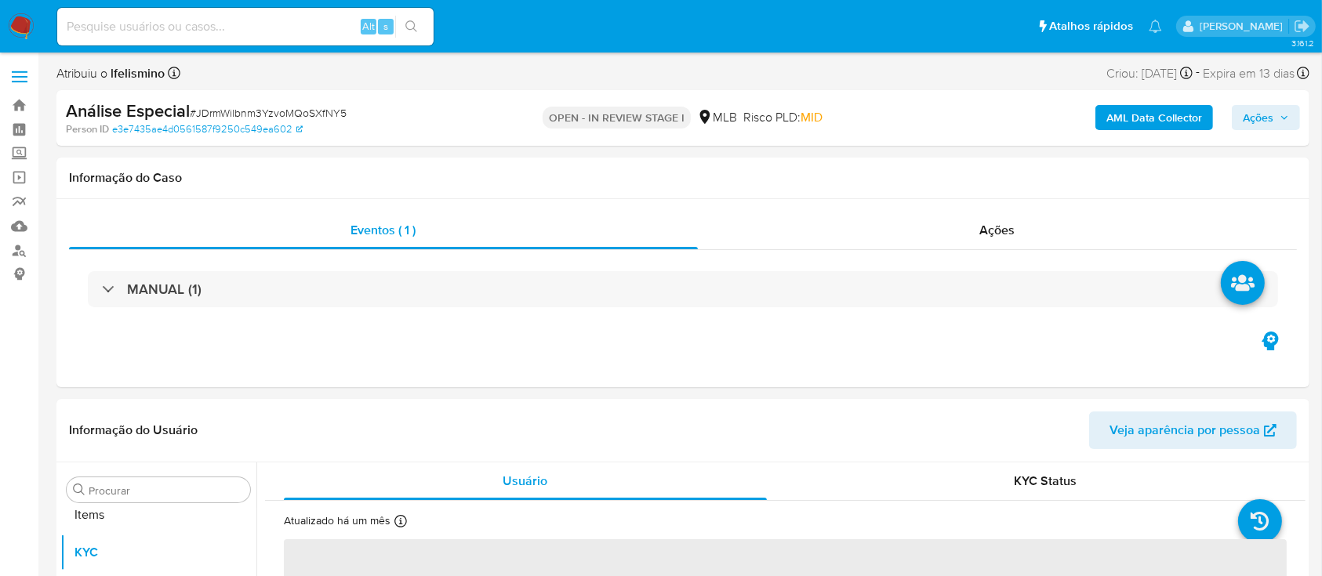
scroll to position [813, 0]
select select "10"
click at [263, 105] on span "# JDrmWilbnm3YzvoMQoSXfNY5" at bounding box center [268, 113] width 157 height 16
copy span "JDrmWilbnm3YzvoMQoSXfNY5"
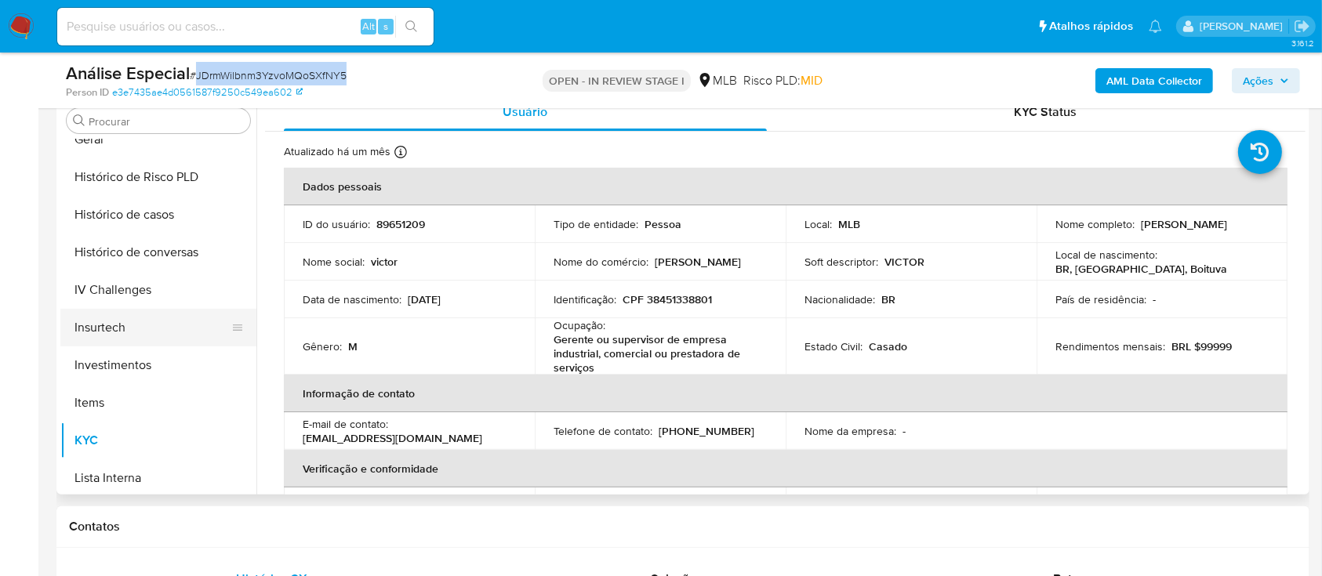
scroll to position [499, 0]
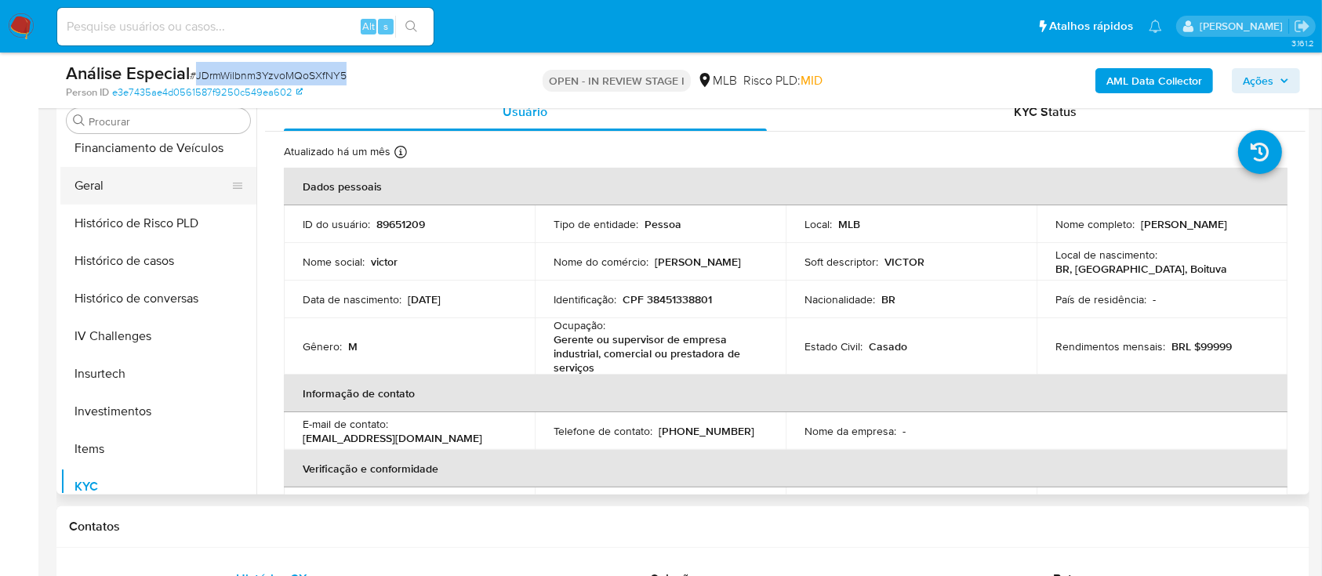
click at [201, 183] on button "Geral" at bounding box center [151, 186] width 183 height 38
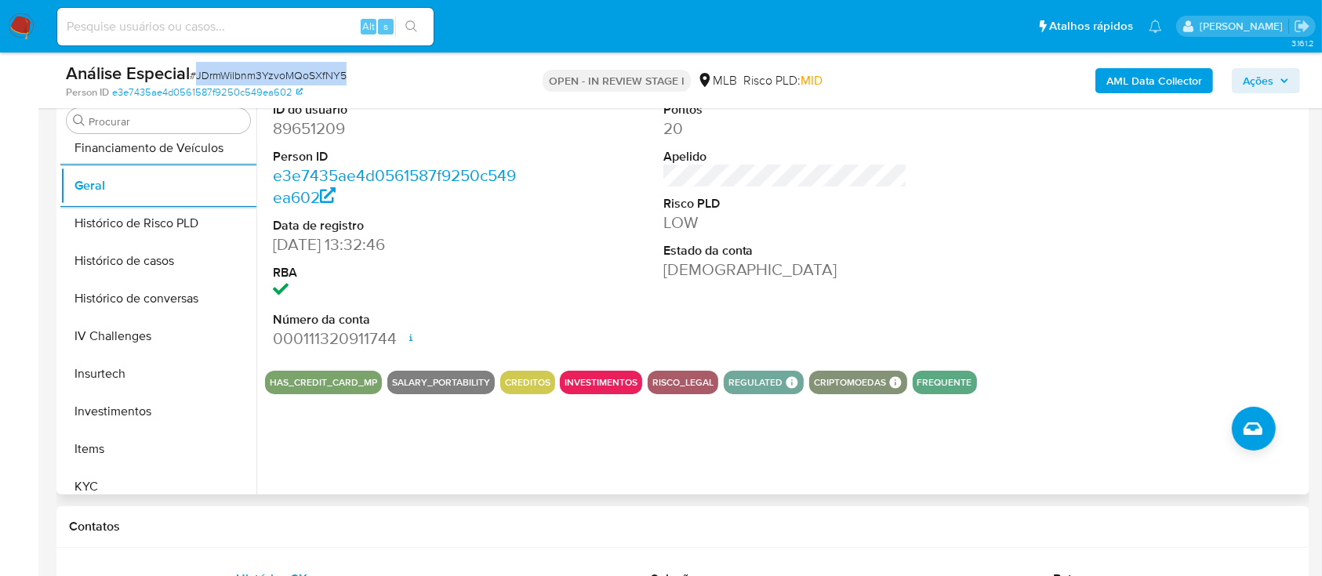
scroll to position [418, 0]
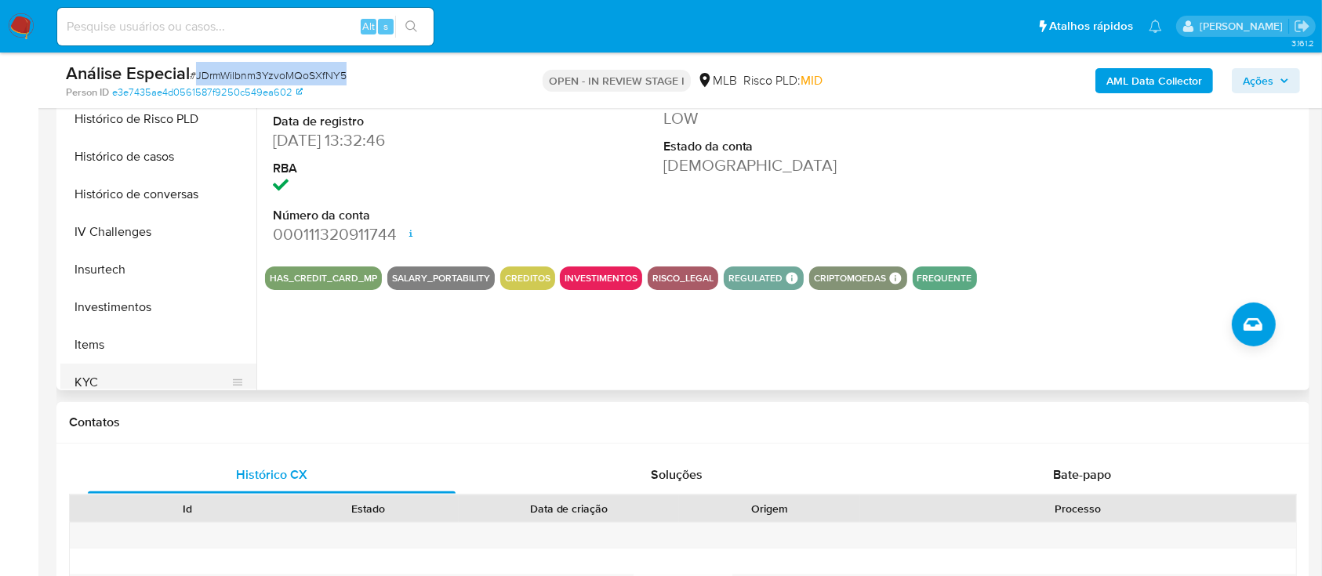
click at [93, 386] on button "KYC" at bounding box center [151, 383] width 183 height 38
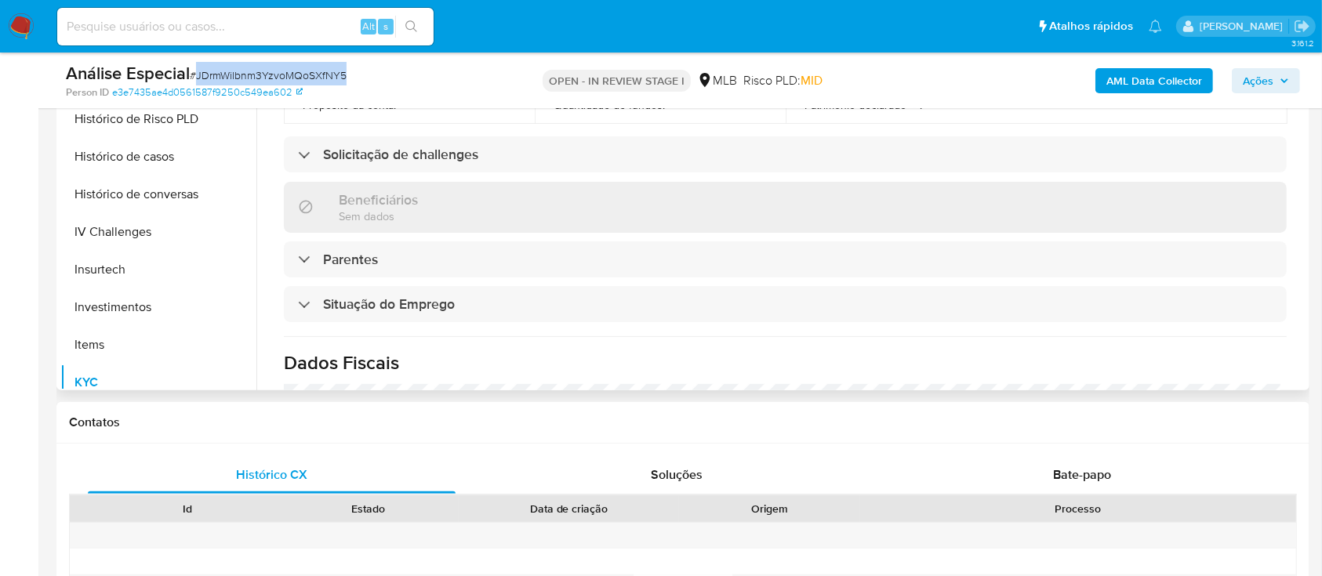
scroll to position [58, 0]
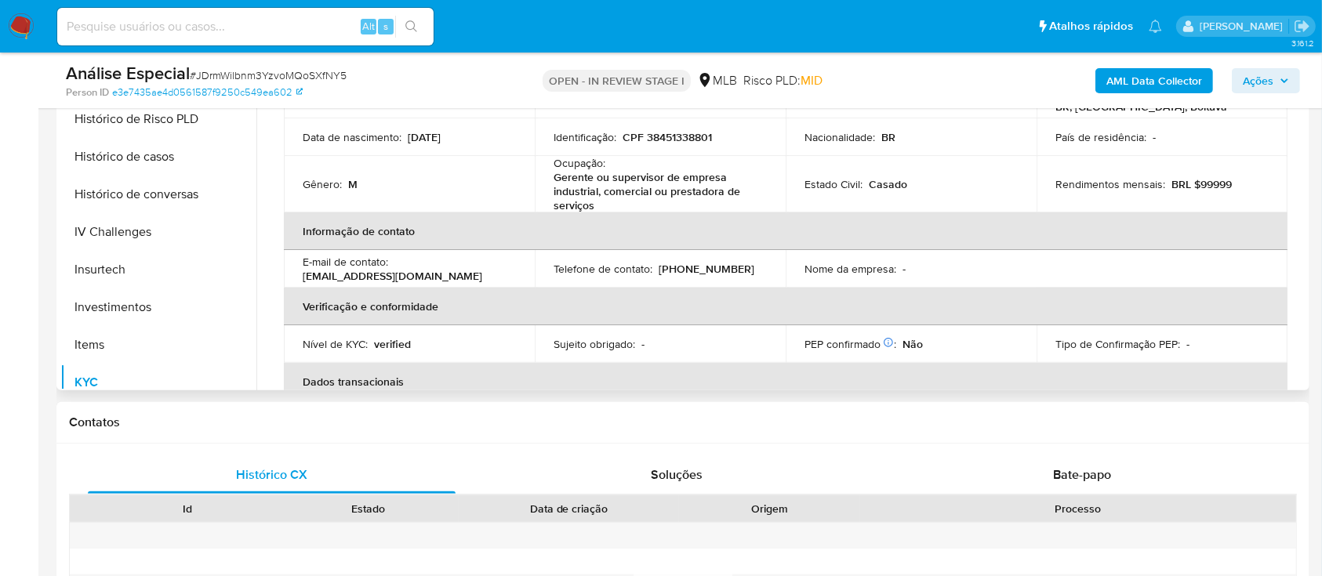
click at [695, 136] on p "CPF 38451338801" at bounding box center [667, 137] width 89 height 14
copy p "38451338801"
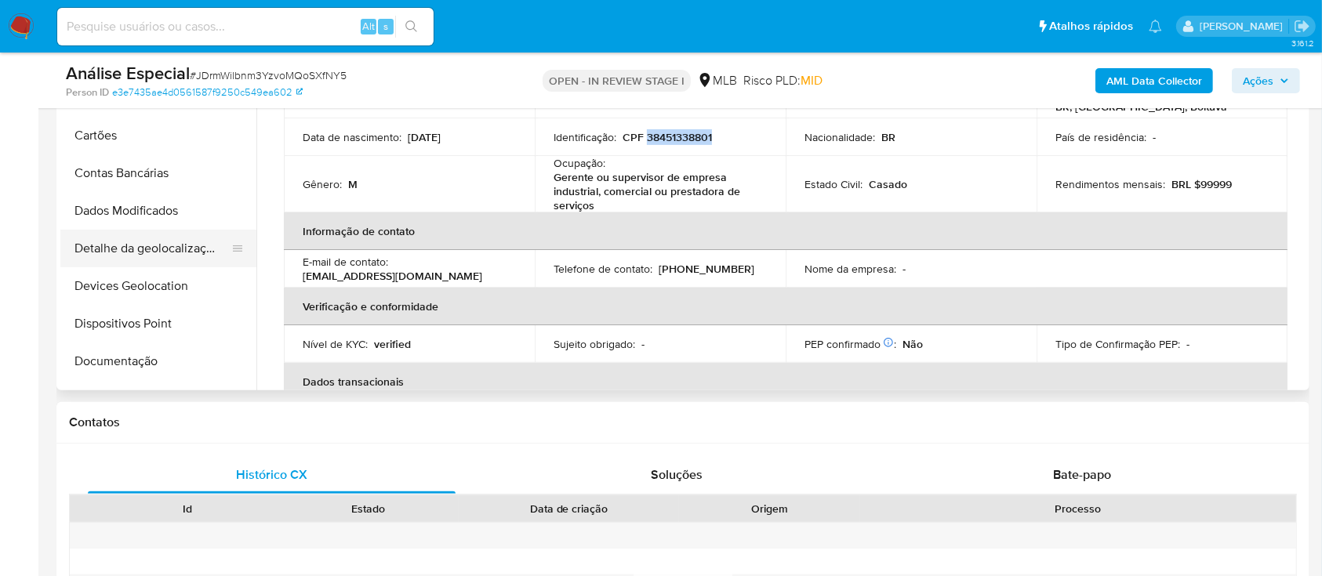
scroll to position [0, 0]
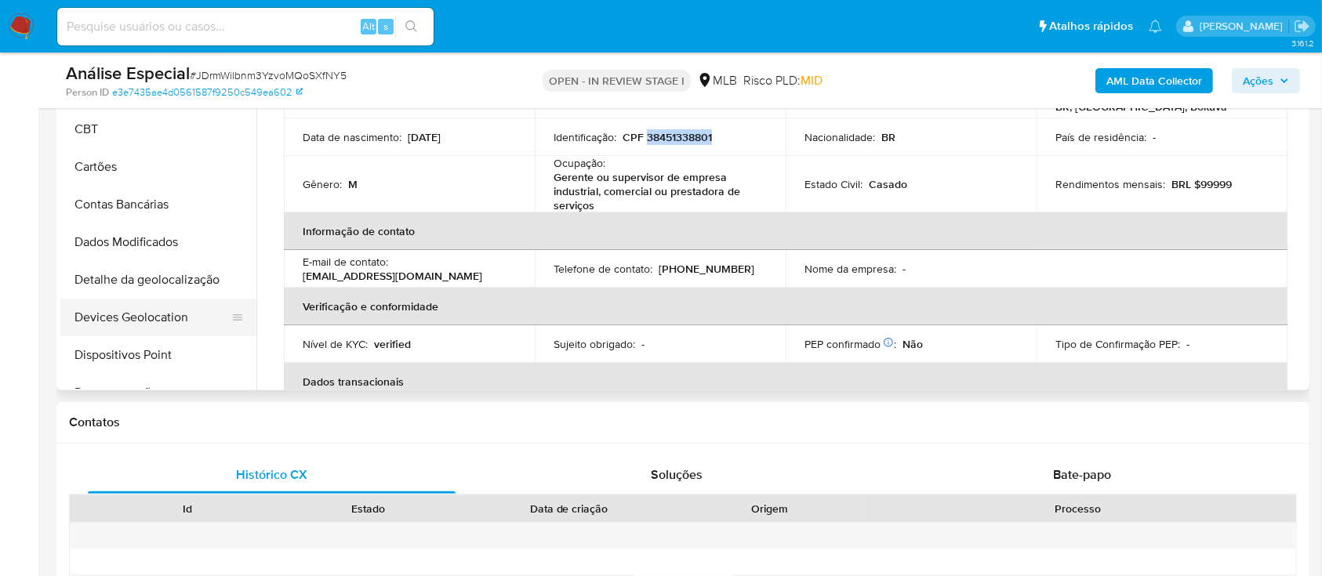
click at [138, 325] on button "Devices Geolocation" at bounding box center [151, 318] width 183 height 38
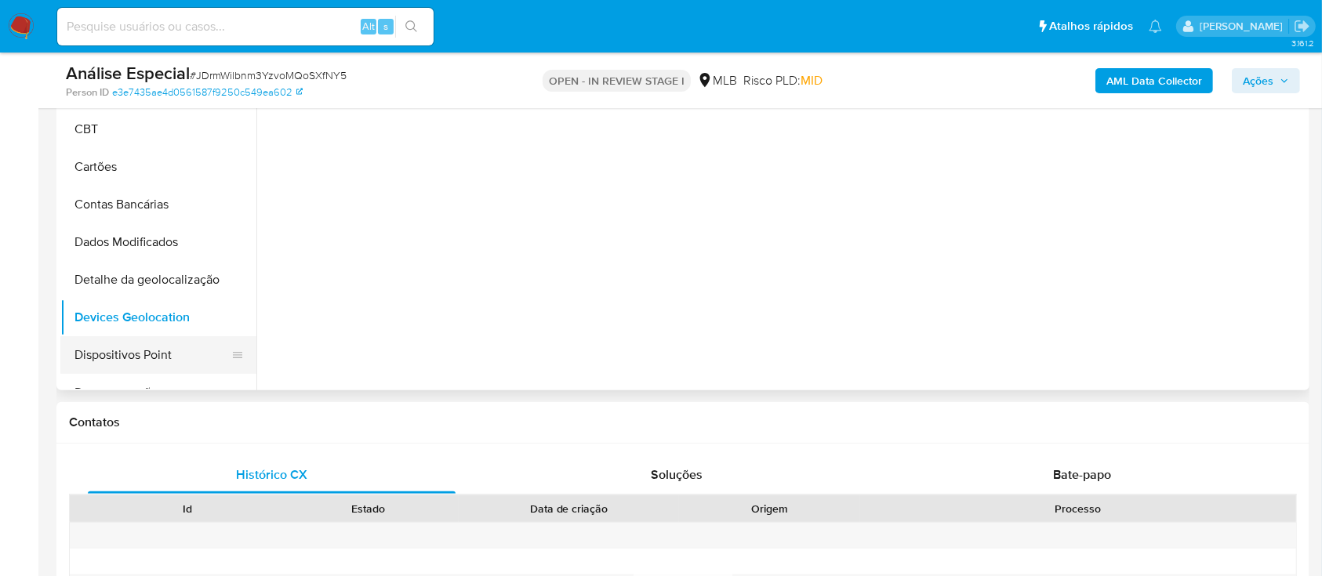
click at [140, 353] on button "Dispositivos Point" at bounding box center [151, 355] width 183 height 38
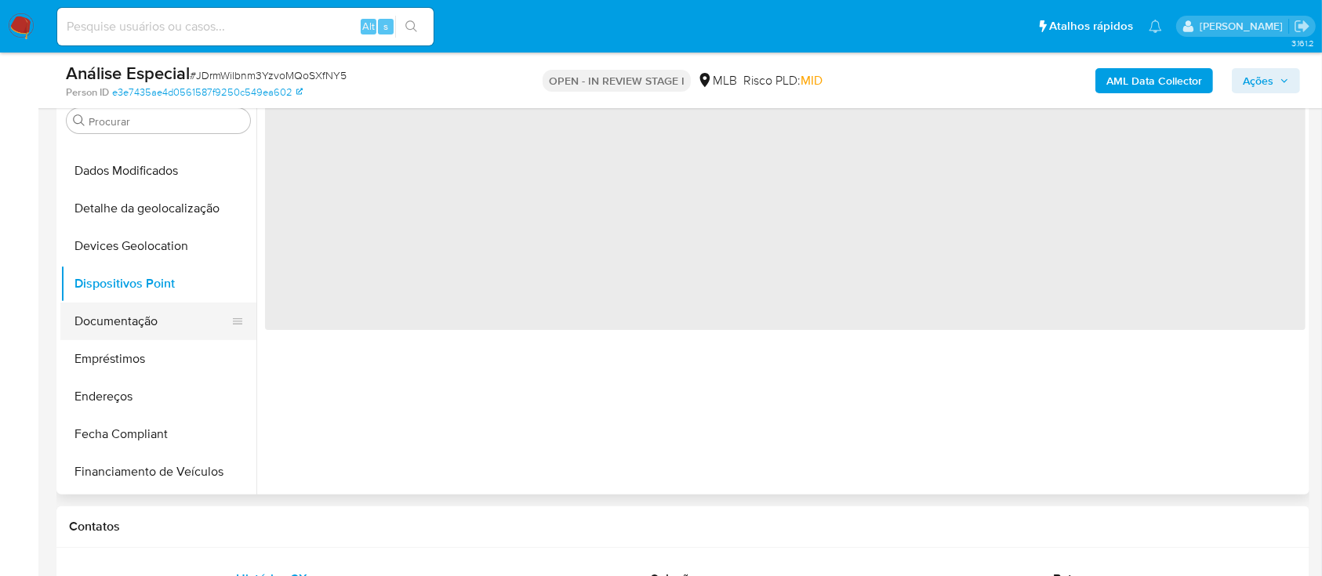
scroll to position [209, 0]
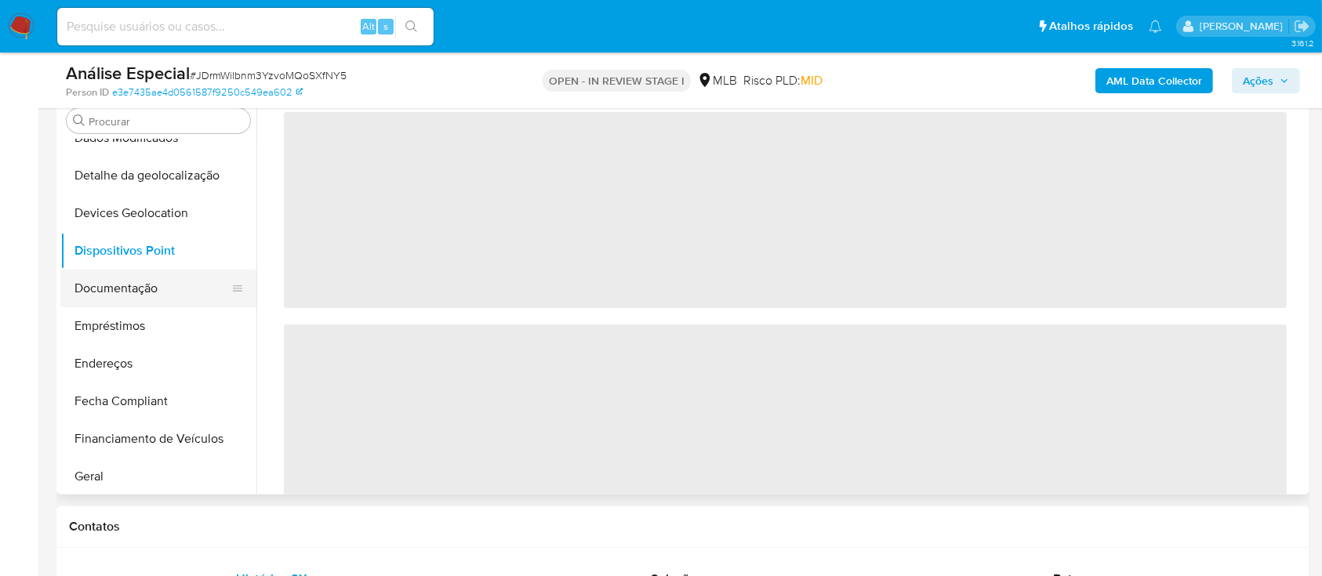
click at [186, 292] on button "Documentação" at bounding box center [151, 289] width 183 height 38
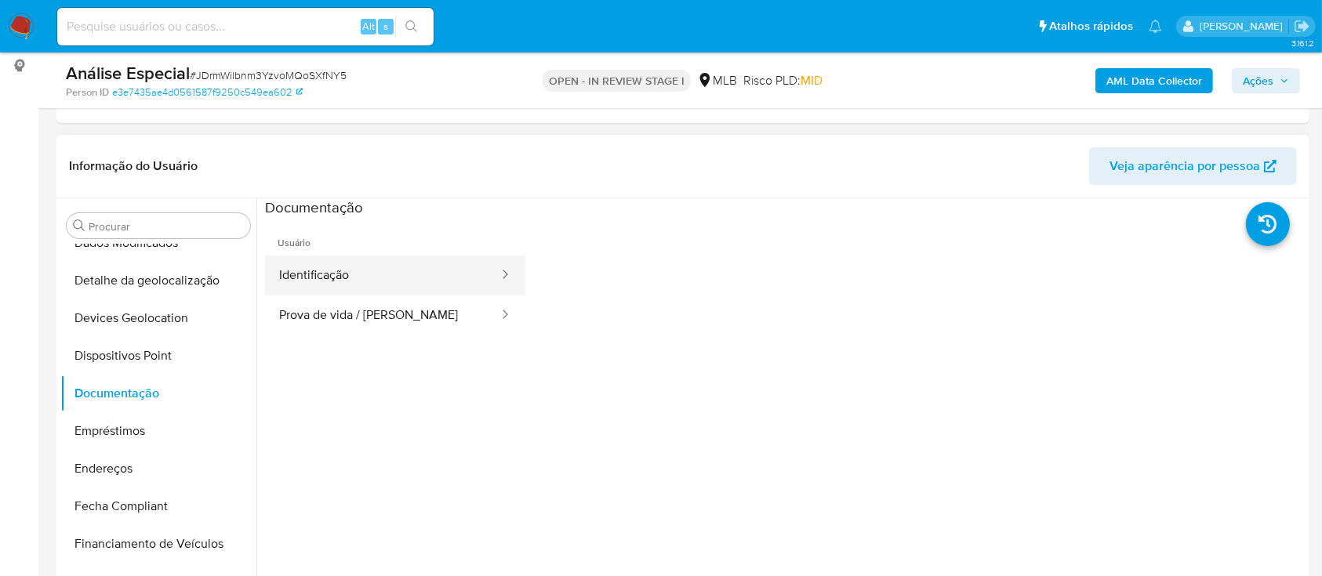
click at [340, 272] on button "Identificação" at bounding box center [382, 276] width 235 height 40
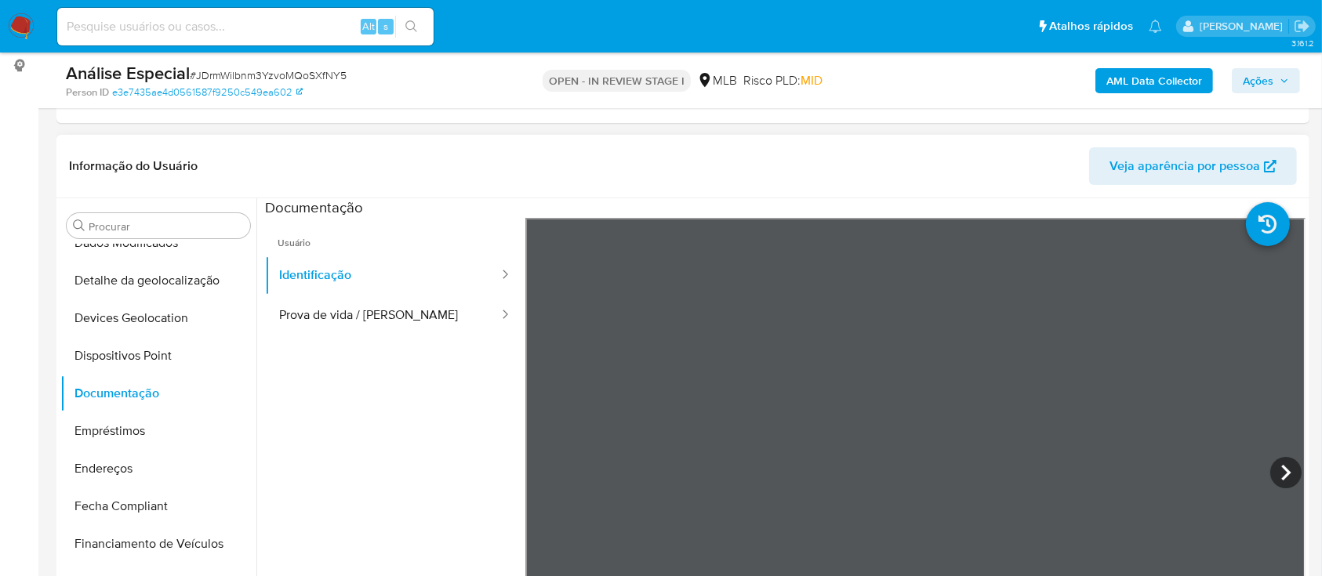
scroll to position [53, 0]
click at [412, 286] on button "Identificação" at bounding box center [382, 276] width 235 height 40
click at [416, 320] on button "Prova de vida / [PERSON_NAME]" at bounding box center [382, 316] width 235 height 40
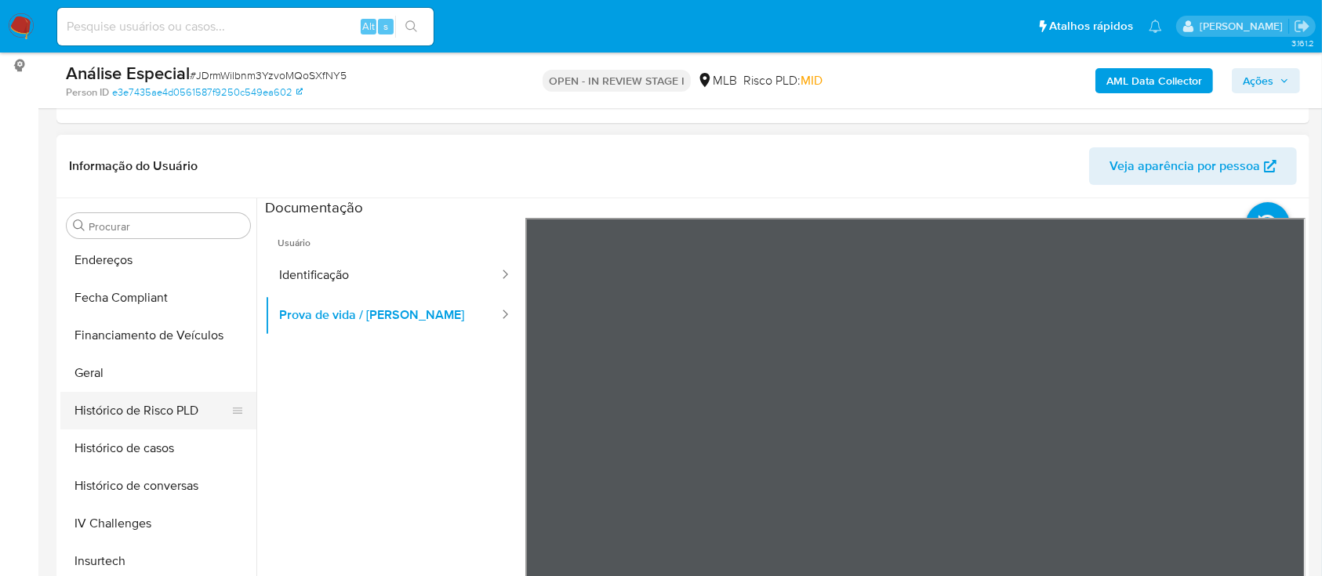
scroll to position [418, 0]
click at [144, 373] on button "Geral" at bounding box center [151, 373] width 183 height 38
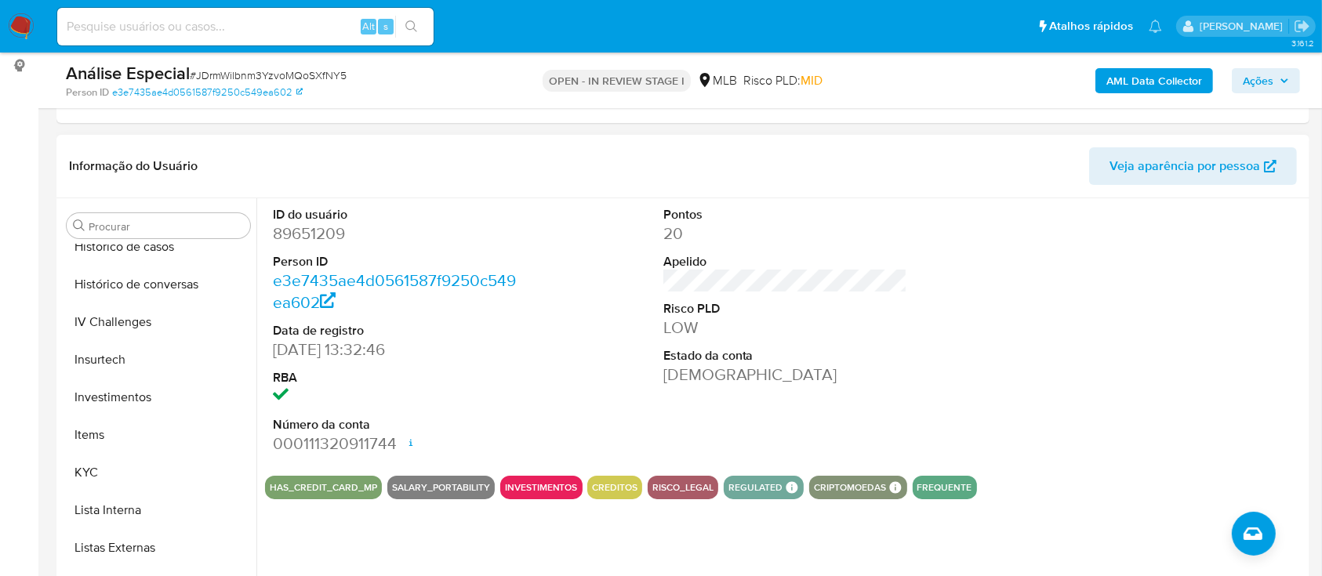
scroll to position [627, 0]
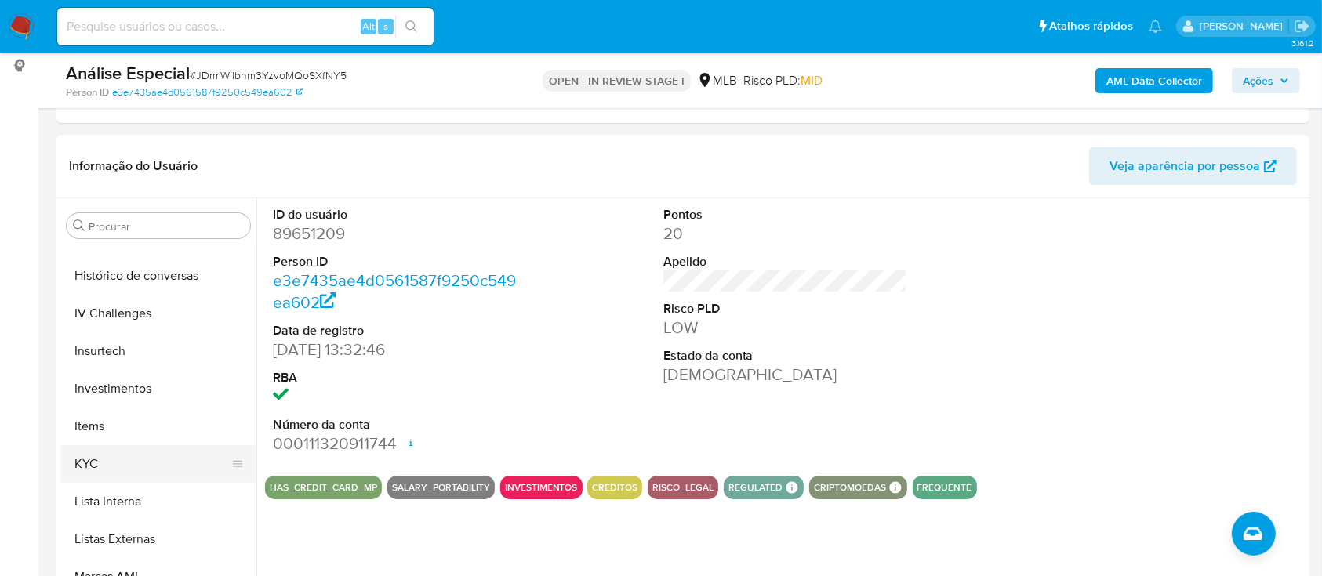
click at [102, 464] on button "KYC" at bounding box center [151, 464] width 183 height 38
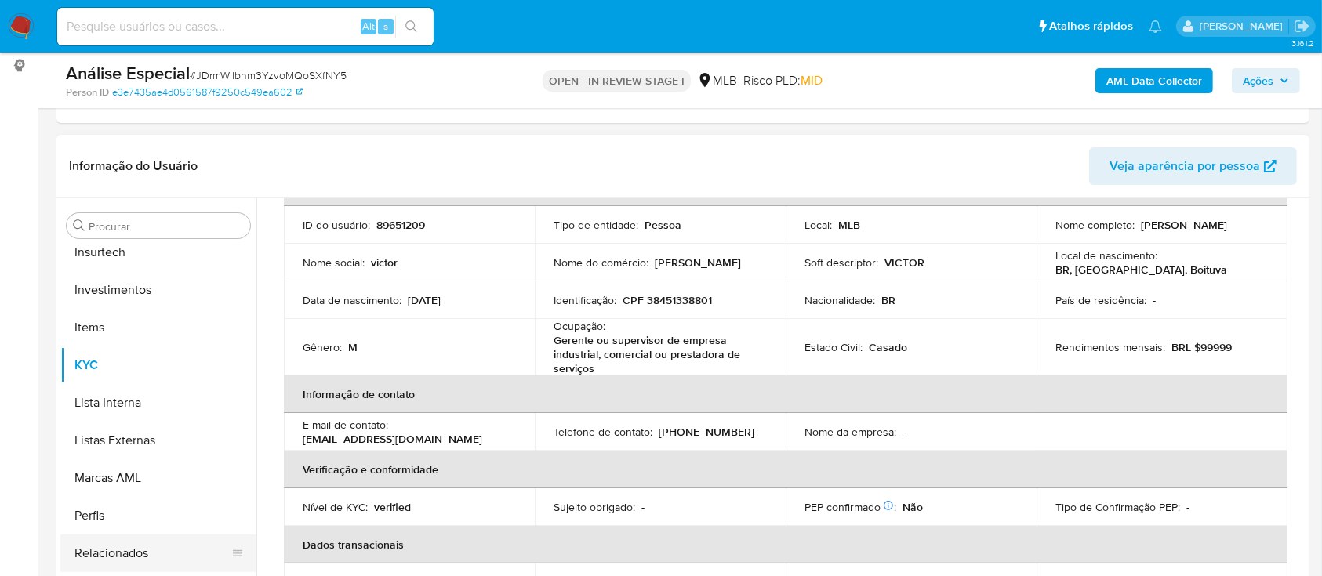
scroll to position [813, 0]
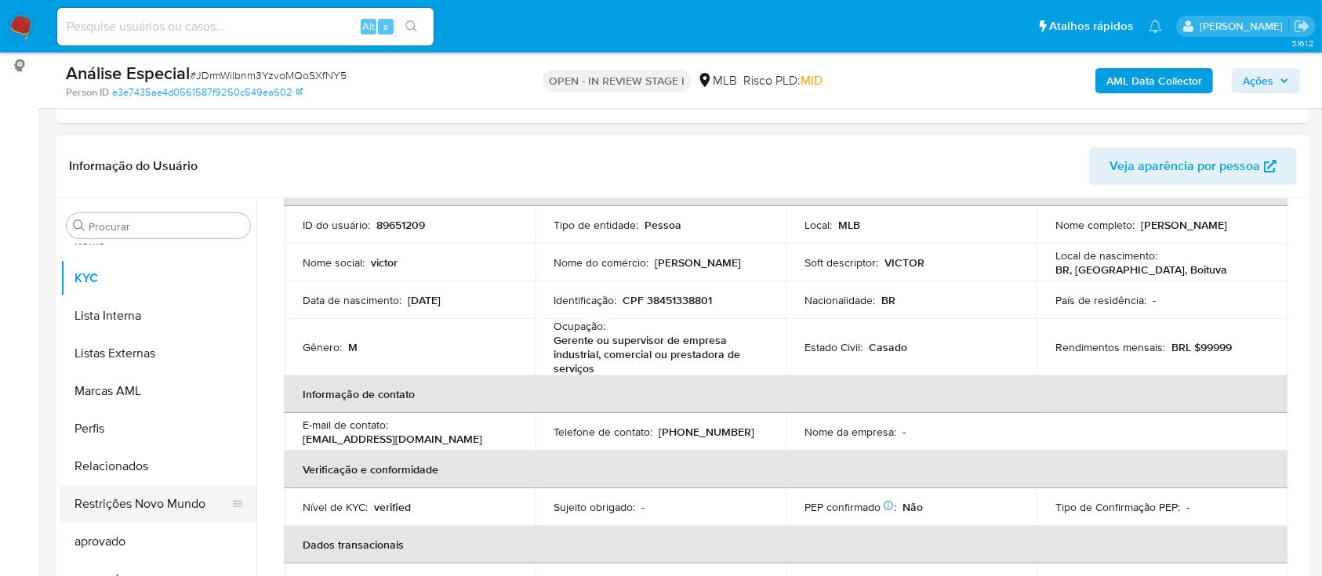
click at [140, 507] on button "Restrições Novo Mundo" at bounding box center [151, 504] width 183 height 38
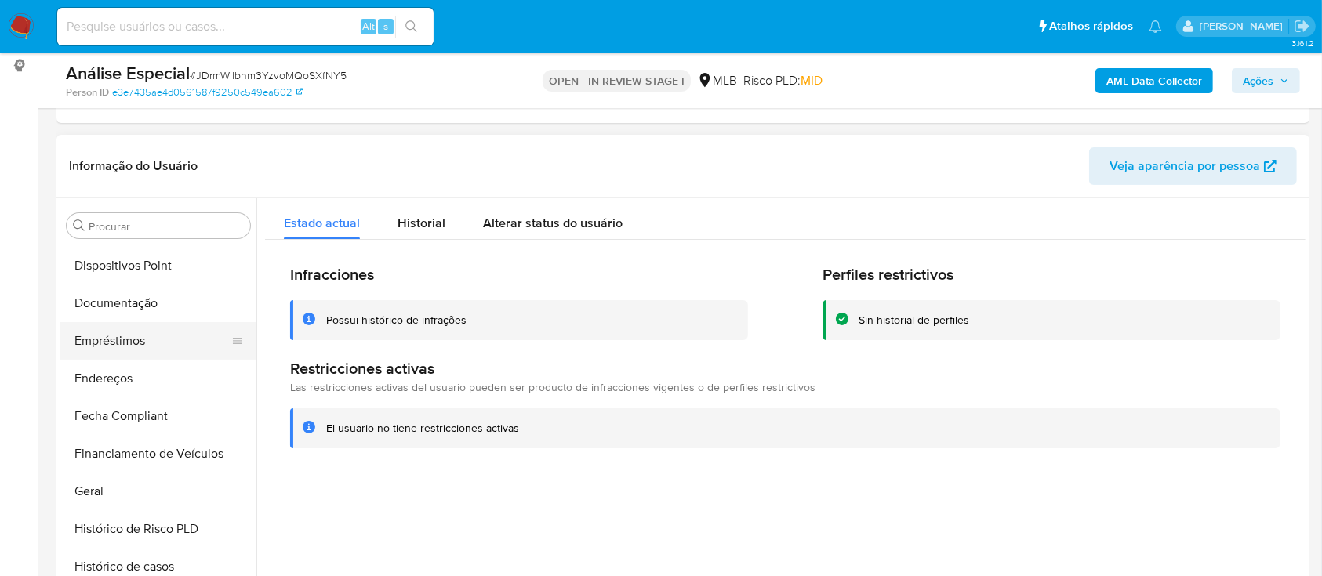
scroll to position [290, 0]
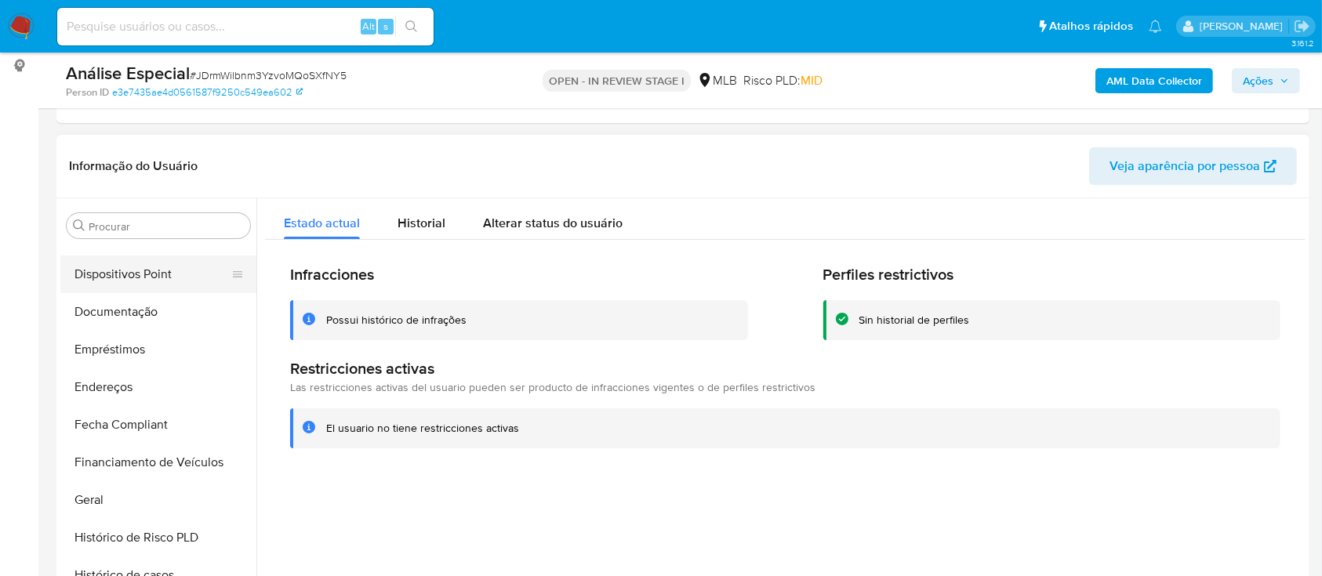
click at [161, 281] on button "Dispositivos Point" at bounding box center [151, 275] width 183 height 38
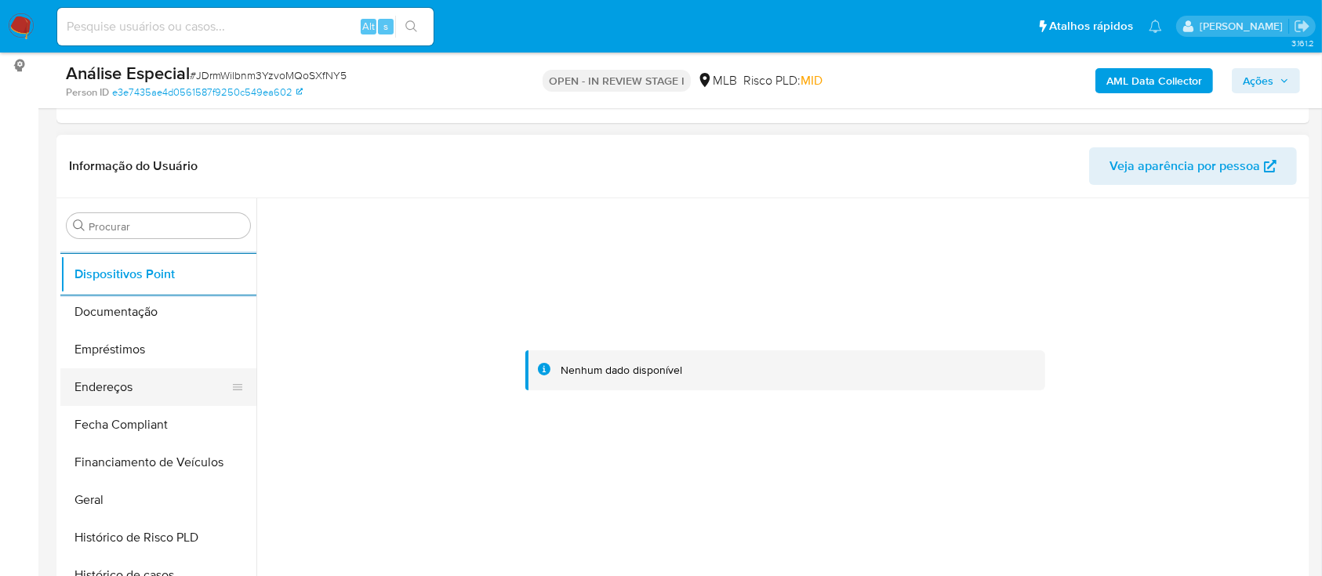
click at [197, 386] on button "Endereços" at bounding box center [151, 388] width 183 height 38
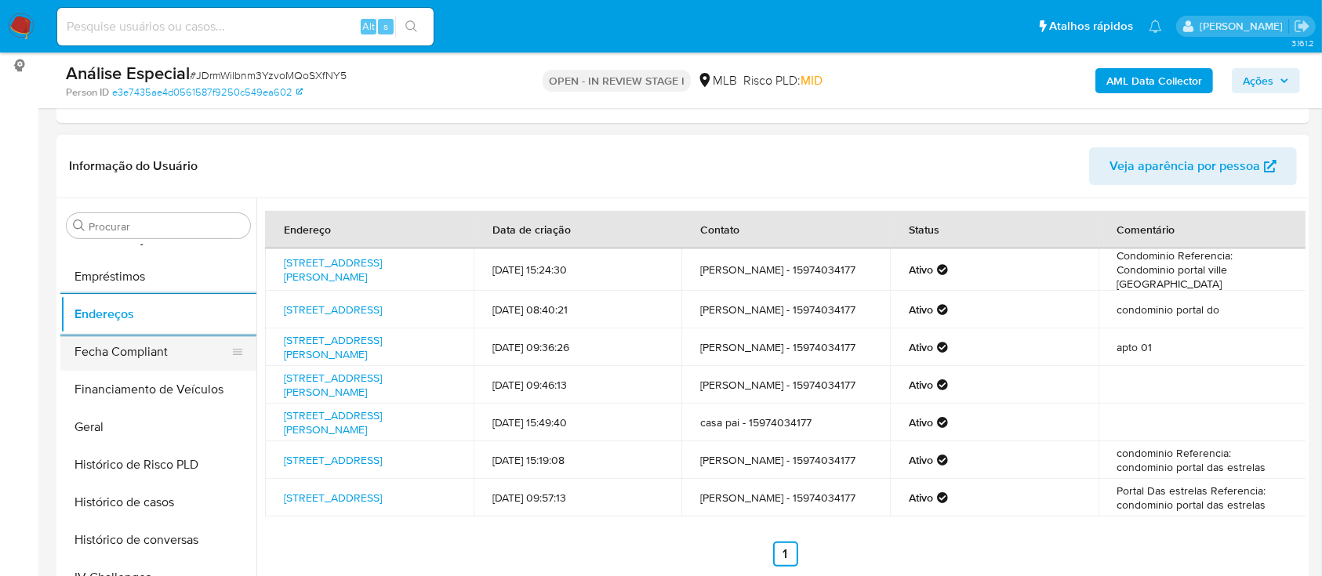
scroll to position [395, 0]
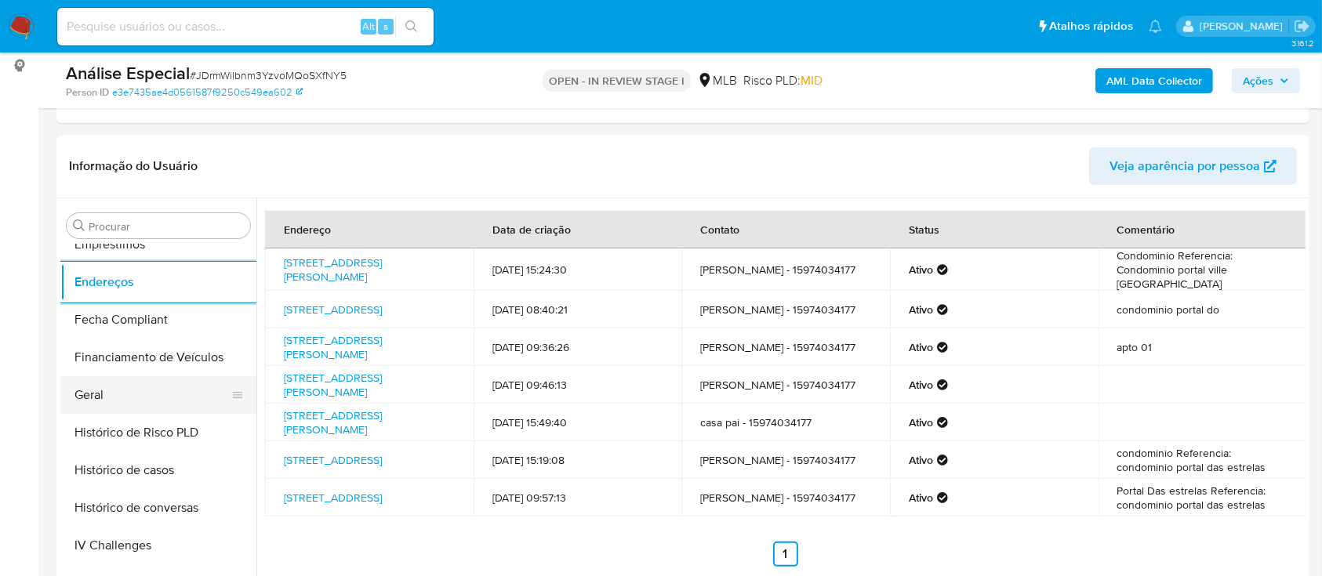
click at [128, 389] on button "Geral" at bounding box center [151, 395] width 183 height 38
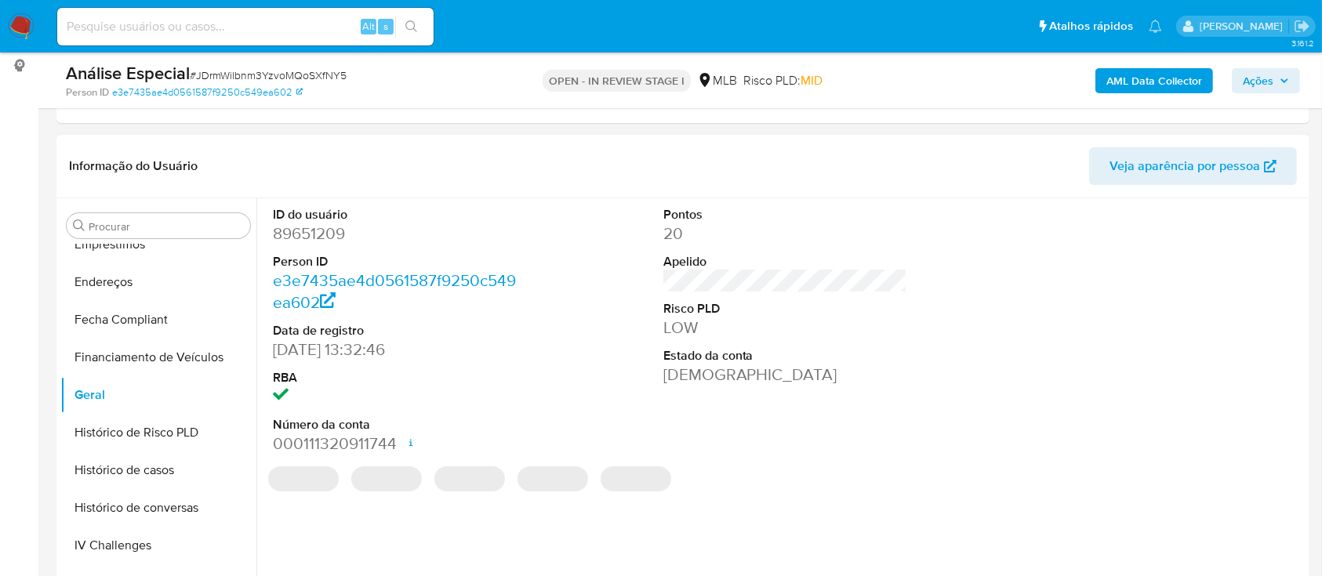
click at [301, 230] on dd "89651209" at bounding box center [395, 234] width 245 height 22
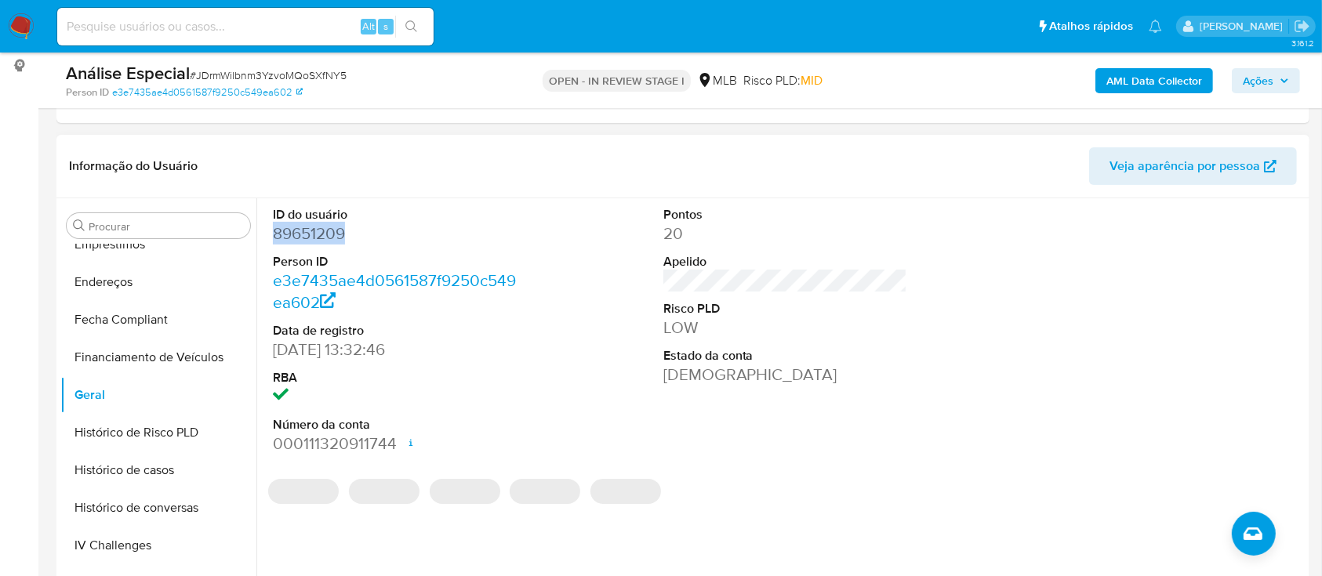
click at [301, 230] on dd "89651209" at bounding box center [395, 234] width 245 height 22
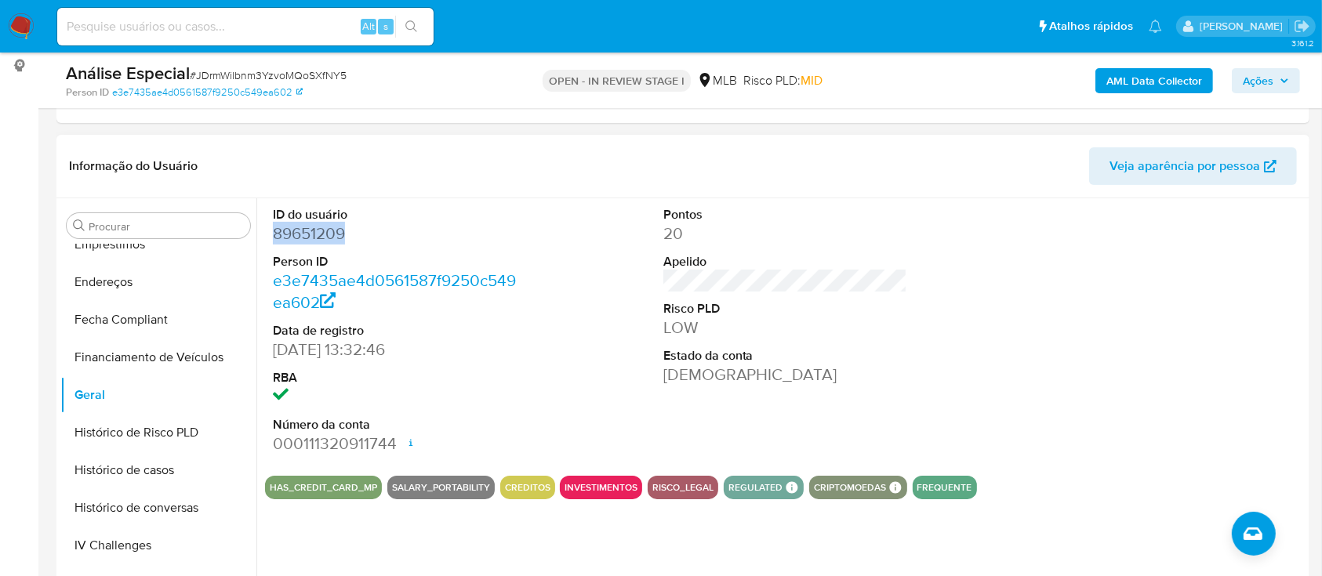
copy dd "89651209"
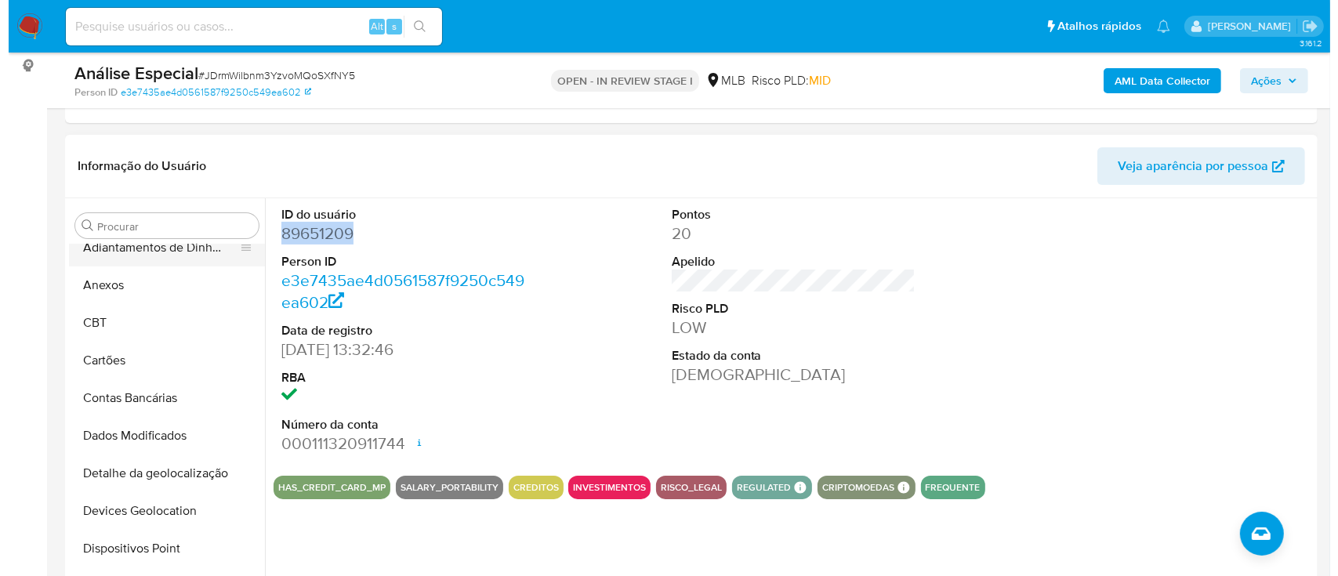
scroll to position [0, 0]
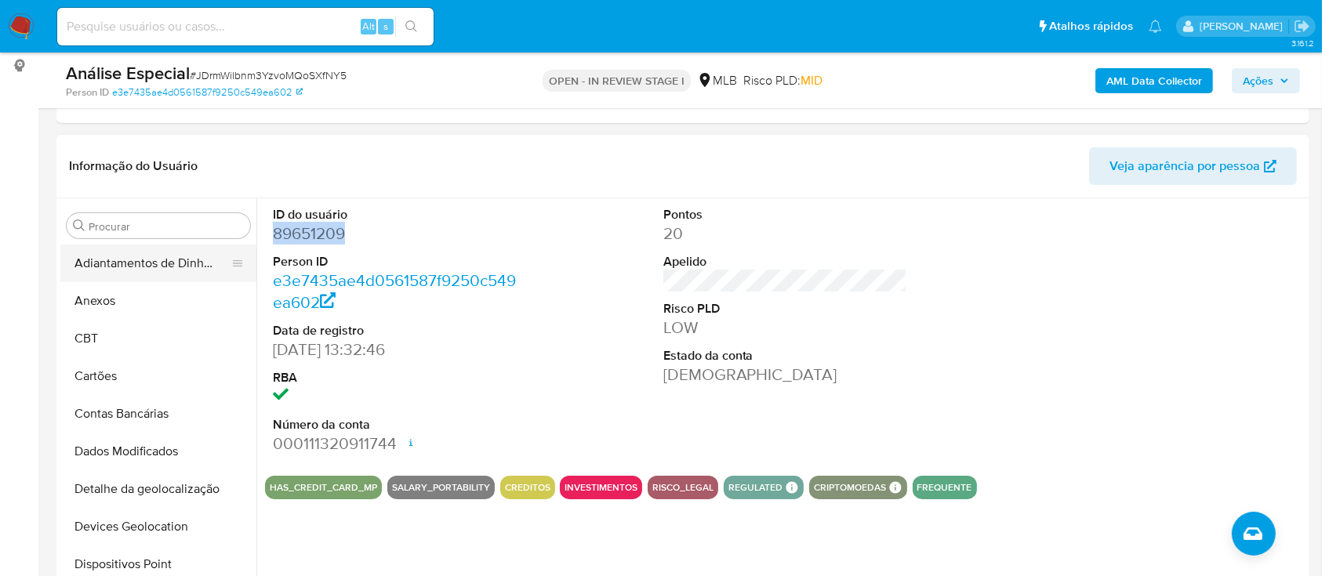
drag, startPoint x: 98, startPoint y: 279, endPoint x: 97, endPoint y: 266, distance: 13.4
click at [97, 278] on button "Adiantamentos de Dinheiro" at bounding box center [151, 264] width 183 height 38
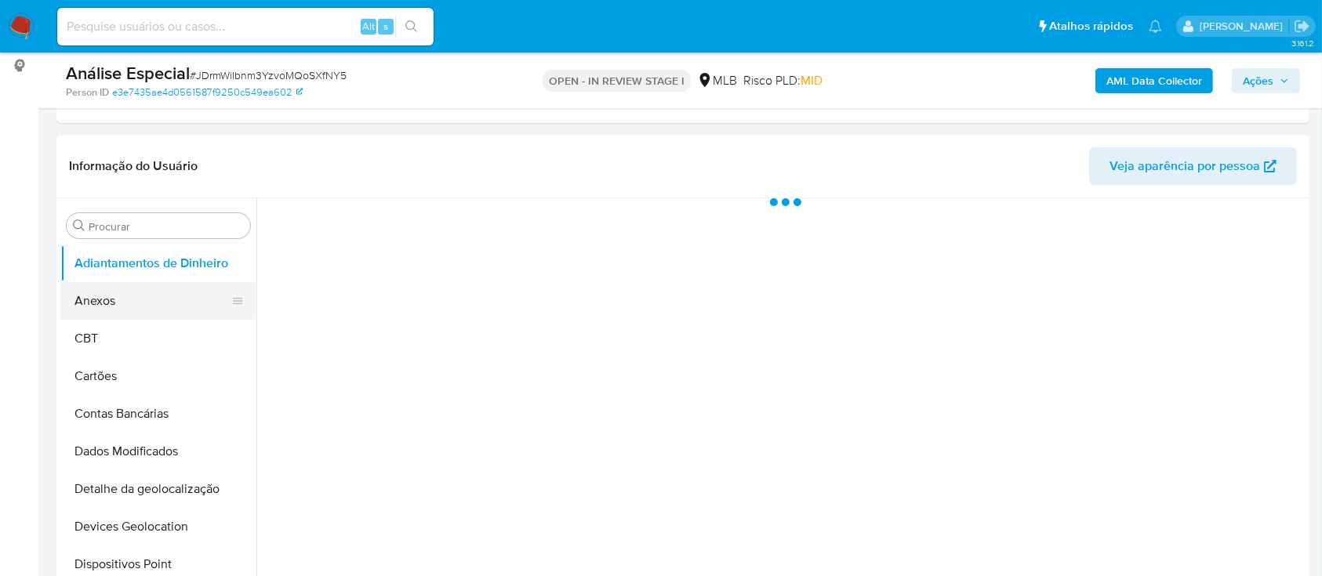
click at [169, 297] on button "Anexos" at bounding box center [151, 301] width 183 height 38
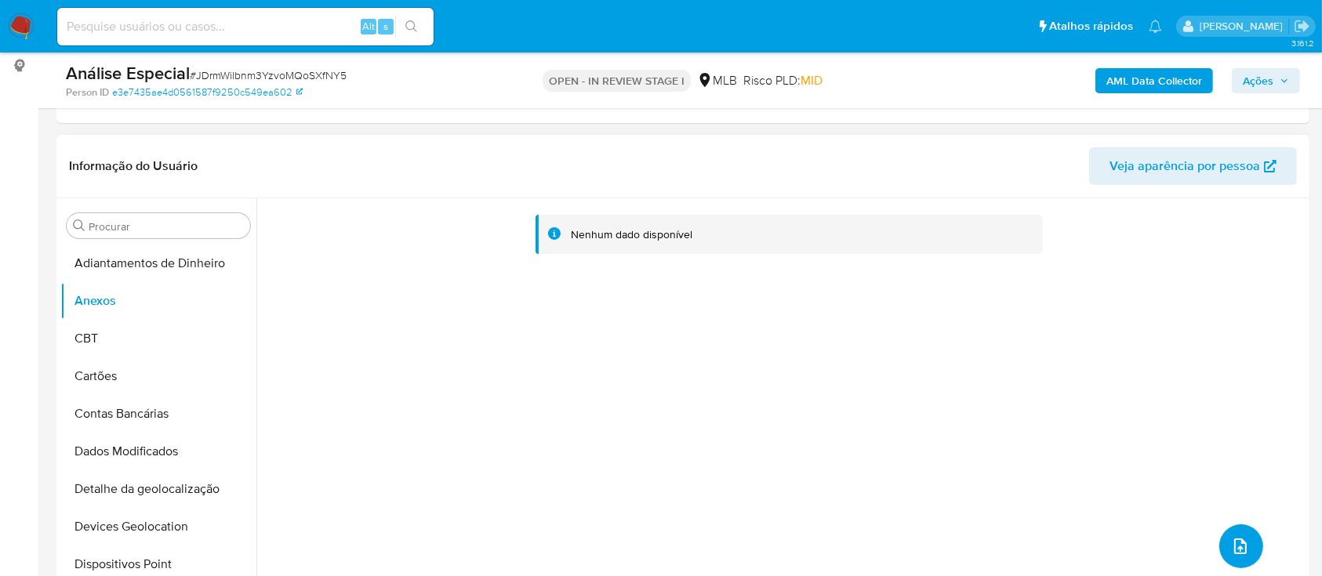
click at [1231, 541] on icon "upload-file" at bounding box center [1240, 546] width 19 height 19
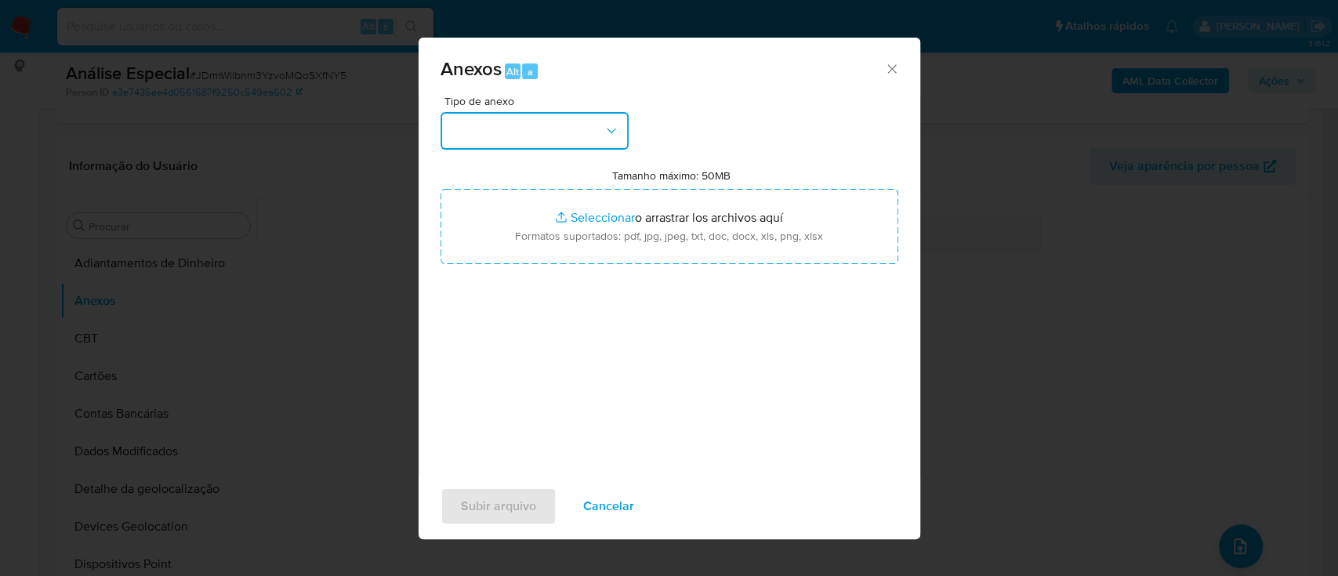
click at [526, 139] on button "button" at bounding box center [535, 131] width 188 height 38
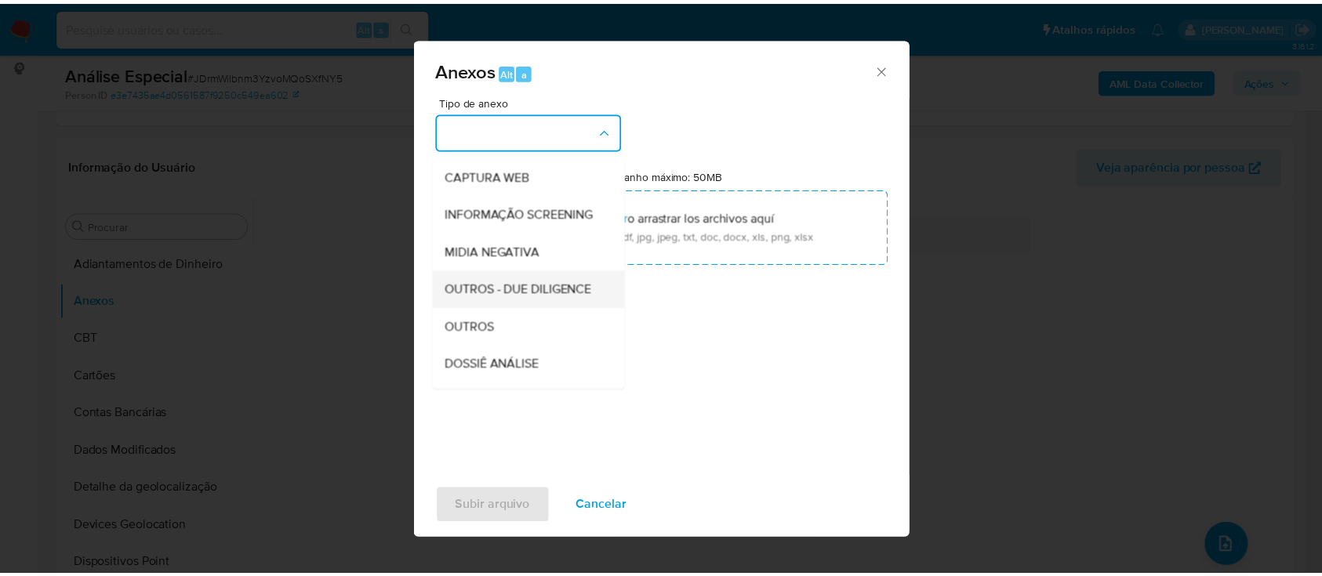
scroll to position [209, 0]
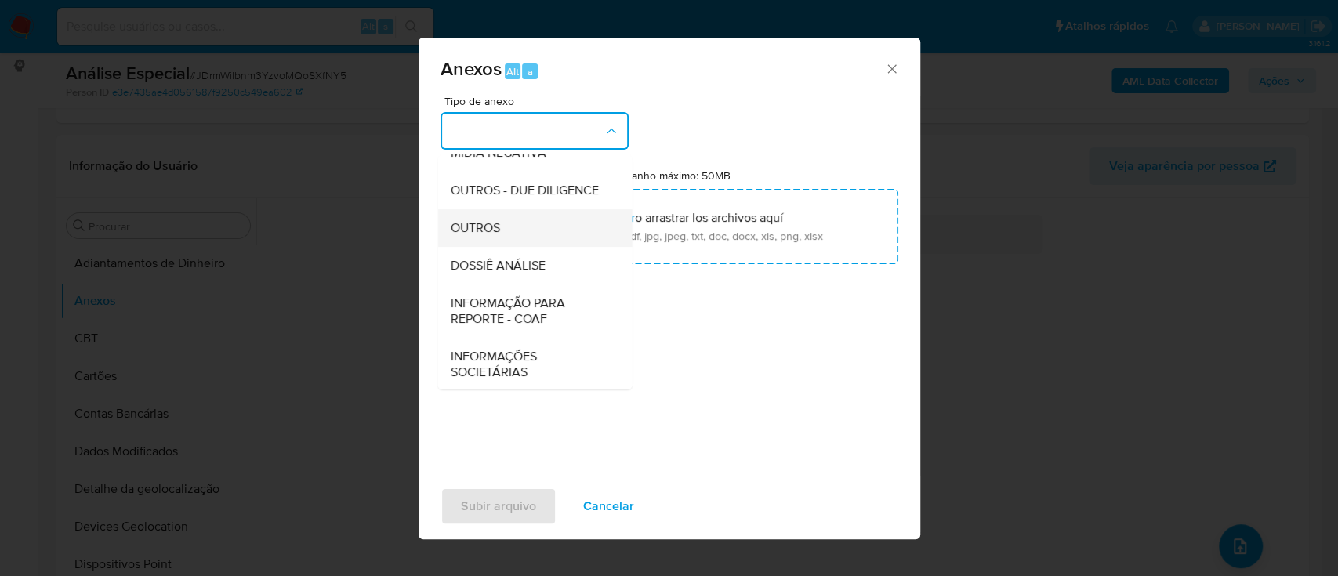
click at [481, 236] on span "OUTROS" at bounding box center [474, 228] width 49 height 16
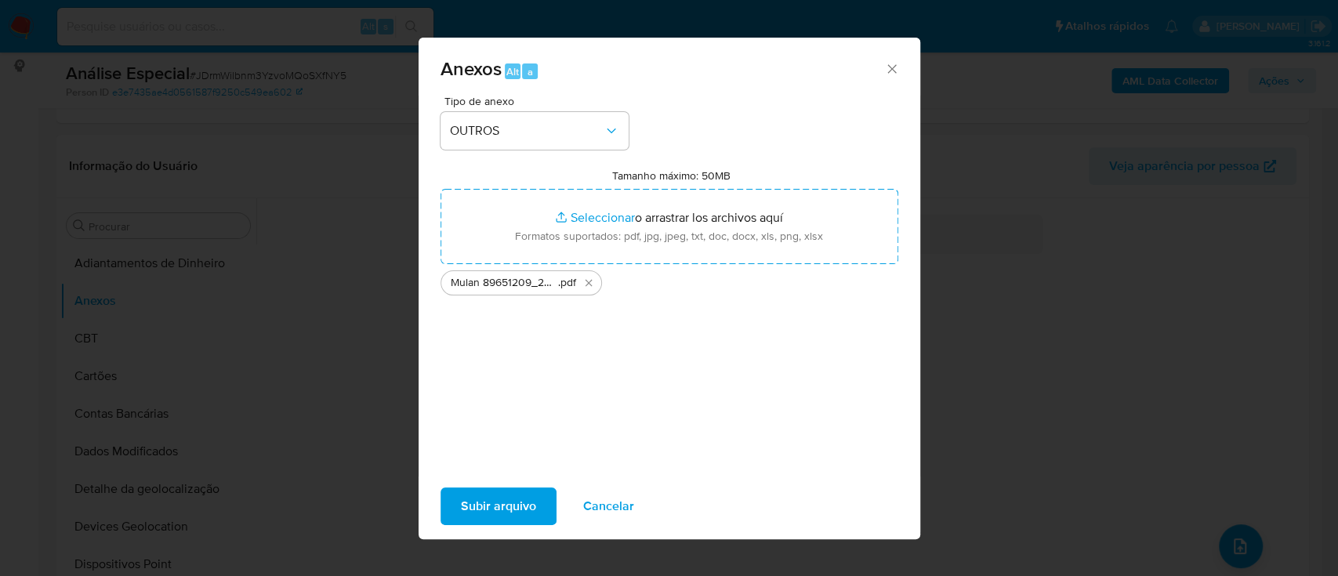
click at [515, 514] on span "Subir arquivo" at bounding box center [498, 506] width 75 height 35
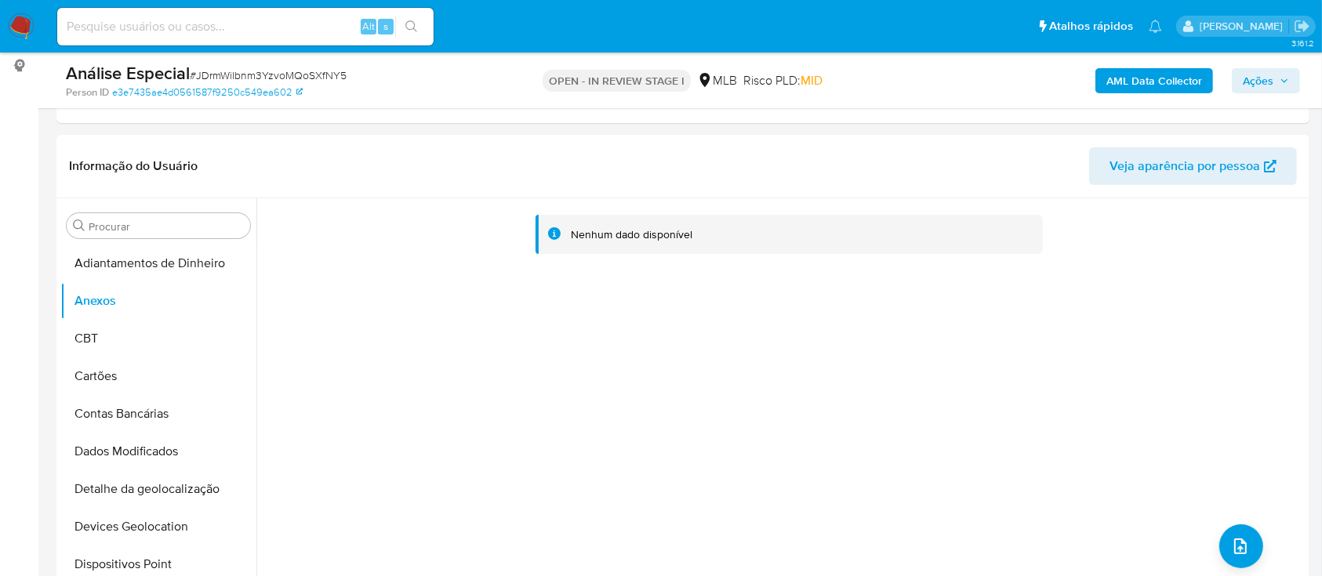
click at [1130, 87] on b "AML Data Collector" at bounding box center [1154, 80] width 96 height 25
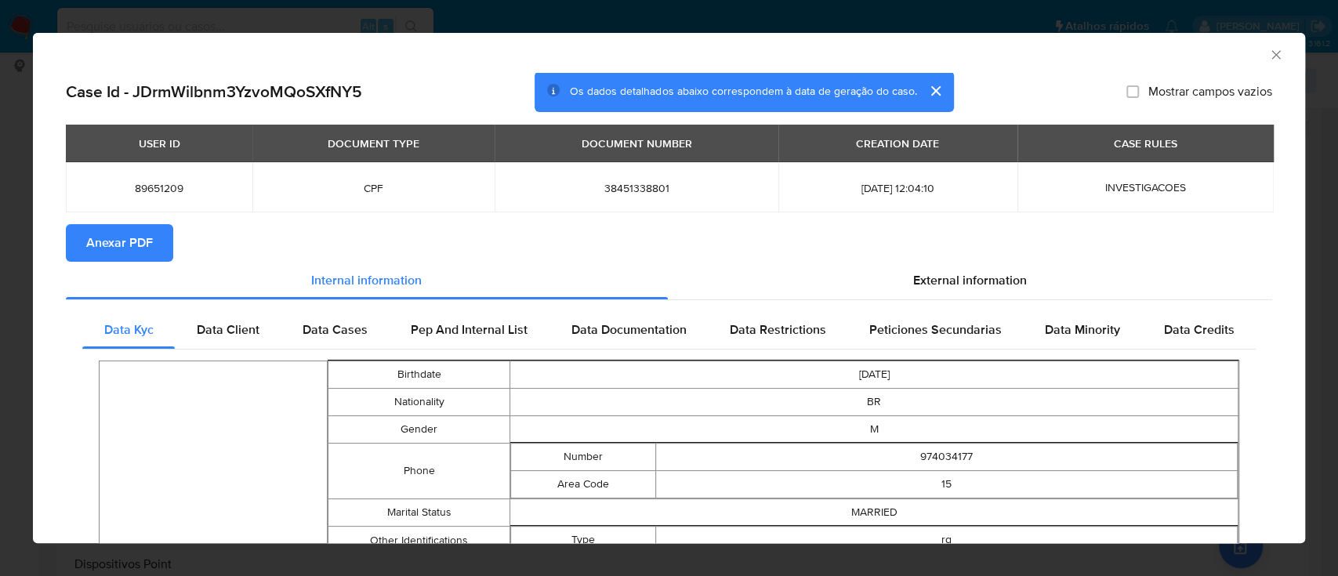
click at [88, 256] on span "Anexar PDF" at bounding box center [119, 243] width 67 height 35
click at [351, 17] on div "AML Data Collector Case Id - JDrmWilbnm3YzvoMQoSXfNY5 Os dados detalhados abaix…" at bounding box center [669, 288] width 1338 height 576
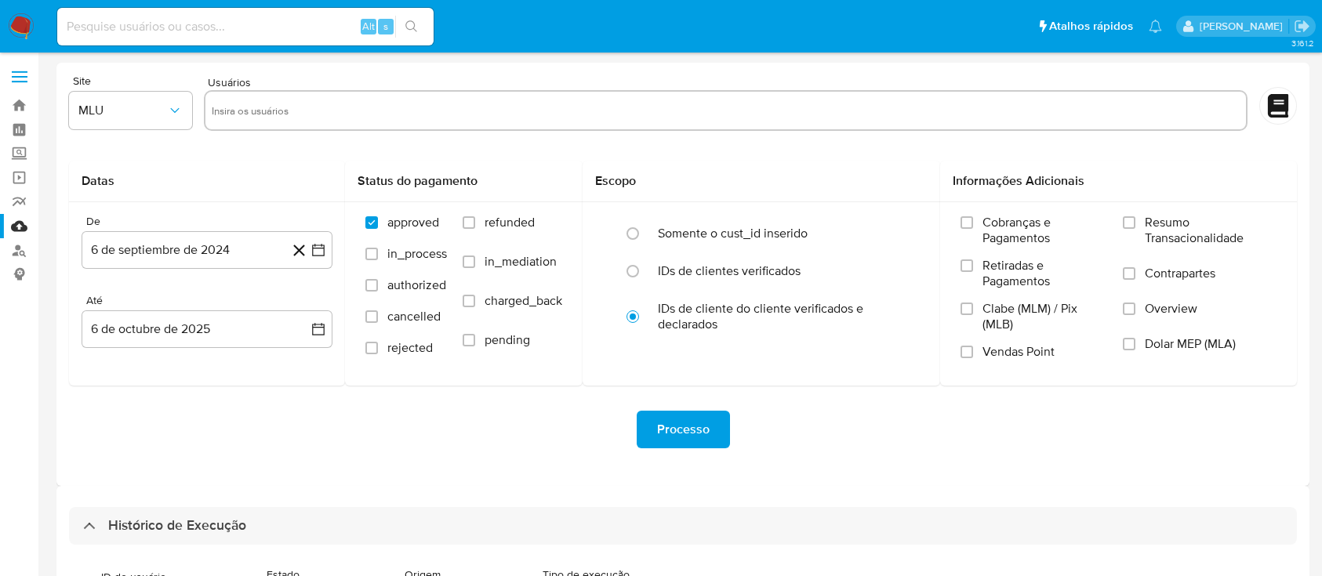
select select "50"
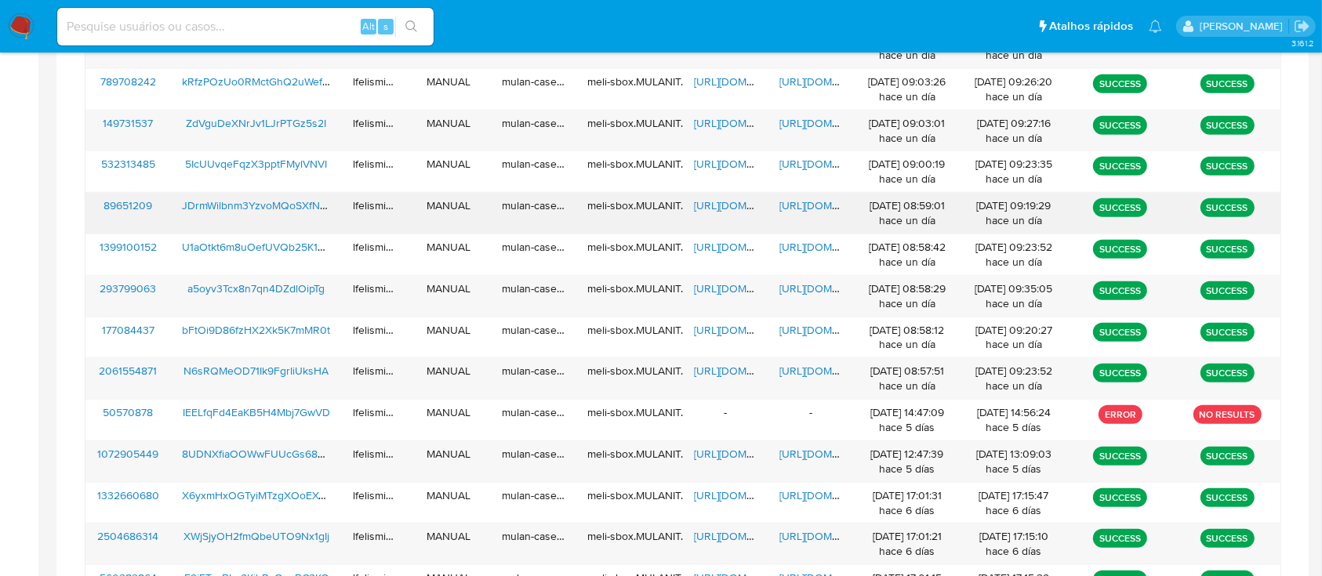
click at [801, 208] on span "[URL][DOMAIN_NAME]" at bounding box center [833, 206] width 108 height 16
click at [720, 209] on span "[URL][DOMAIN_NAME]" at bounding box center [748, 206] width 108 height 16
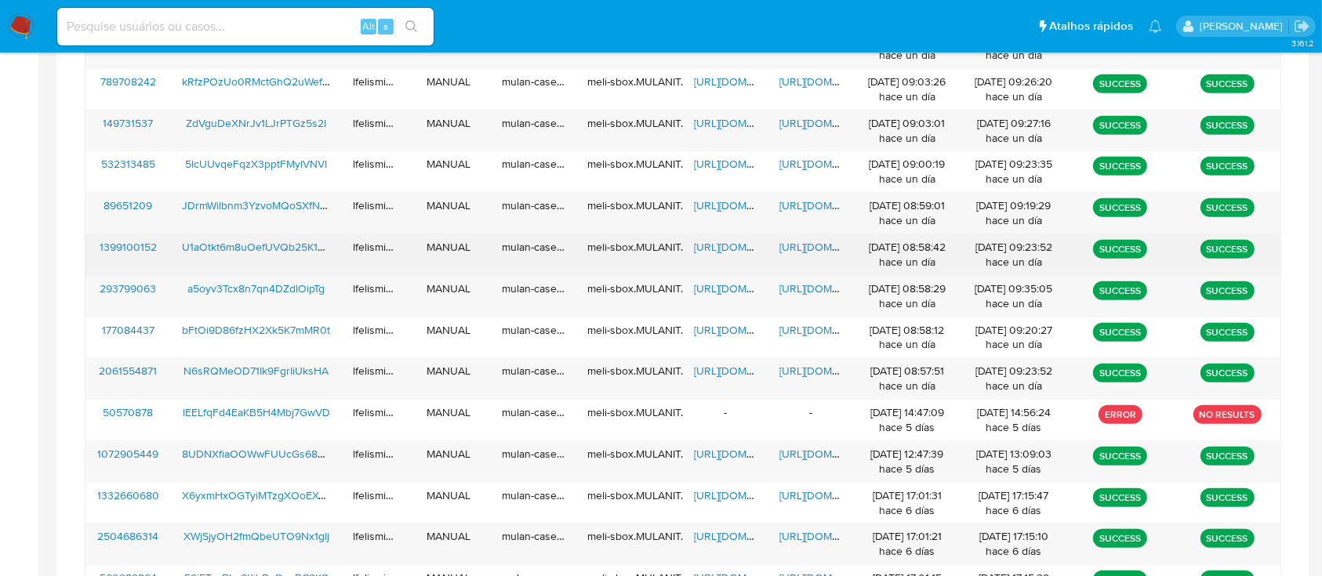
click at [794, 245] on span "[URL][DOMAIN_NAME]" at bounding box center [833, 247] width 108 height 16
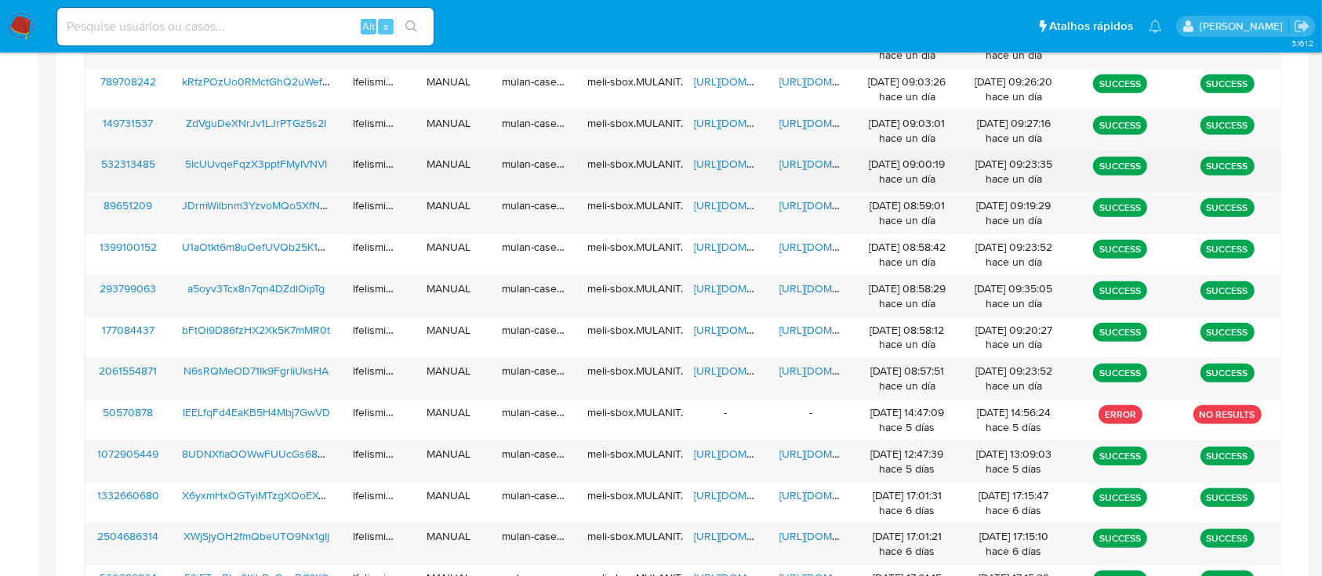
click at [797, 158] on span "[URL][DOMAIN_NAME]" at bounding box center [833, 164] width 108 height 16
click at [710, 164] on span "[URL][DOMAIN_NAME]" at bounding box center [748, 164] width 108 height 16
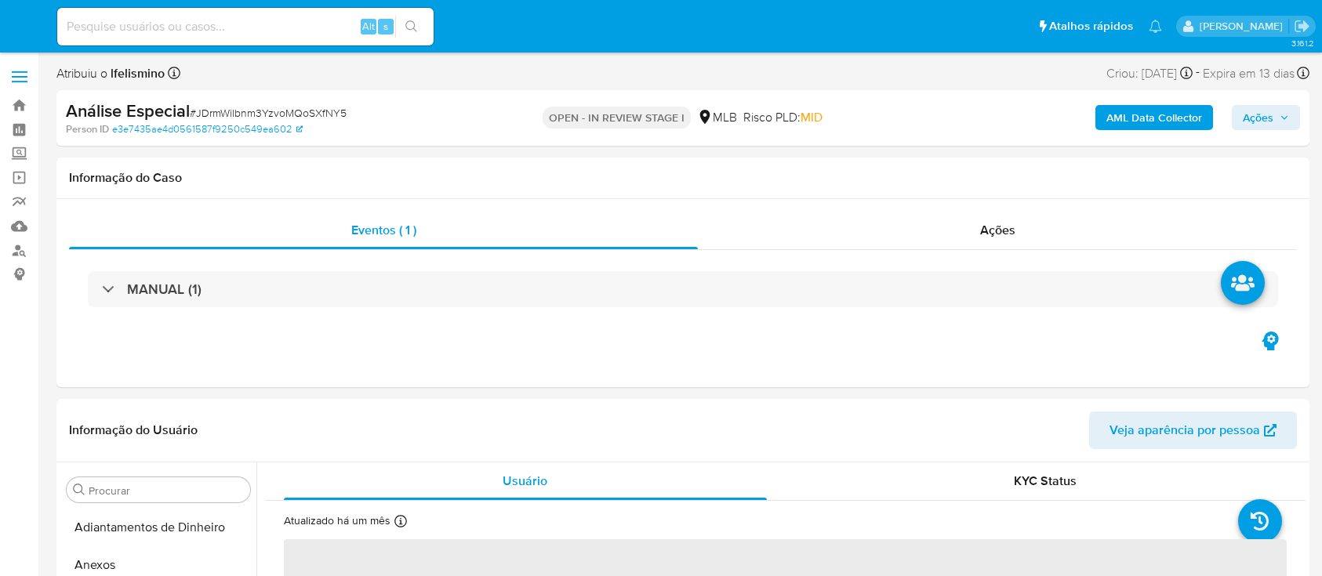
select select "10"
drag, startPoint x: 111, startPoint y: 565, endPoint x: 118, endPoint y: 535, distance: 31.6
click at [115, 565] on button "Anexos" at bounding box center [158, 566] width 196 height 38
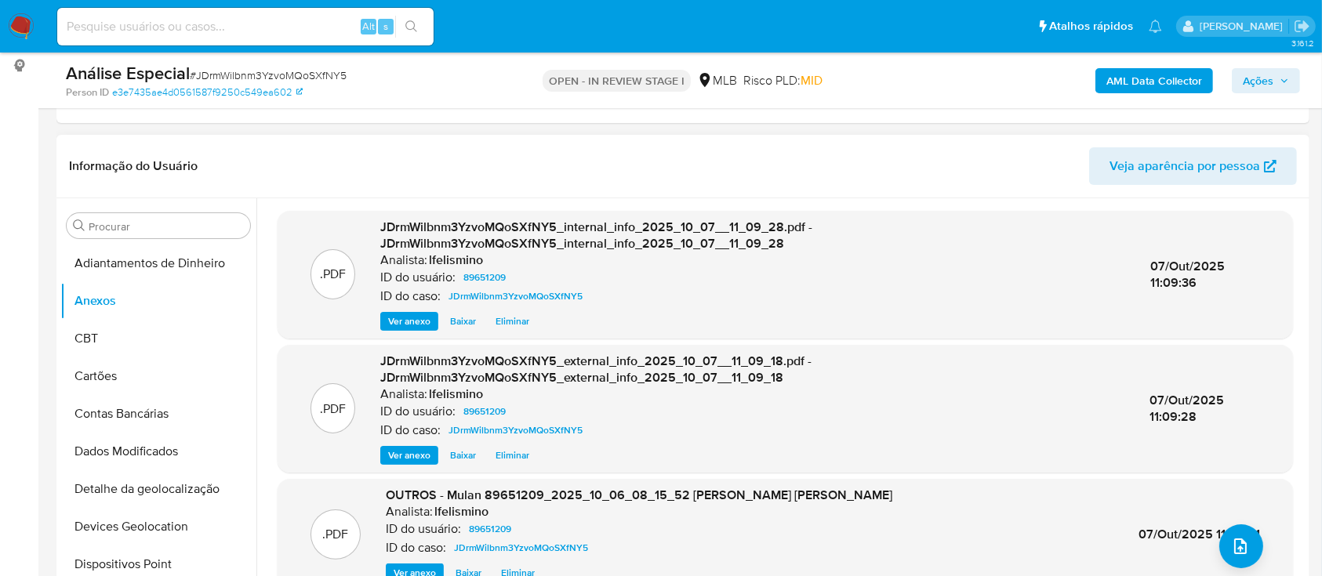
scroll to position [5, 0]
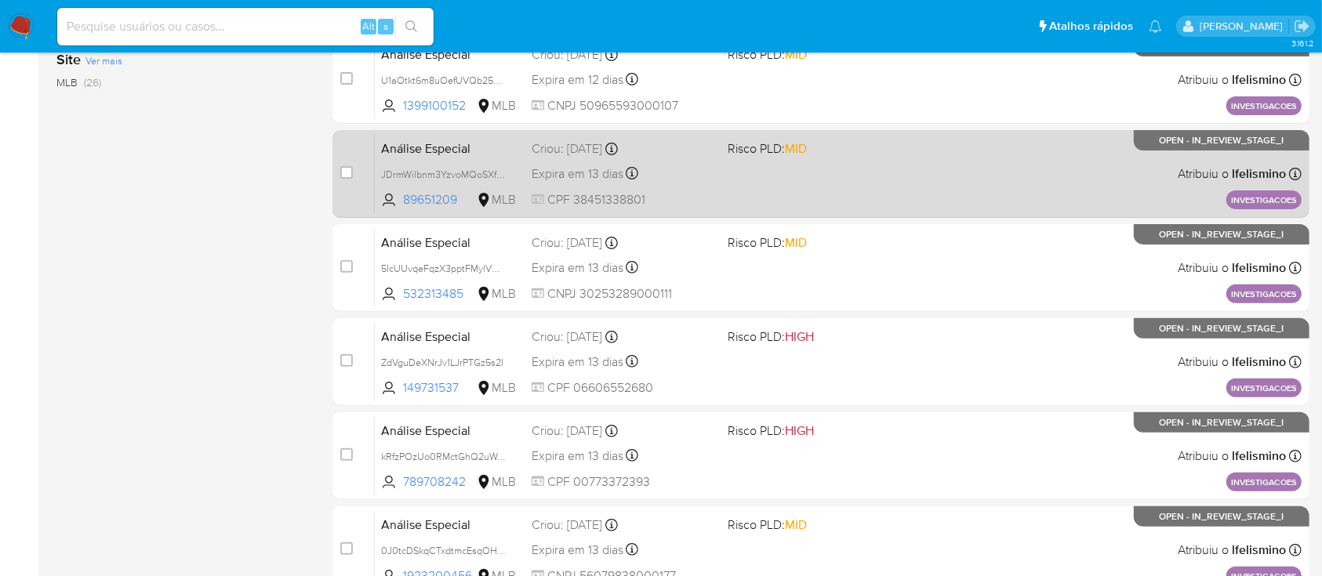
scroll to position [522, 0]
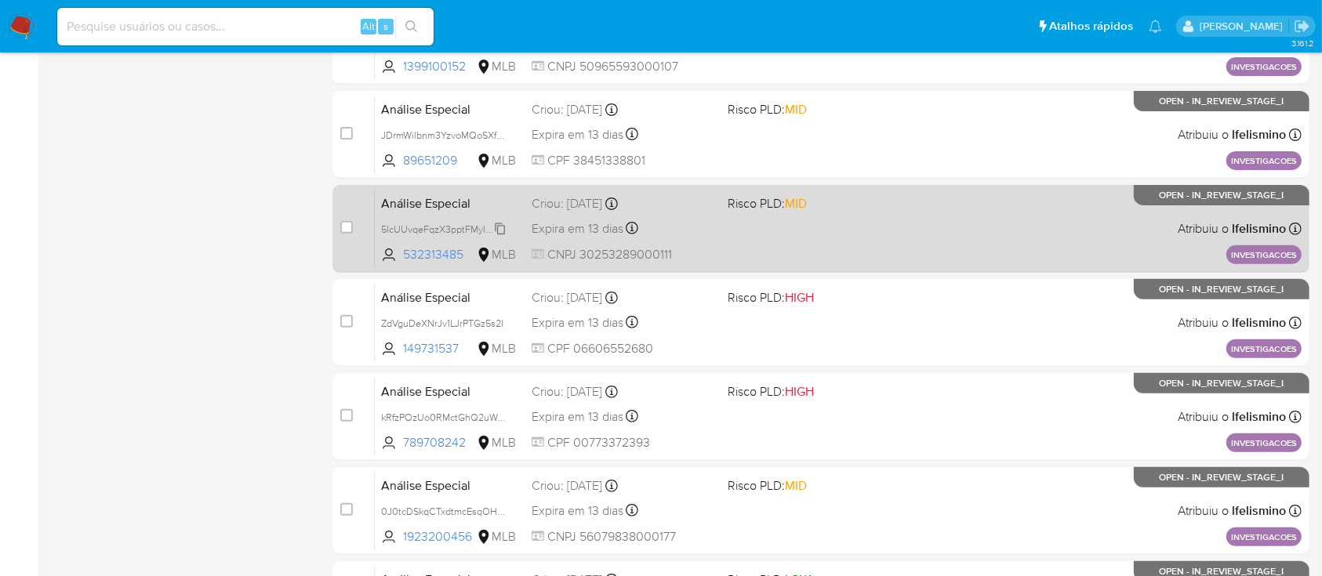
click at [470, 226] on span "5IcUUvqeFqzX3pptFMylVNVI" at bounding box center [444, 228] width 126 height 17
click at [721, 230] on div "Análise Especial 5IcUUvqeFqzX3pptFMylVNVI Copiado Copiado 532313485 MLB Risco P…" at bounding box center [838, 228] width 927 height 79
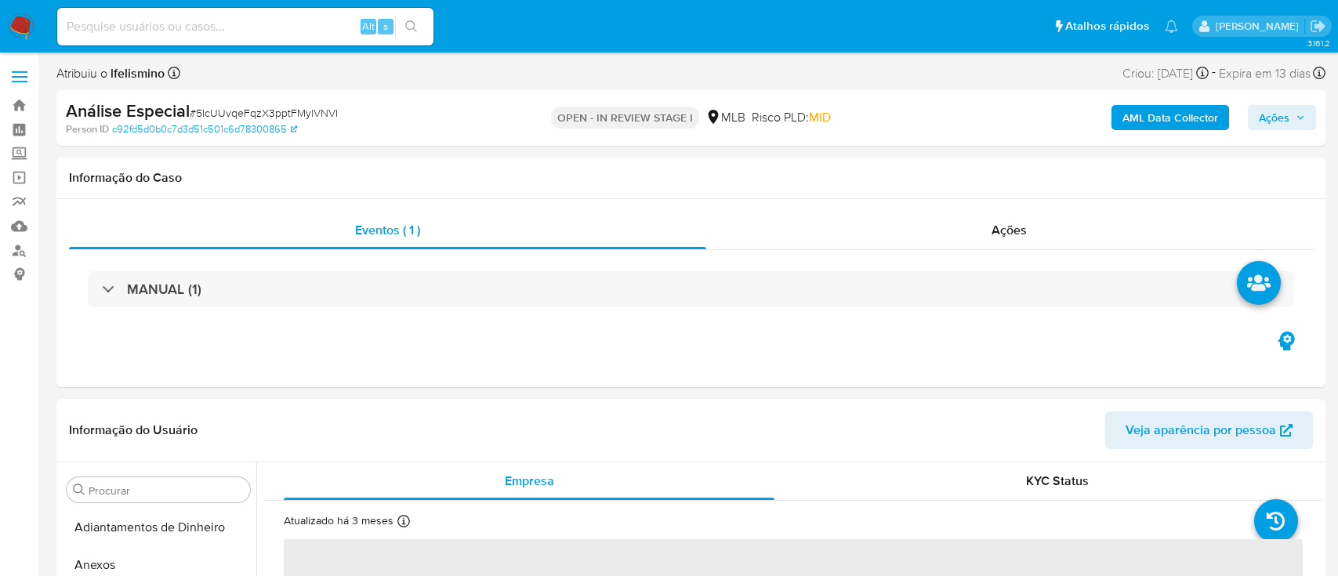
select select "10"
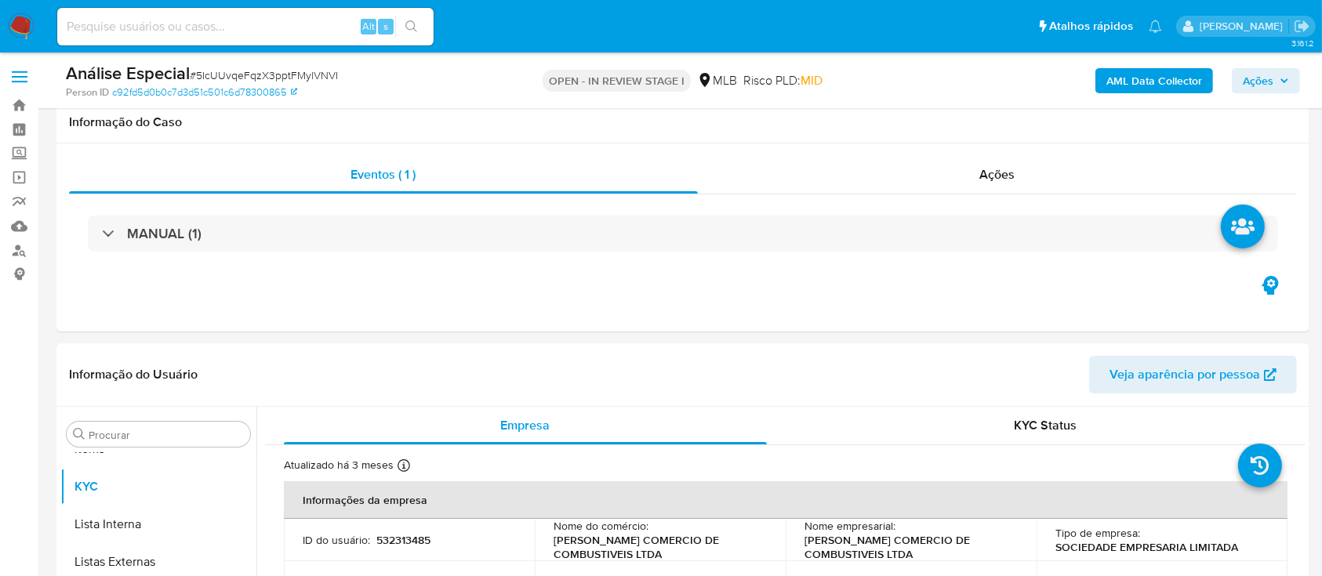
scroll to position [209, 0]
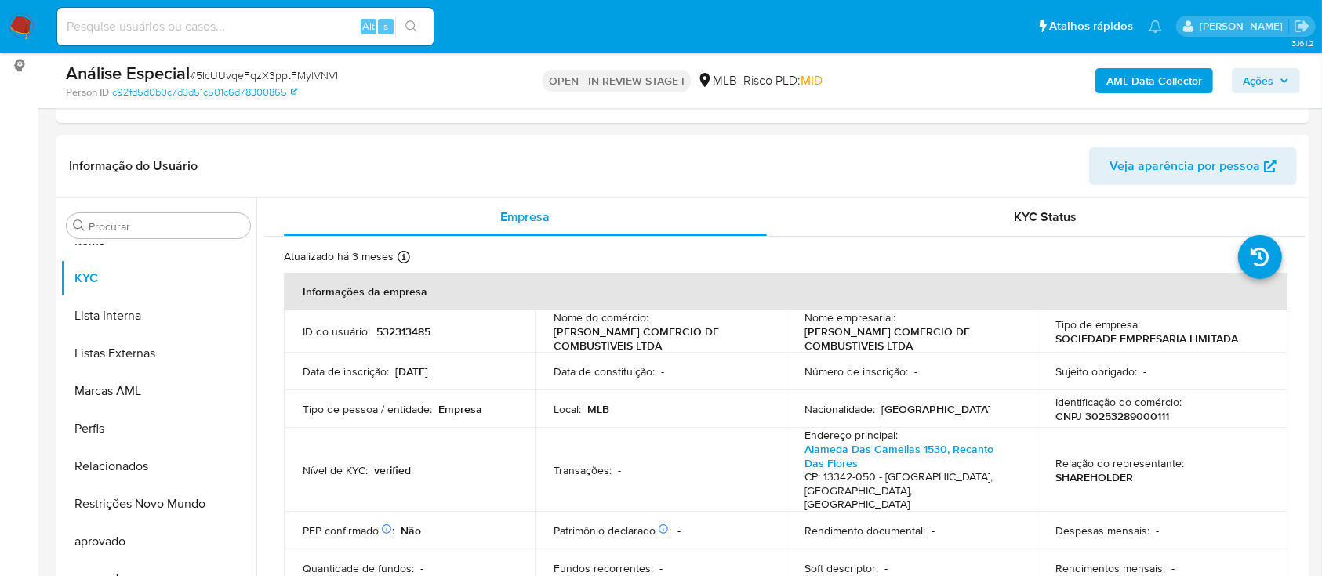
click at [302, 74] on span "# 5IcUUvqeFqzX3pptFMylVNVI" at bounding box center [264, 75] width 148 height 16
click at [305, 74] on span "# 5IcUUvqeFqzX3pptFMylVNVI" at bounding box center [264, 75] width 148 height 16
copy span "5IcUUvqeFqzX3pptFMylVNVI"
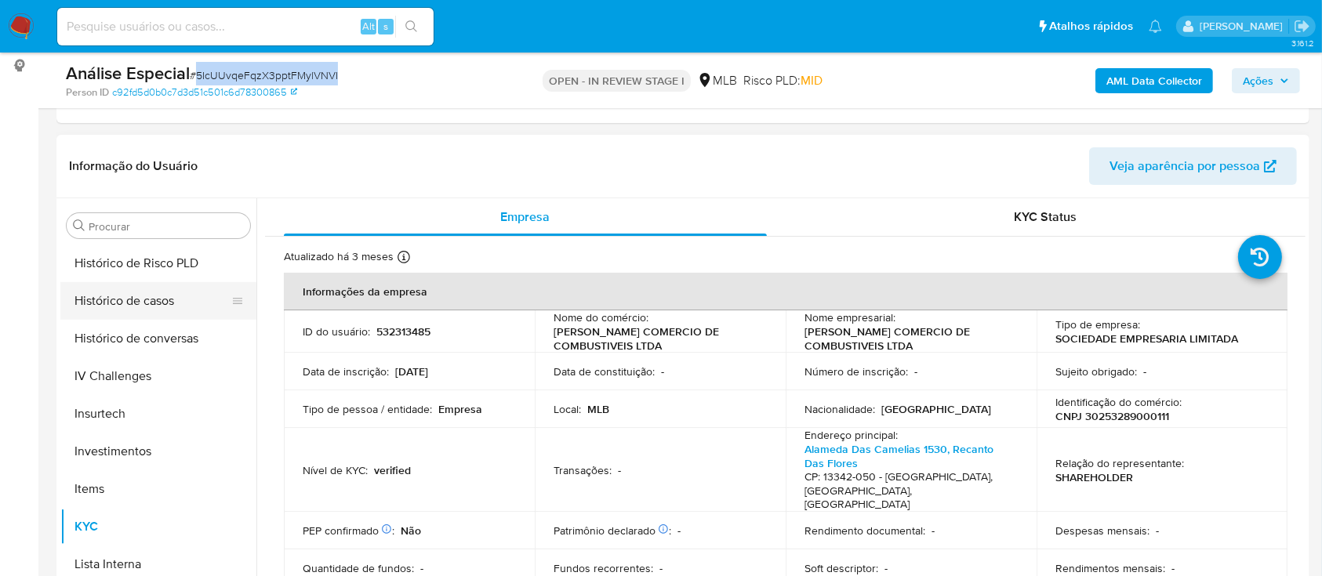
scroll to position [499, 0]
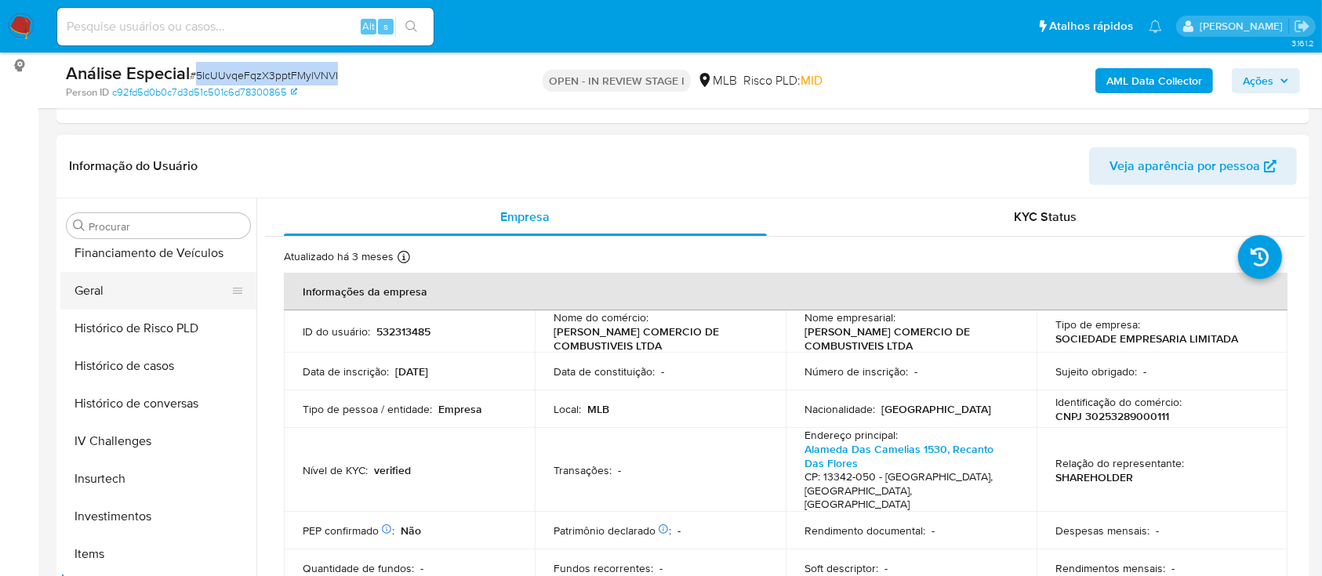
click at [165, 293] on button "Geral" at bounding box center [151, 291] width 183 height 38
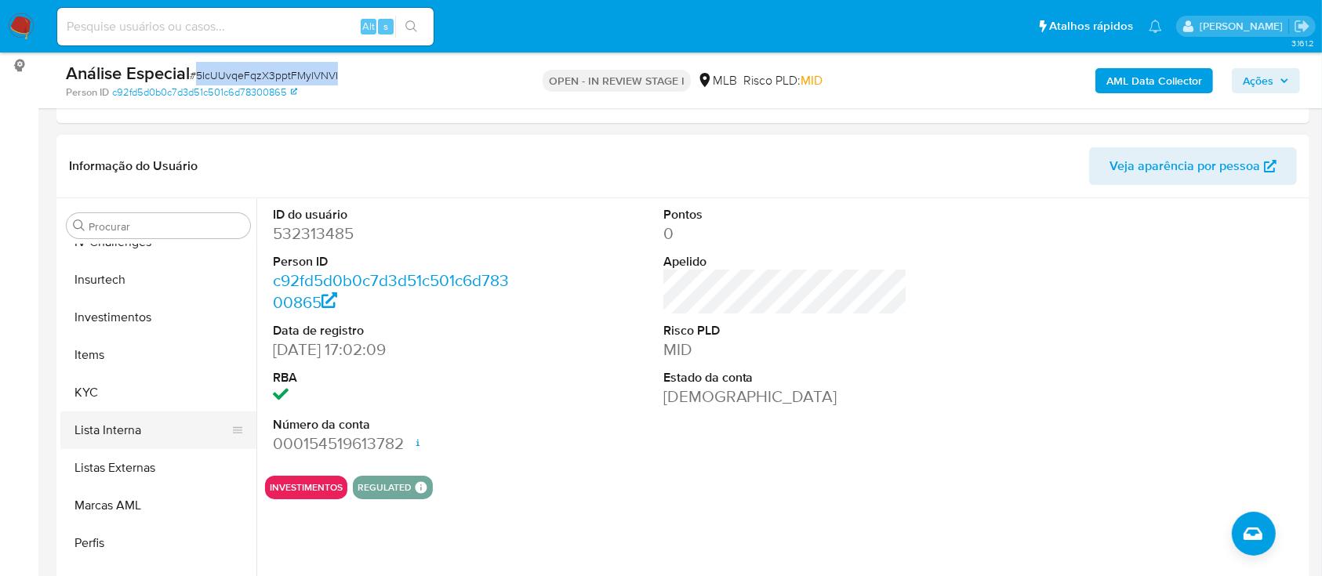
scroll to position [709, 0]
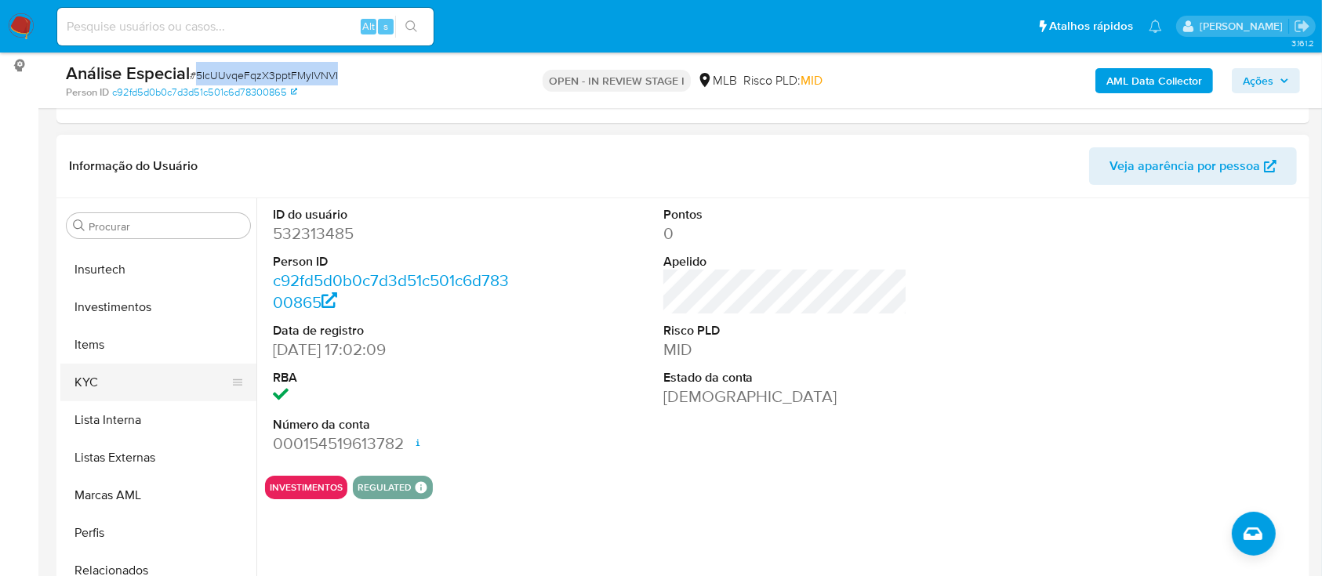
click at [154, 376] on button "KYC" at bounding box center [151, 383] width 183 height 38
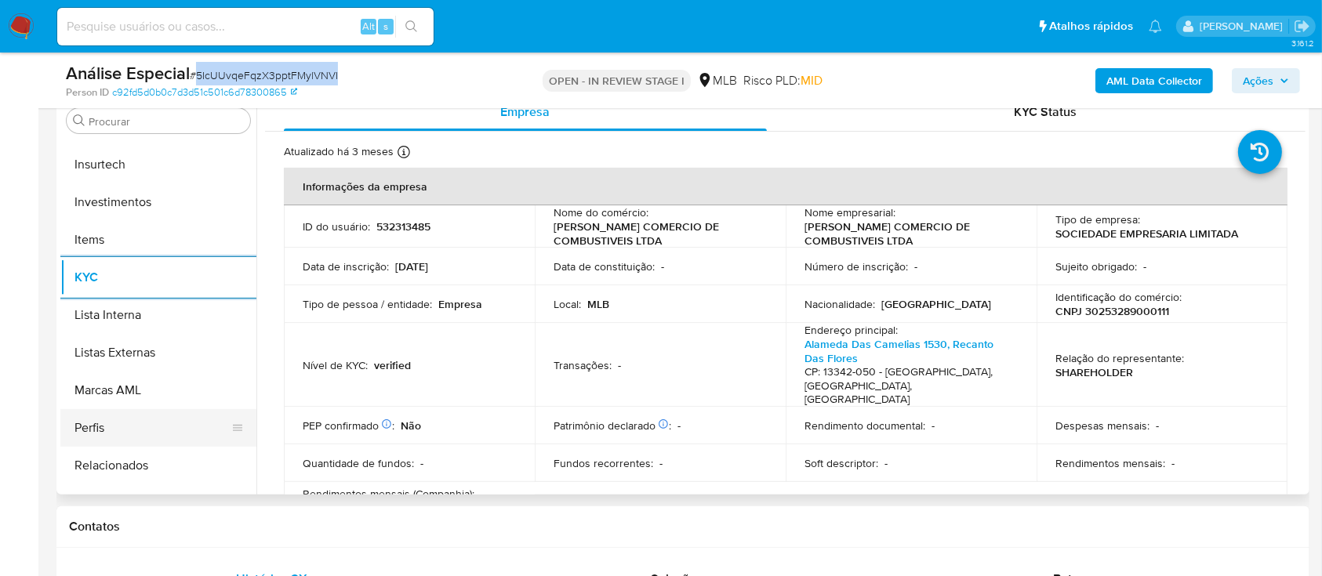
scroll to position [813, 0]
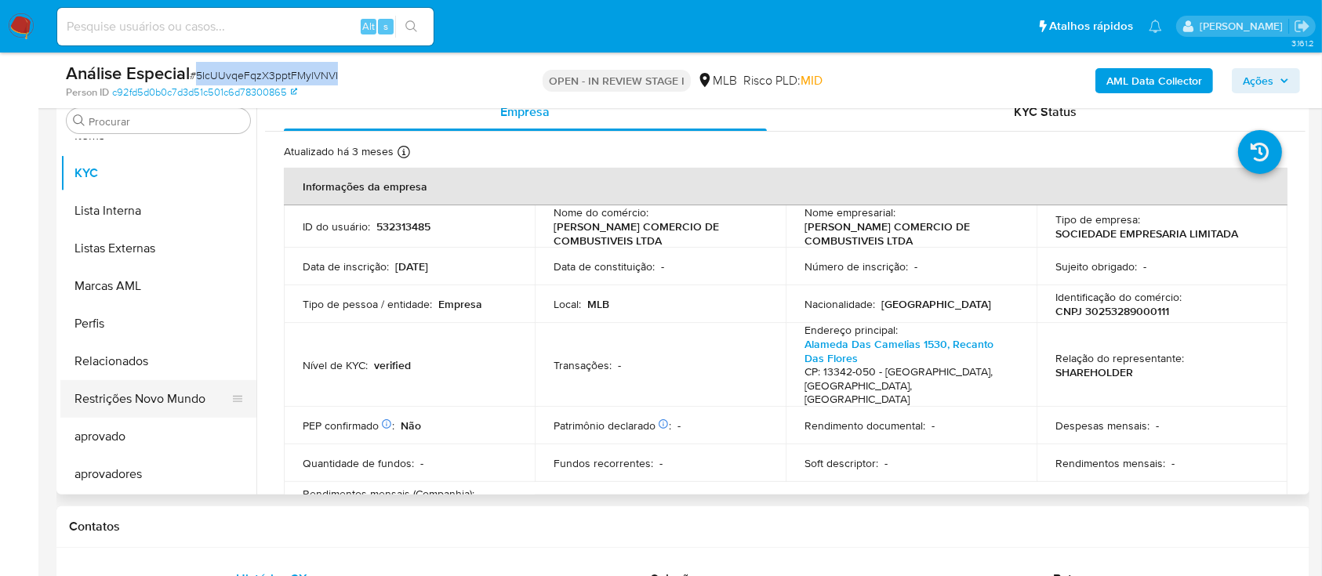
click at [193, 409] on button "Restrições Novo Mundo" at bounding box center [151, 399] width 183 height 38
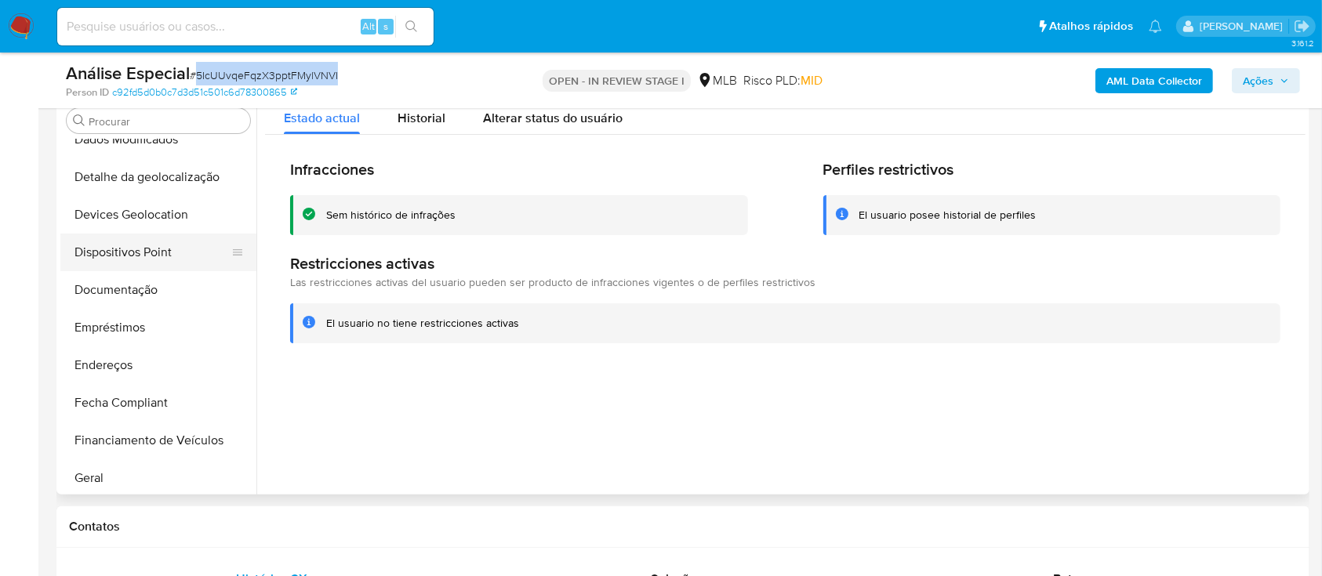
scroll to position [186, 0]
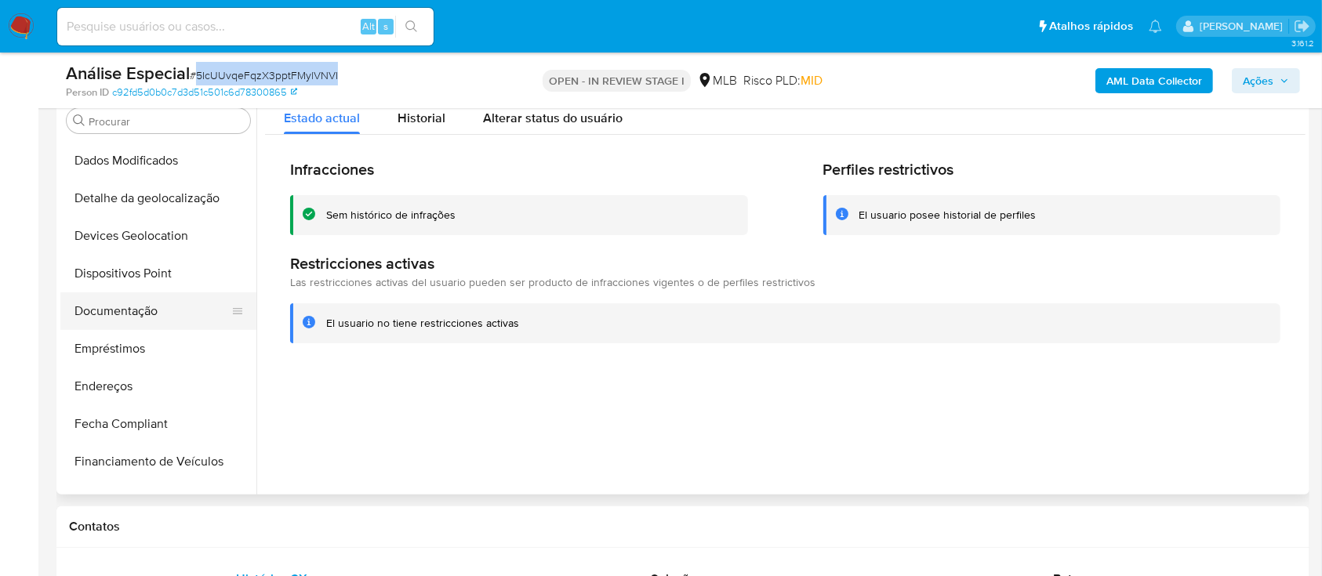
click at [181, 321] on button "Documentação" at bounding box center [151, 311] width 183 height 38
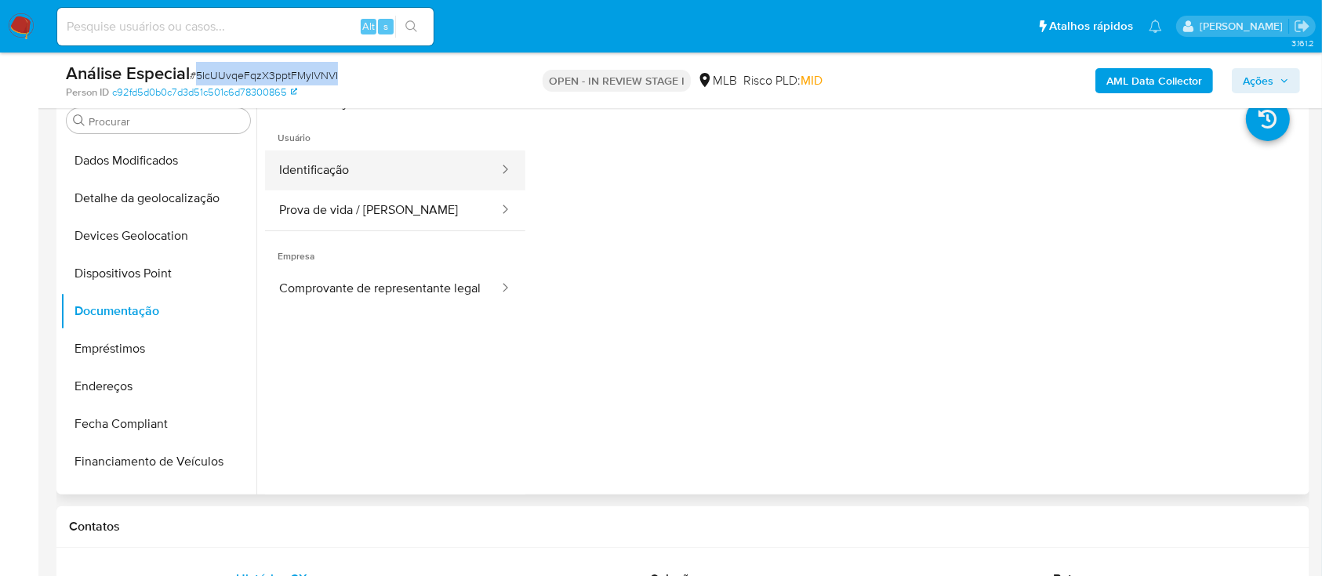
click at [417, 179] on button "Identificação" at bounding box center [382, 171] width 235 height 40
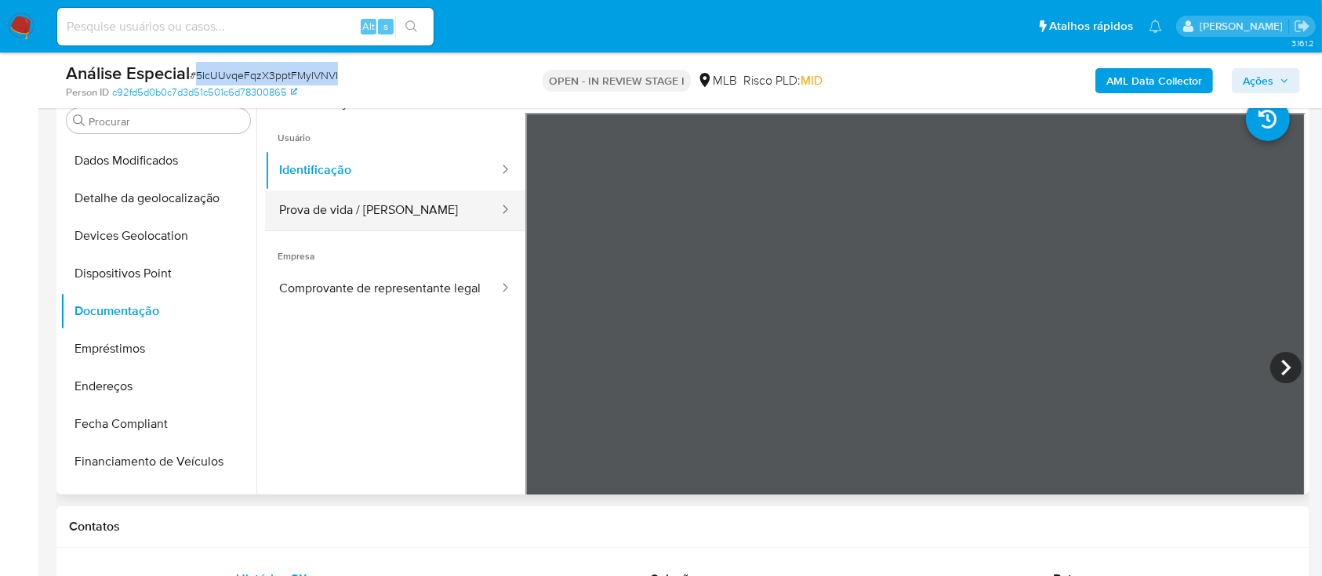
click at [405, 210] on button "Prova de vida / [PERSON_NAME]" at bounding box center [382, 211] width 235 height 40
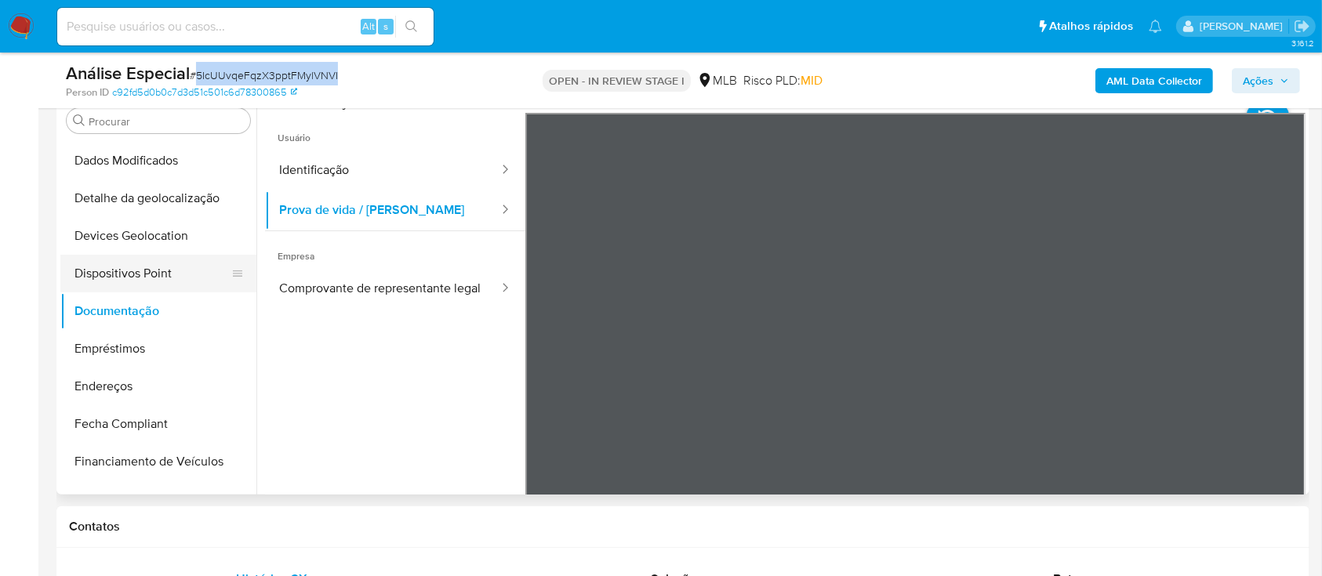
click at [147, 278] on button "Dispositivos Point" at bounding box center [151, 274] width 183 height 38
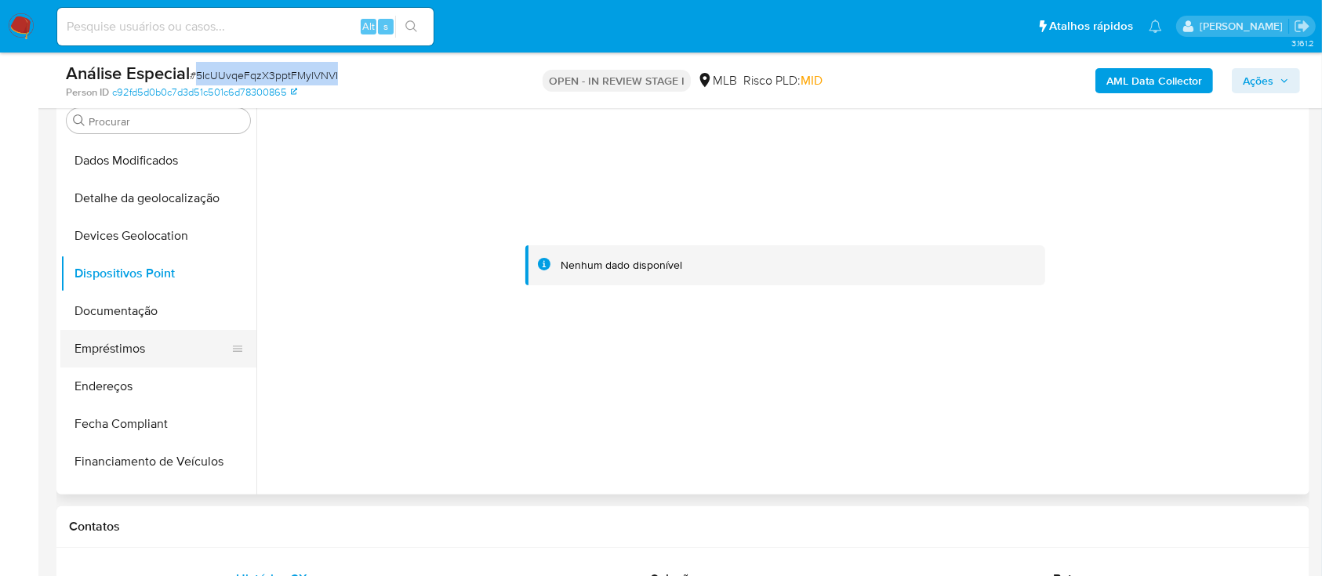
click at [122, 349] on button "Empréstimos" at bounding box center [151, 349] width 183 height 38
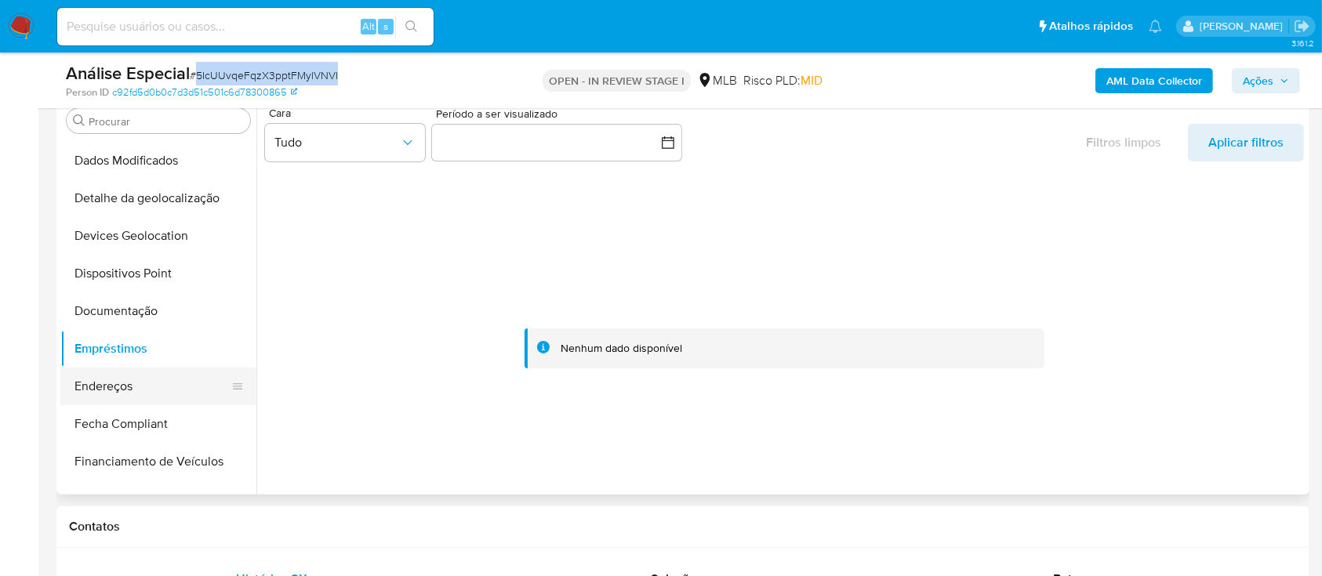
click at [127, 396] on button "Endereços" at bounding box center [151, 387] width 183 height 38
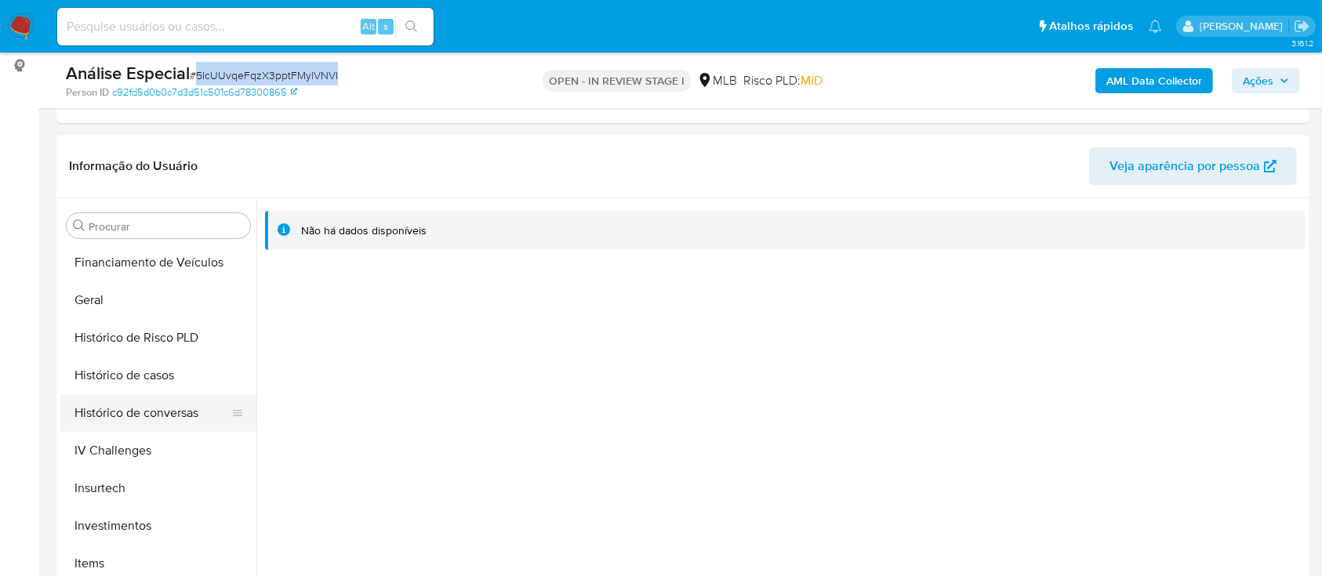
scroll to position [522, 0]
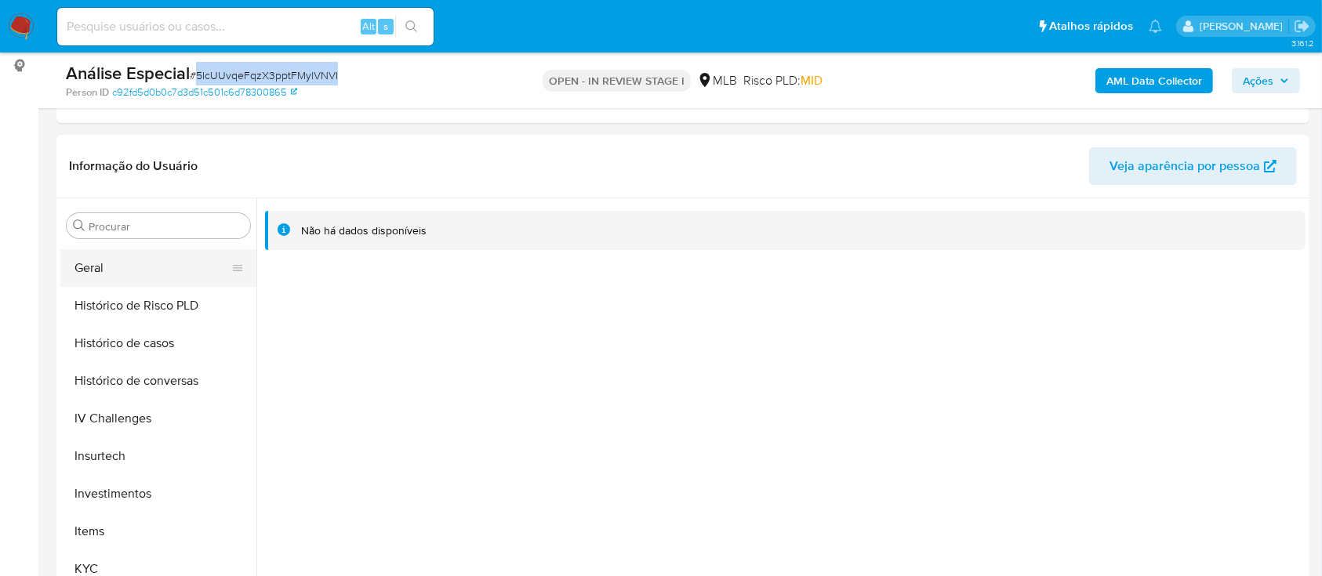
click at [158, 271] on button "Geral" at bounding box center [151, 268] width 183 height 38
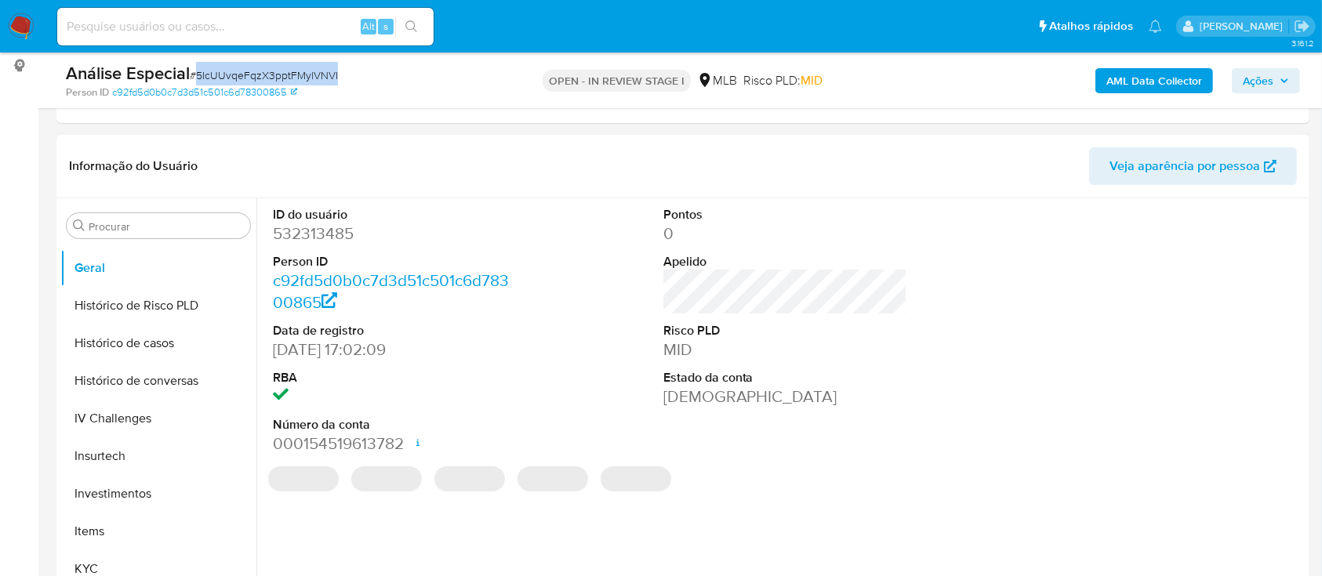
click at [332, 234] on dd "532313485" at bounding box center [395, 234] width 245 height 22
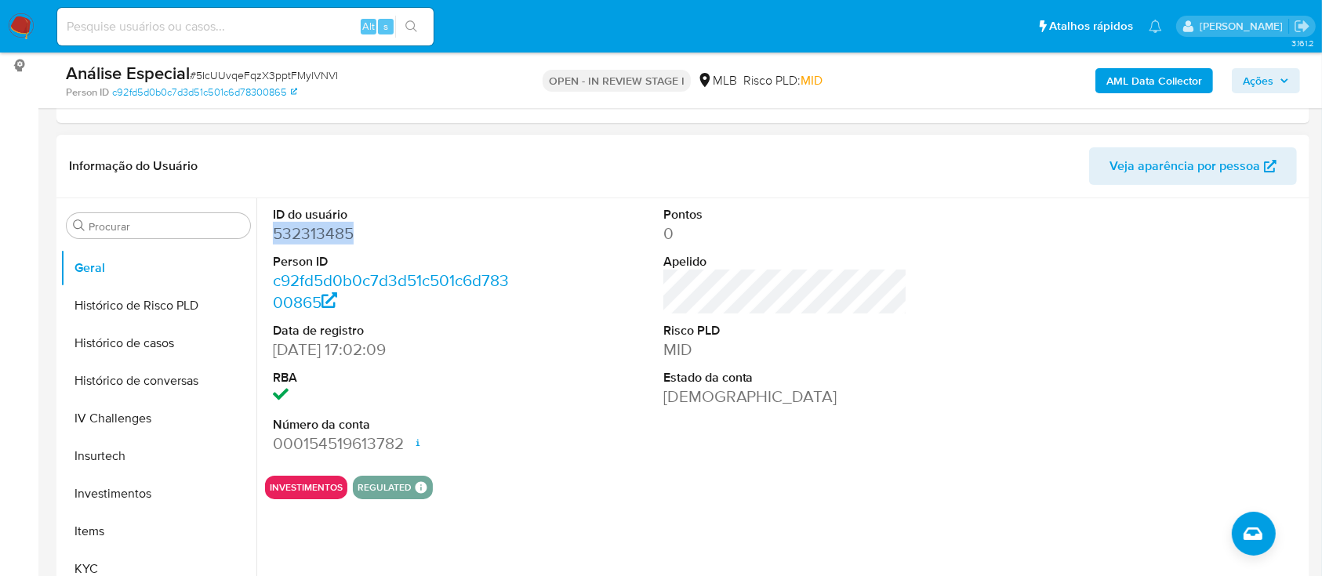
copy dd "532313485"
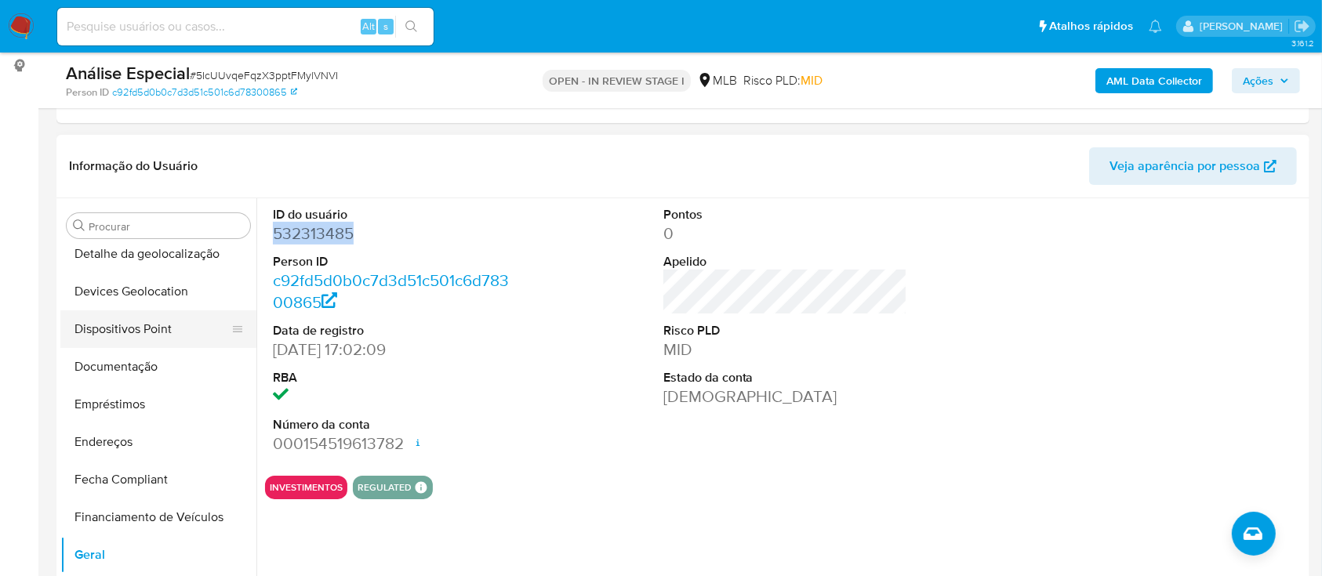
scroll to position [209, 0]
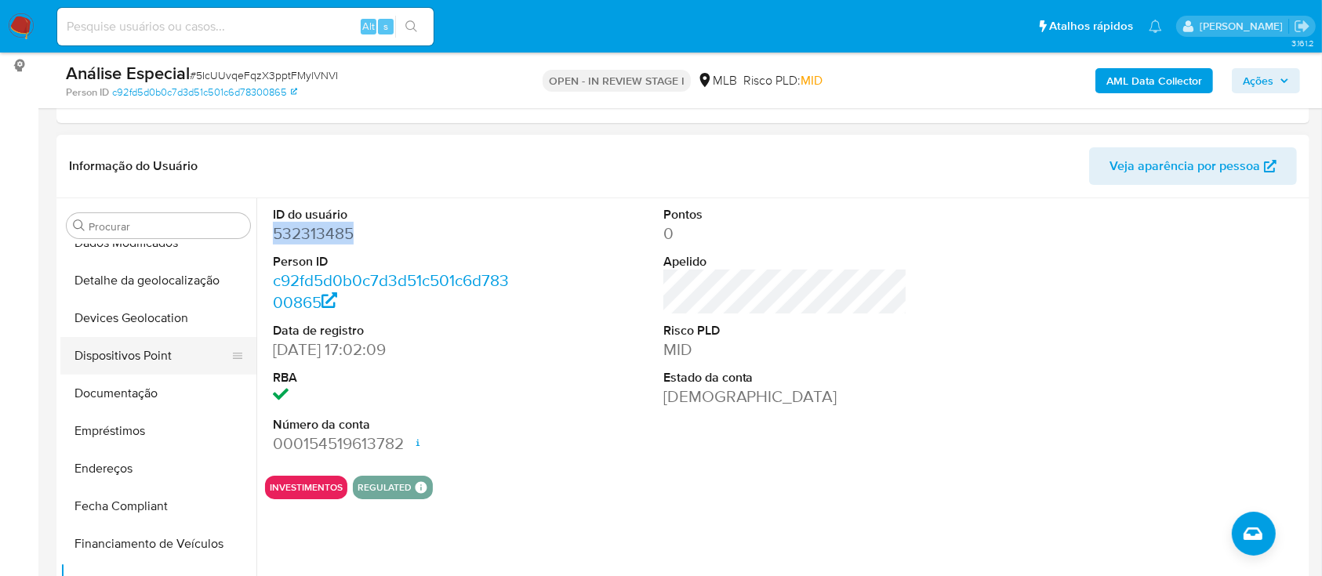
click at [158, 347] on button "Dispositivos Point" at bounding box center [151, 356] width 183 height 38
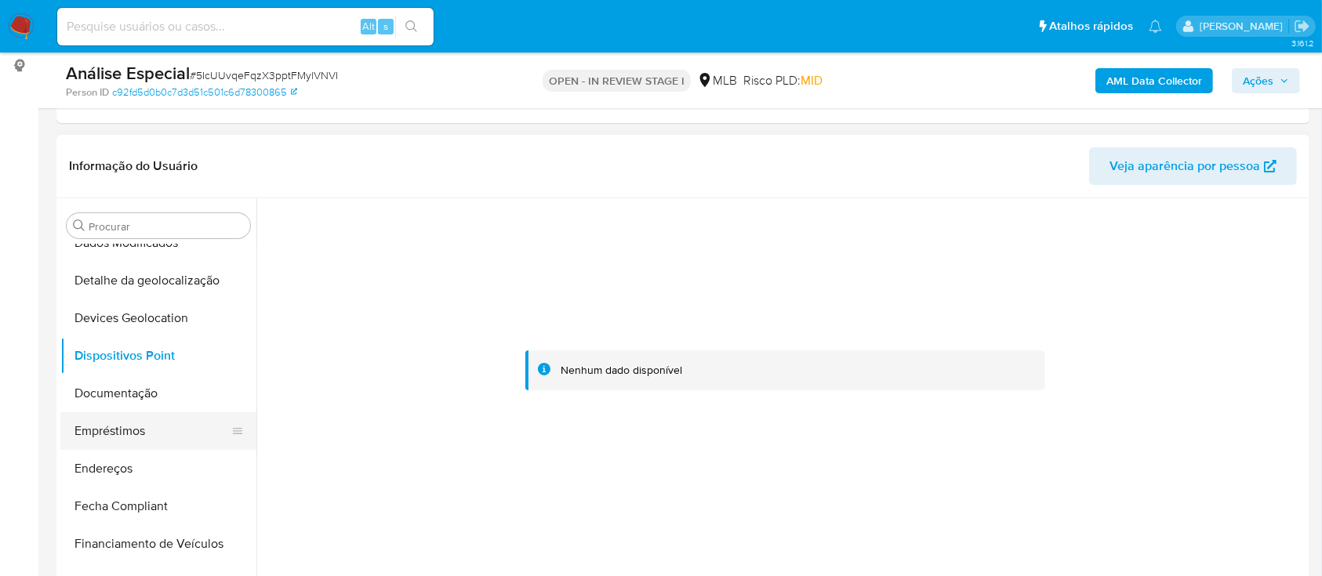
scroll to position [314, 0]
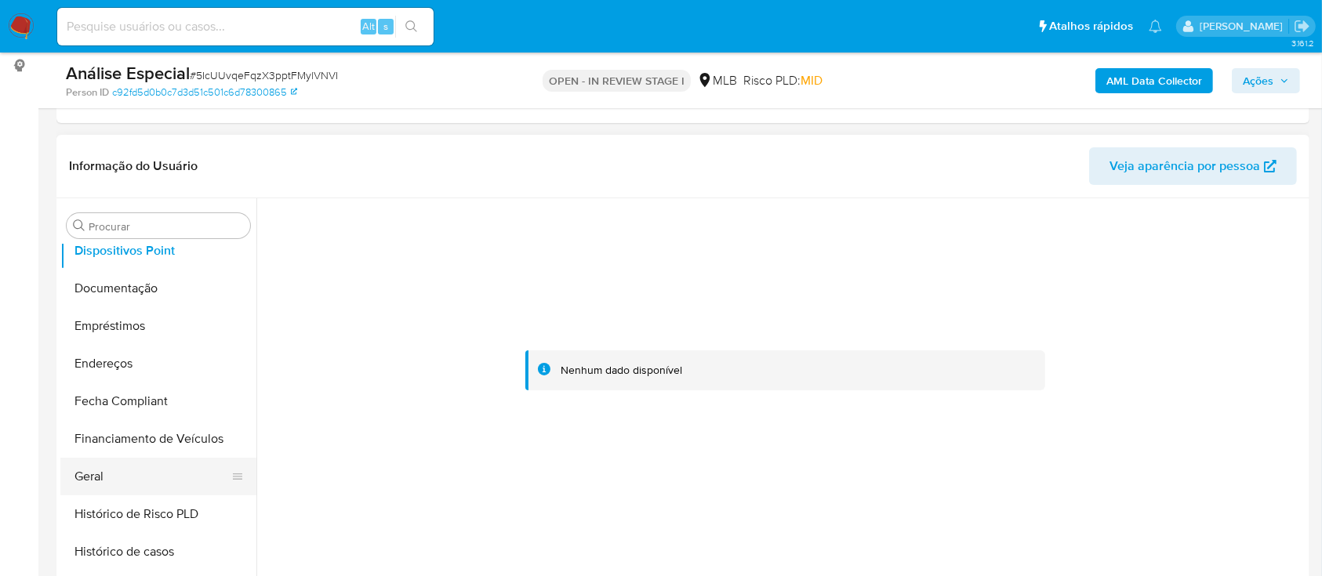
click at [89, 481] on button "Geral" at bounding box center [151, 477] width 183 height 38
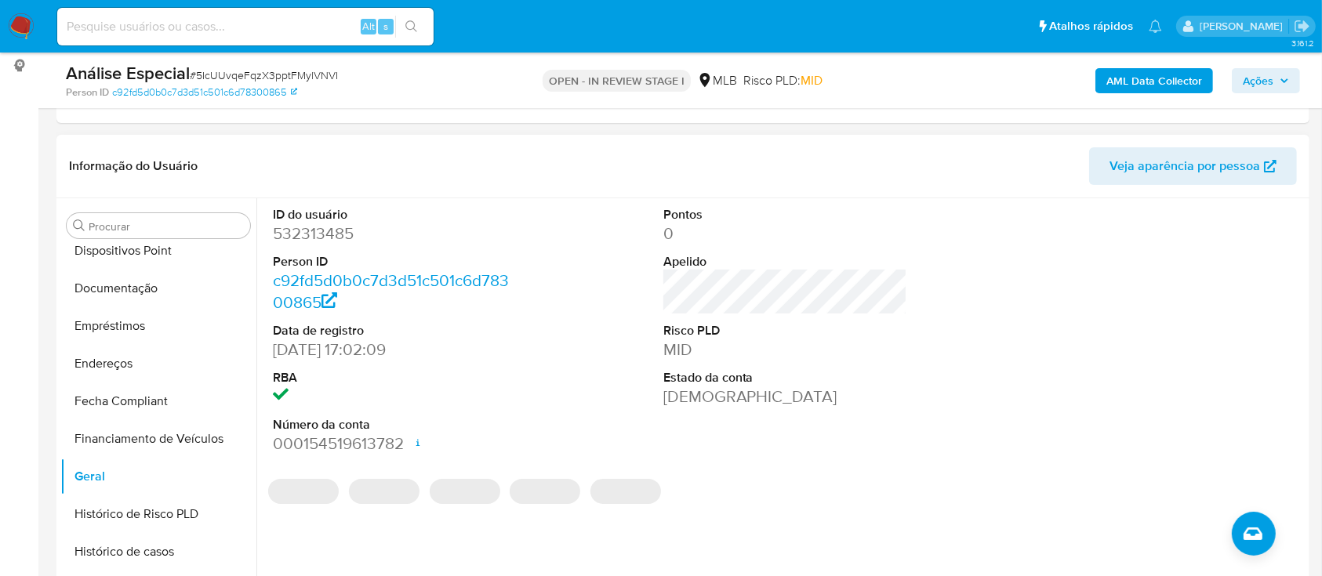
click at [325, 233] on dd "532313485" at bounding box center [395, 234] width 245 height 22
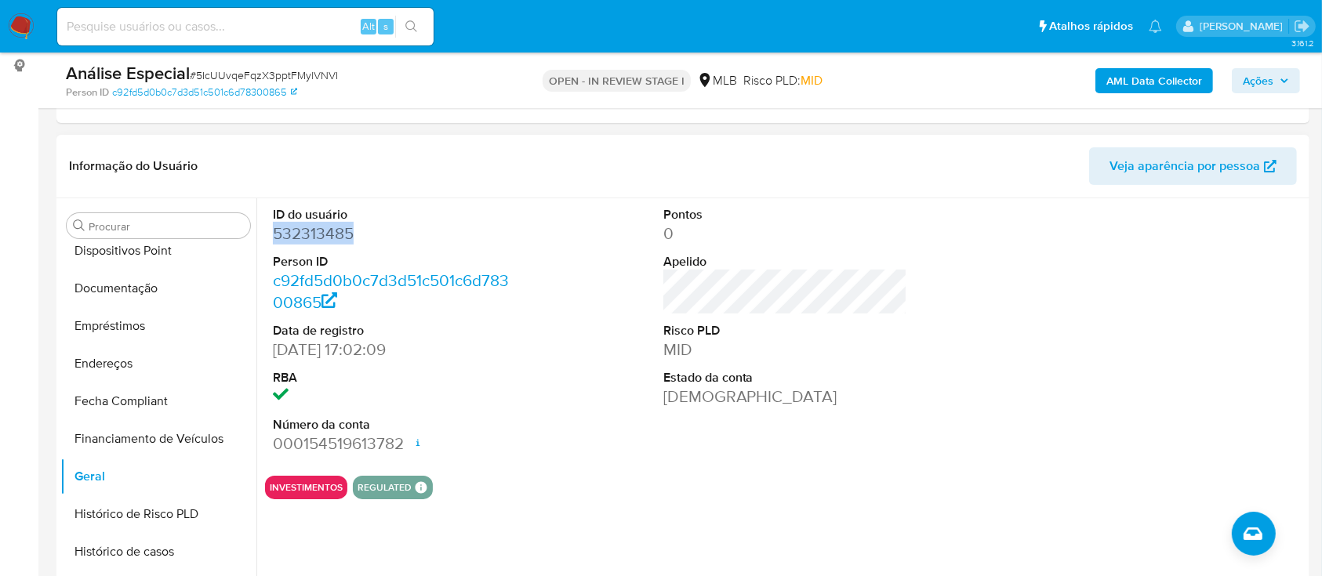
copy dd "532313485"
